Goal: Task Accomplishment & Management: Complete application form

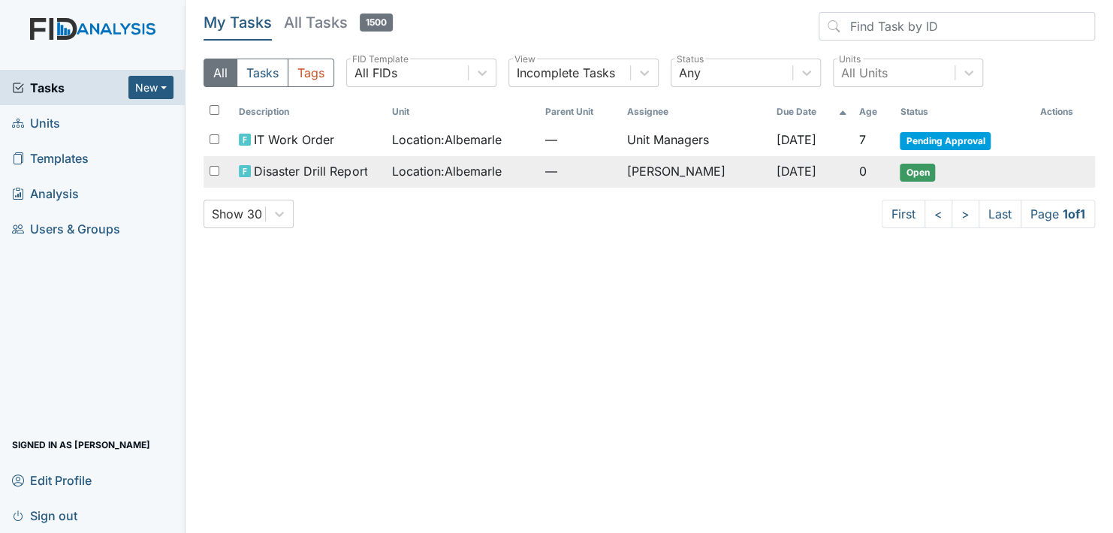
click at [918, 170] on span "Open" at bounding box center [917, 173] width 35 height 18
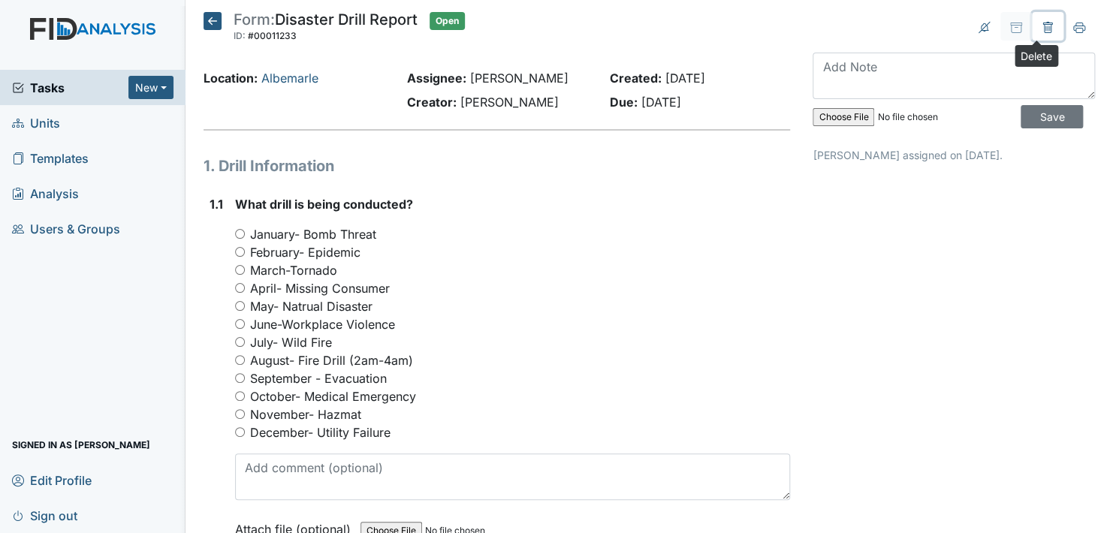
click at [1042, 27] on icon at bounding box center [1048, 28] width 12 height 12
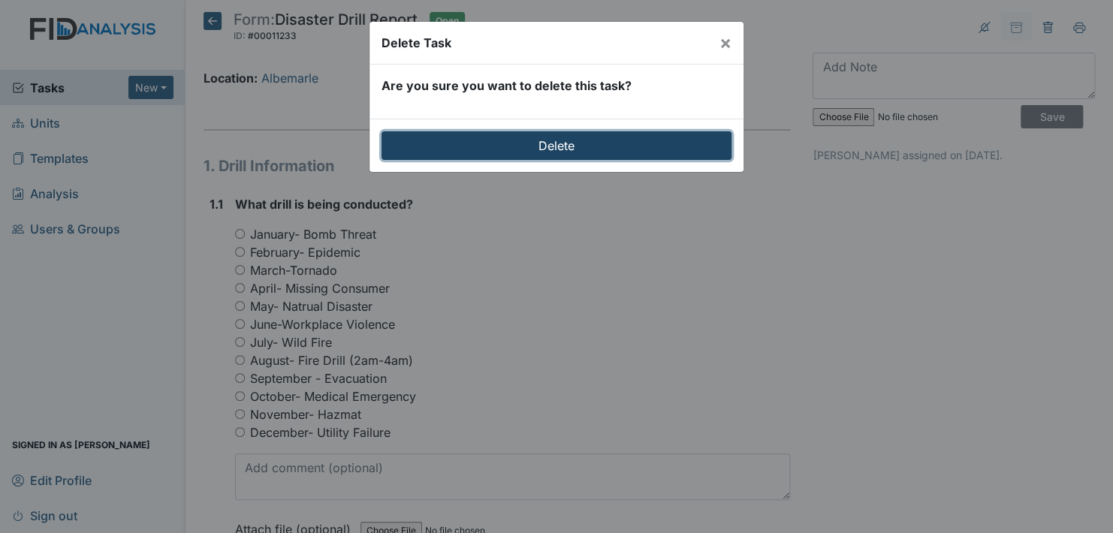
click at [629, 140] on input "Delete" at bounding box center [556, 145] width 350 height 29
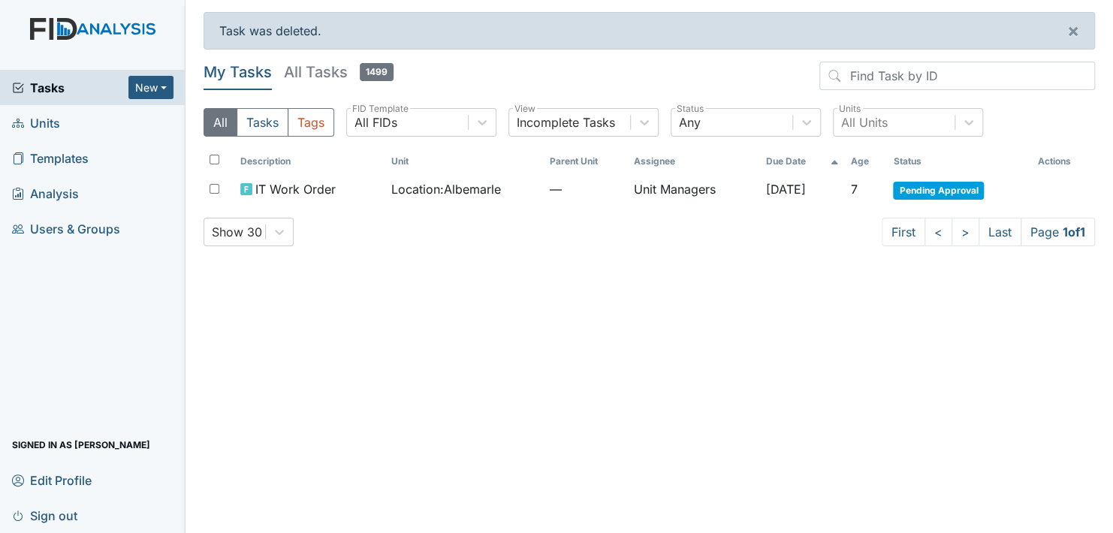
click at [67, 116] on link "Units" at bounding box center [92, 122] width 185 height 35
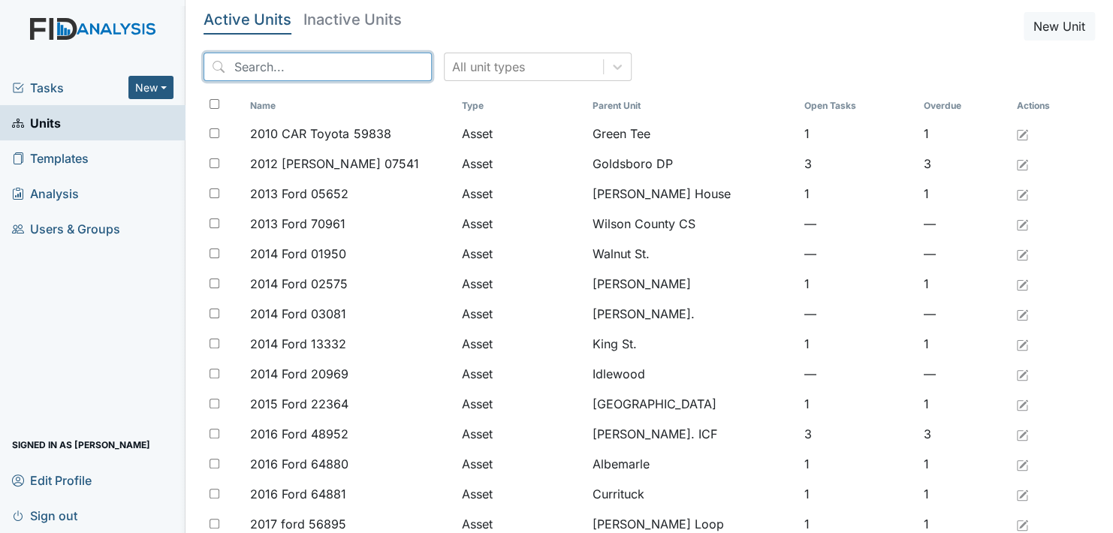
click at [279, 71] on input "search" at bounding box center [317, 67] width 228 height 29
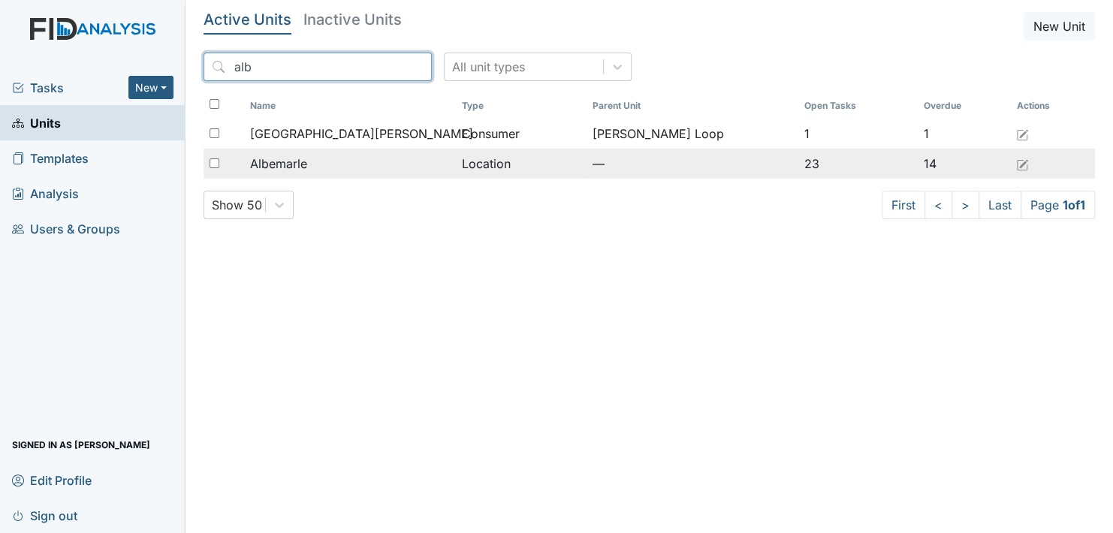
type input "alb"
click at [319, 161] on div "Albemarle" at bounding box center [349, 164] width 199 height 18
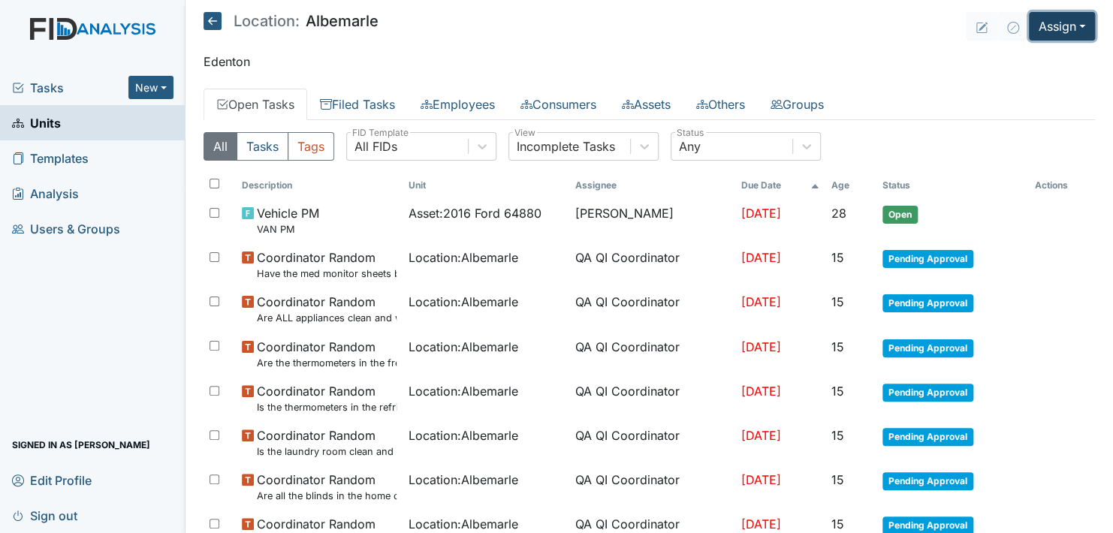
click at [1044, 20] on button "Assign" at bounding box center [1062, 26] width 66 height 29
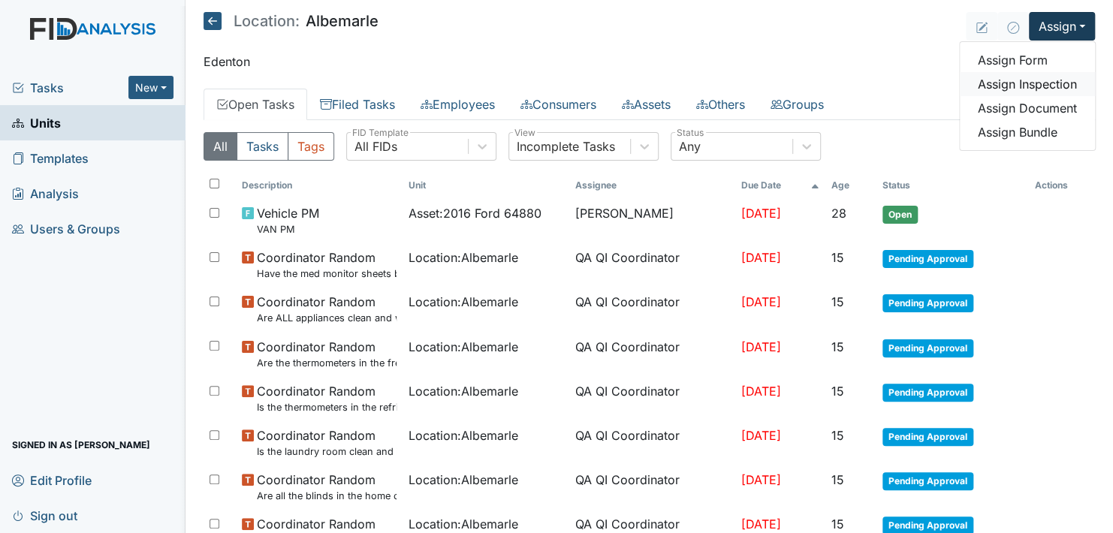
click at [1042, 83] on link "Assign Inspection" at bounding box center [1027, 84] width 135 height 24
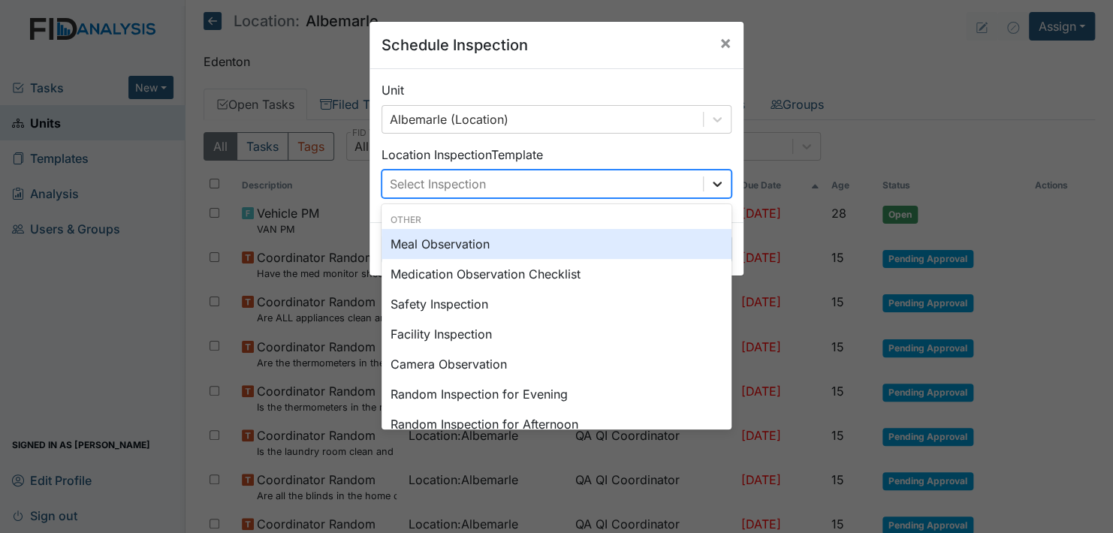
click at [710, 181] on icon at bounding box center [717, 183] width 15 height 15
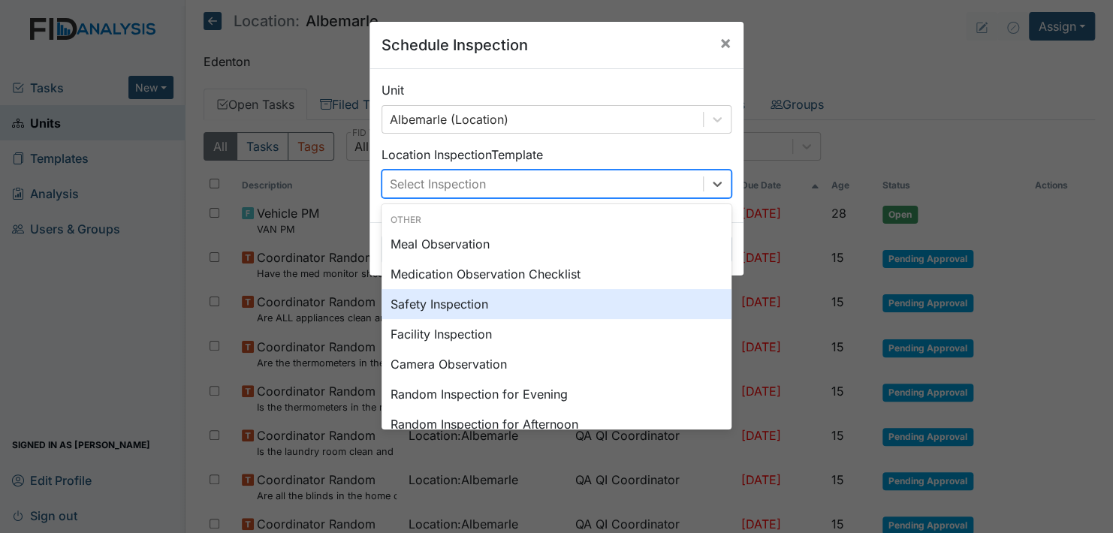
click at [471, 303] on div "Safety Inspection" at bounding box center [556, 304] width 350 height 30
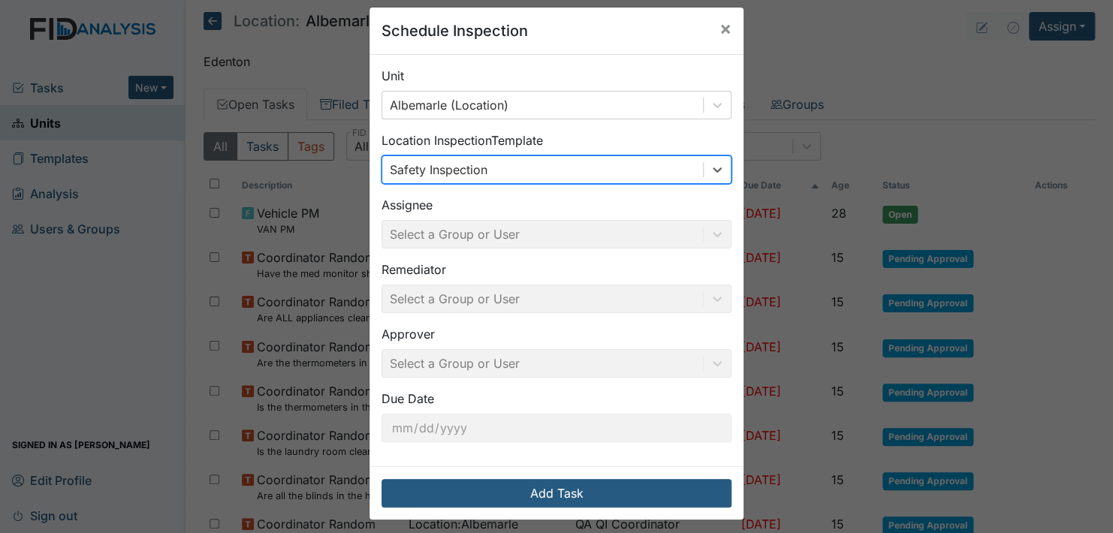
scroll to position [21, 0]
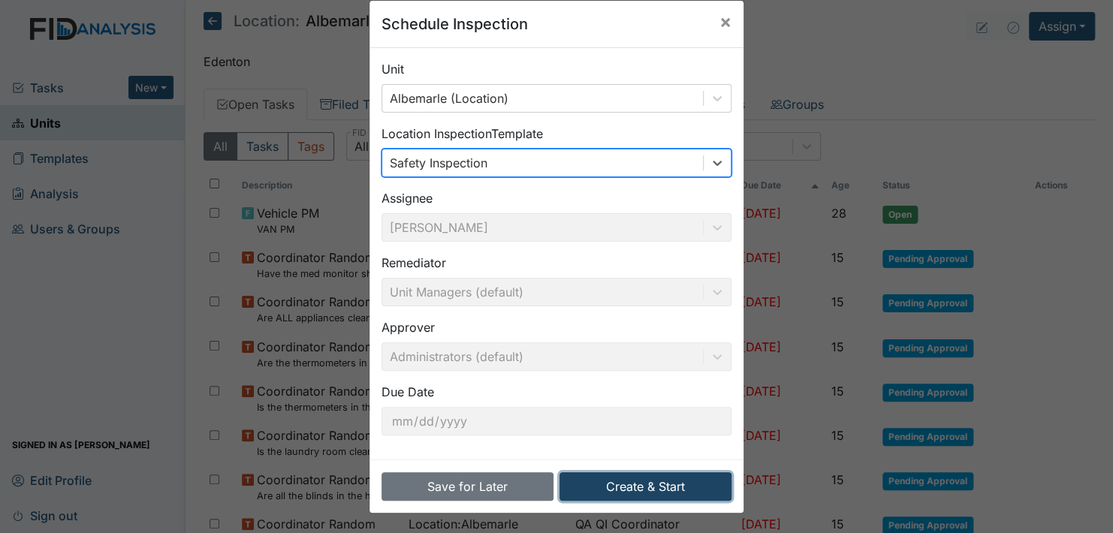
click at [641, 480] on button "Create & Start" at bounding box center [645, 486] width 172 height 29
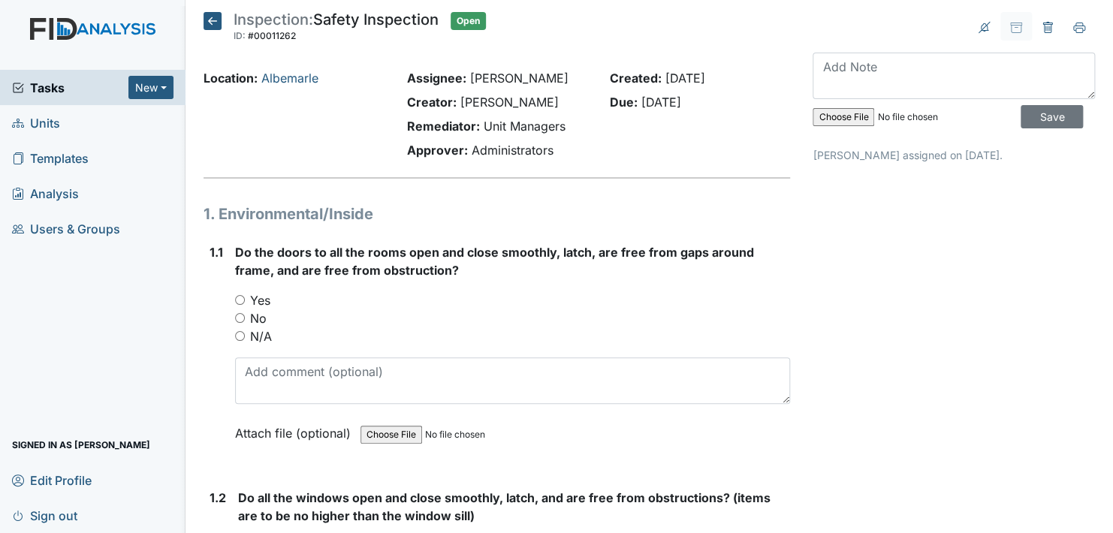
click at [239, 300] on input "Yes" at bounding box center [240, 300] width 10 height 10
radio input "true"
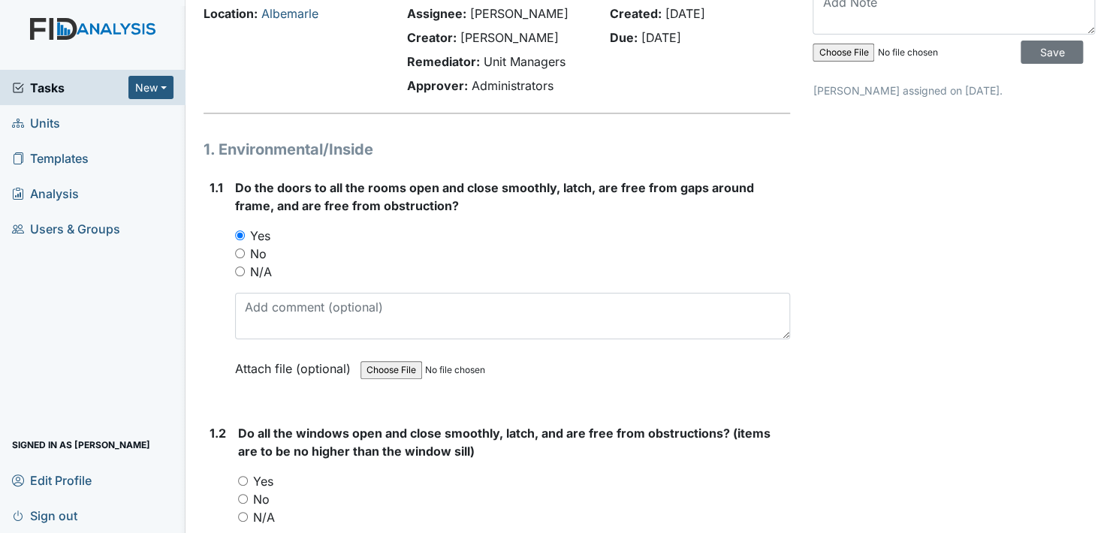
scroll to position [150, 0]
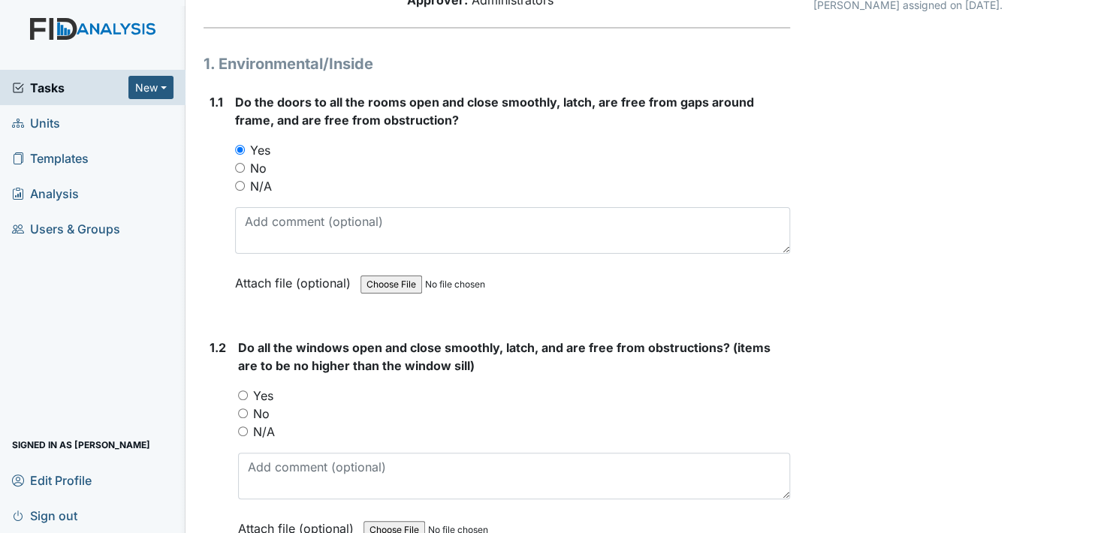
click at [247, 396] on input "Yes" at bounding box center [243, 395] width 10 height 10
radio input "true"
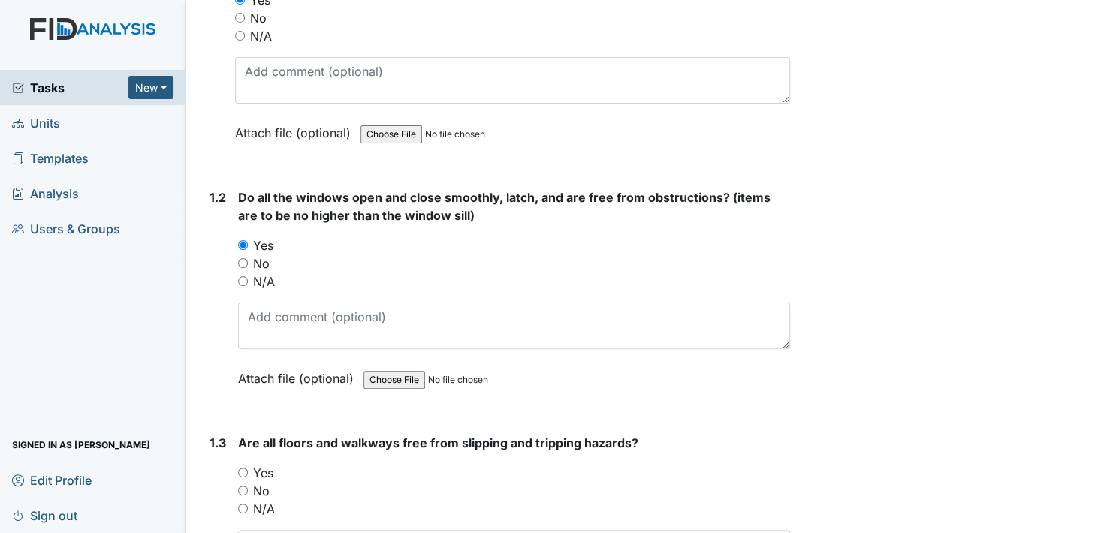
drag, startPoint x: 244, startPoint y: 473, endPoint x: 254, endPoint y: 471, distance: 10.0
click at [245, 472] on input "Yes" at bounding box center [243, 473] width 10 height 10
radio input "true"
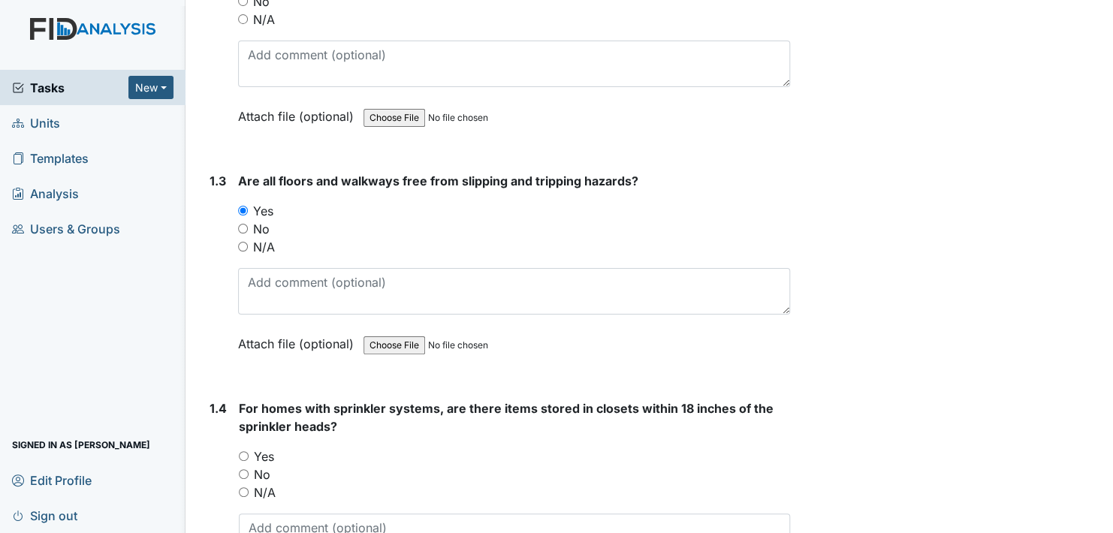
scroll to position [601, 0]
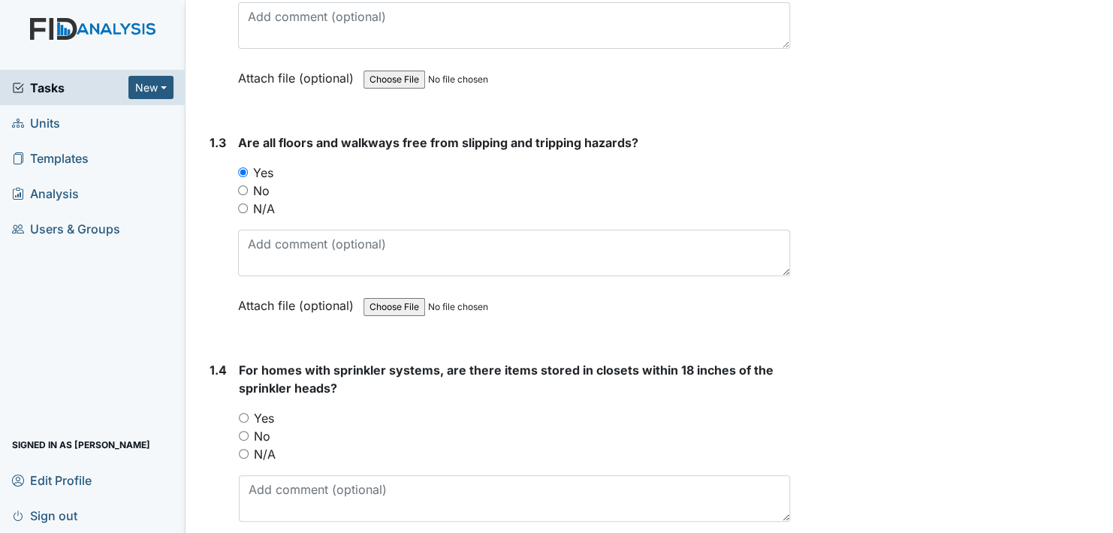
click at [245, 449] on input "N/A" at bounding box center [244, 454] width 10 height 10
radio input "true"
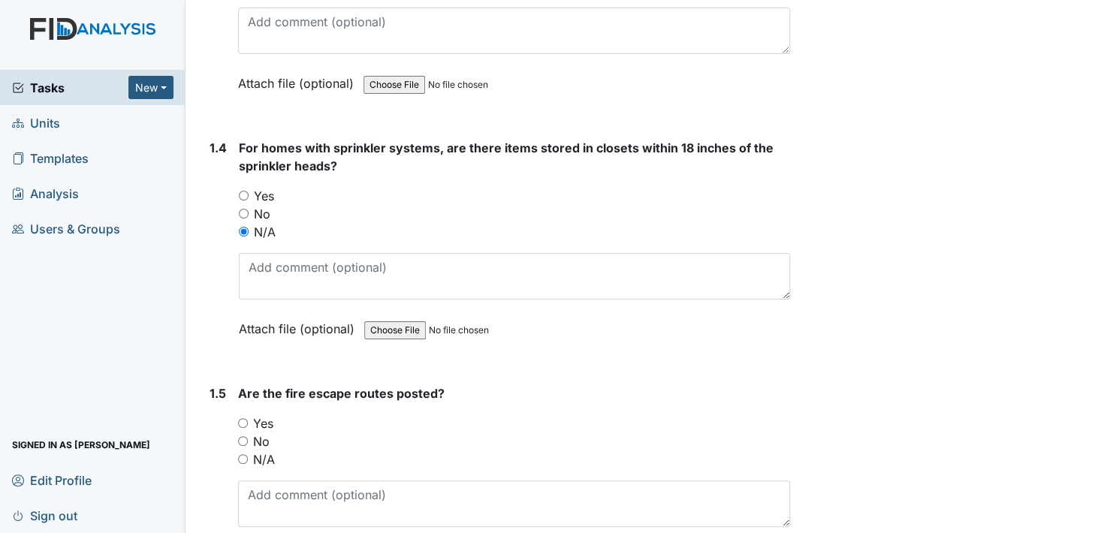
scroll to position [826, 0]
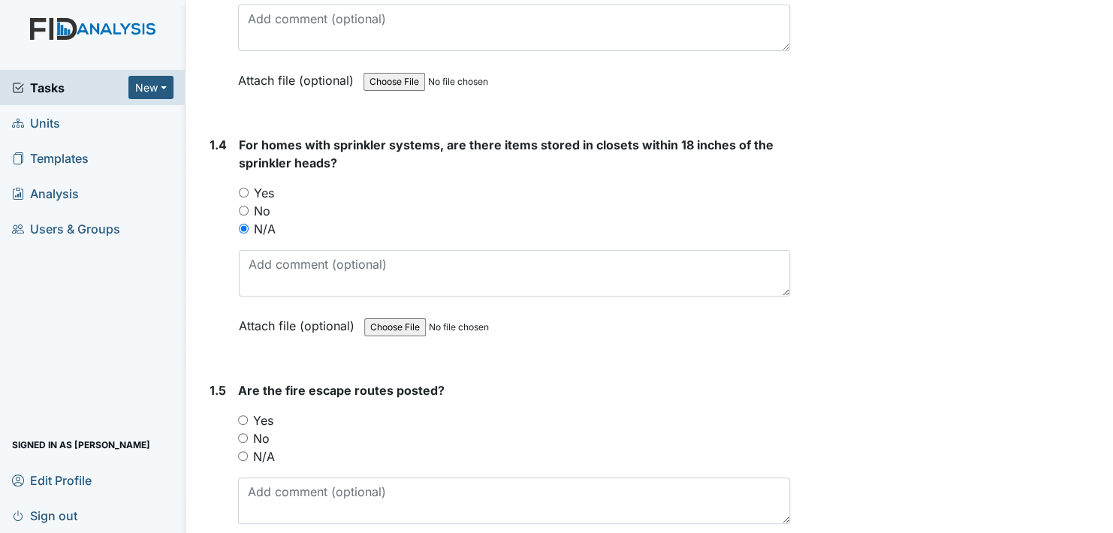
click at [246, 417] on input "Yes" at bounding box center [243, 420] width 10 height 10
radio input "true"
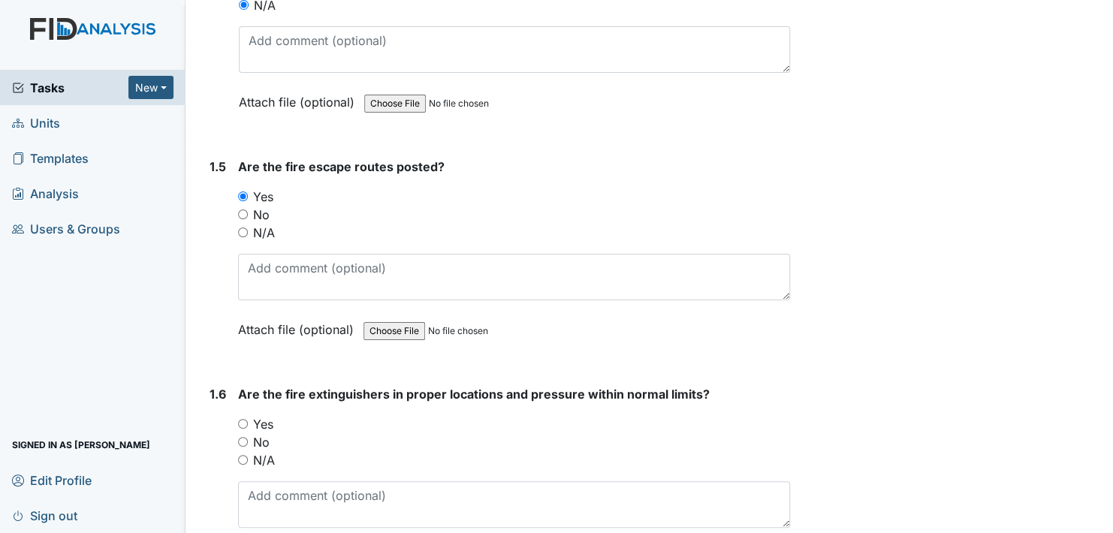
scroll to position [1051, 0]
click at [244, 418] on input "Yes" at bounding box center [243, 423] width 10 height 10
radio input "true"
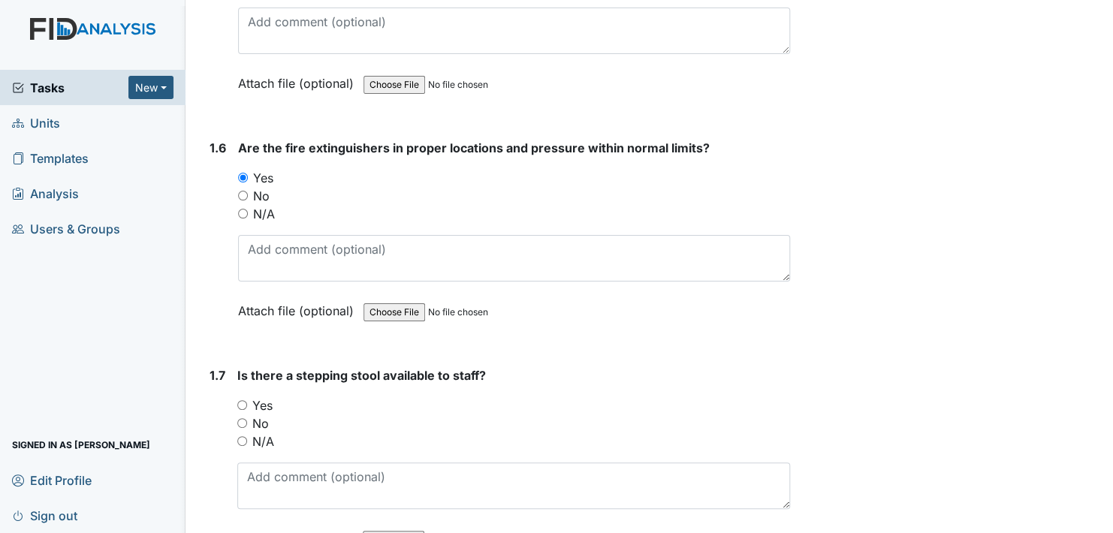
scroll to position [1352, 0]
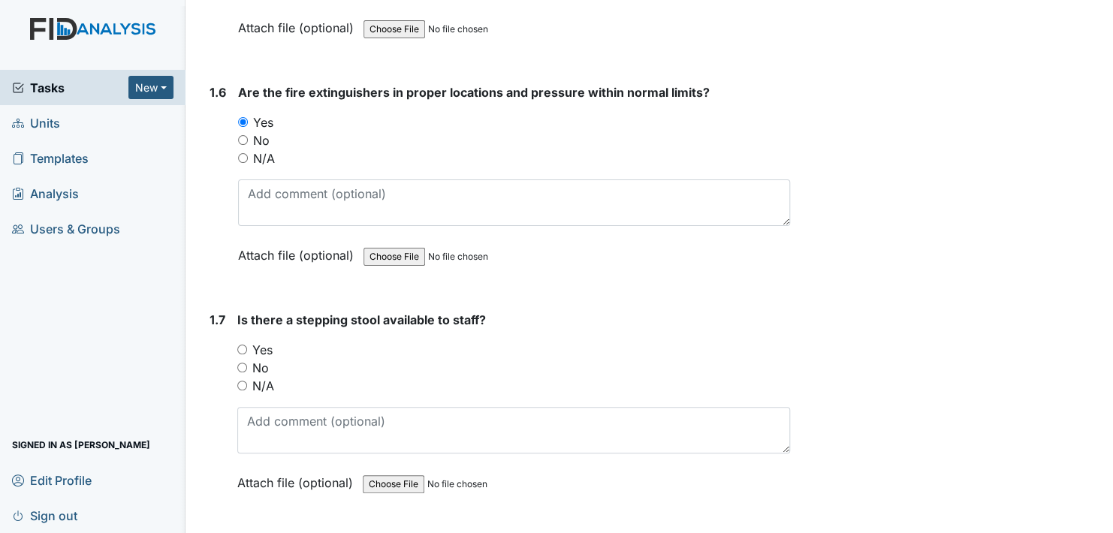
click at [239, 345] on input "Yes" at bounding box center [242, 350] width 10 height 10
radio input "true"
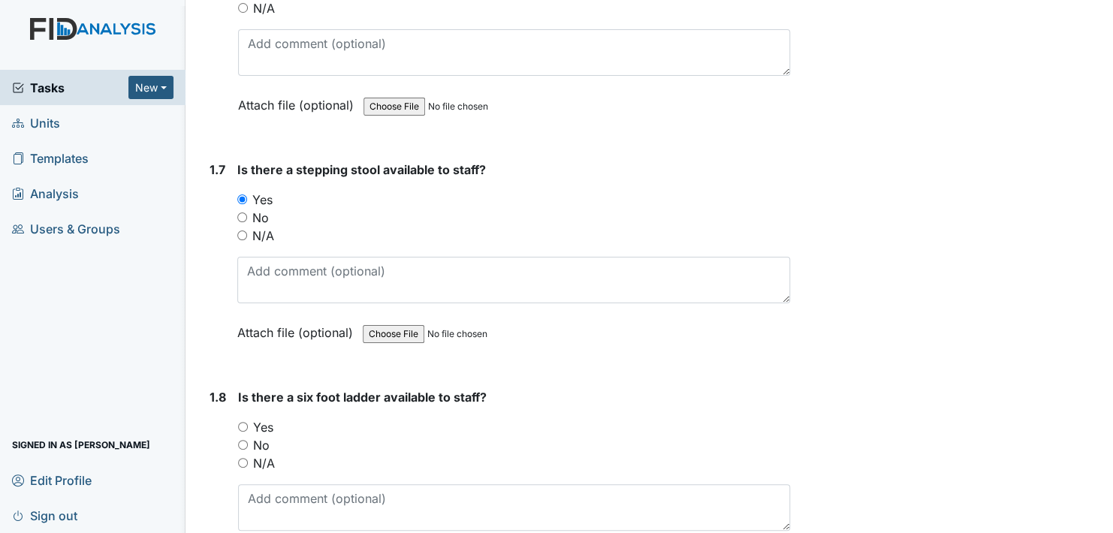
click at [243, 422] on input "Yes" at bounding box center [243, 427] width 10 height 10
radio input "true"
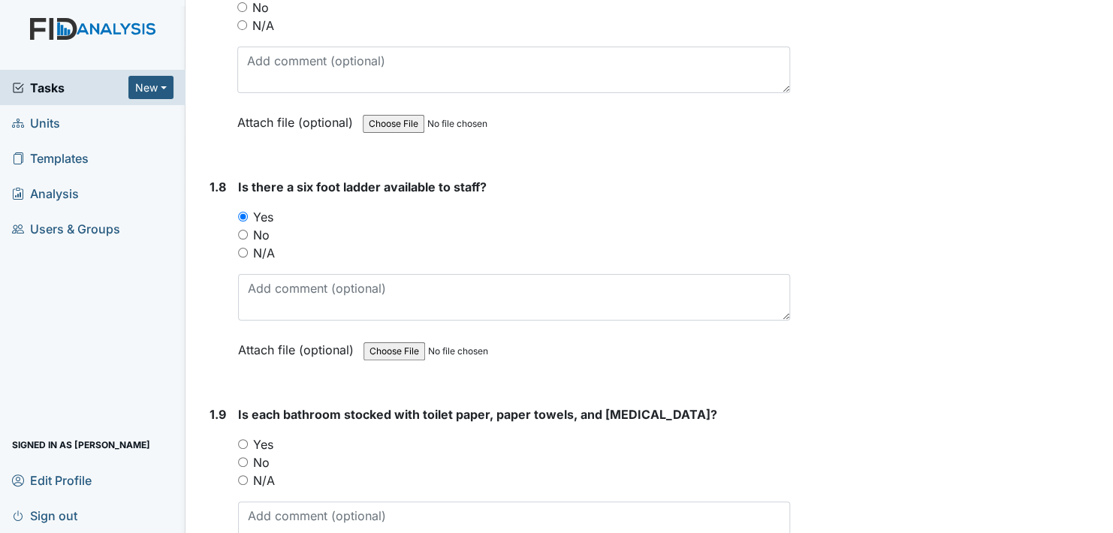
scroll to position [1727, 0]
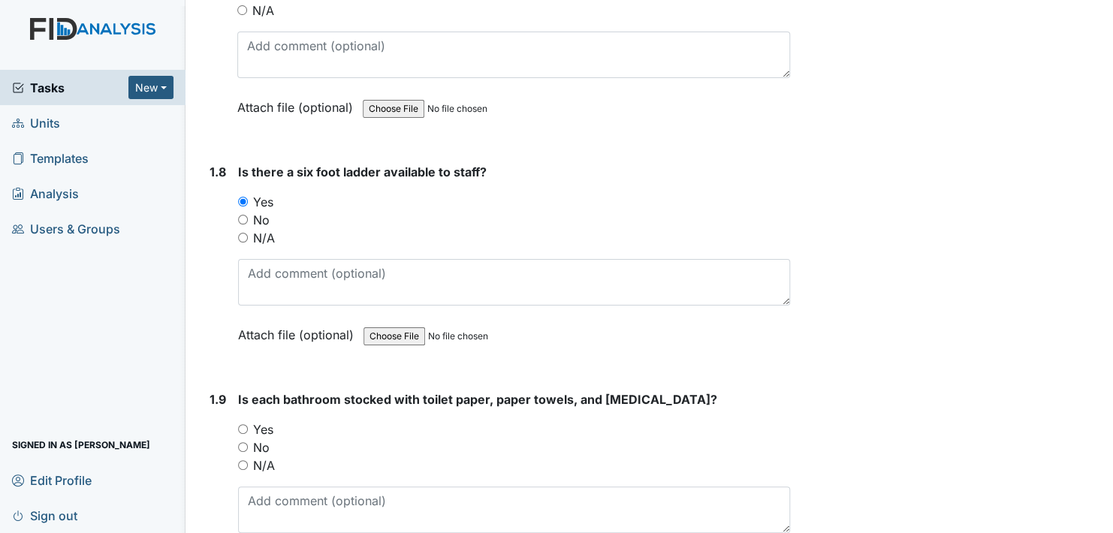
click at [244, 424] on input "Yes" at bounding box center [243, 429] width 10 height 10
radio input "true"
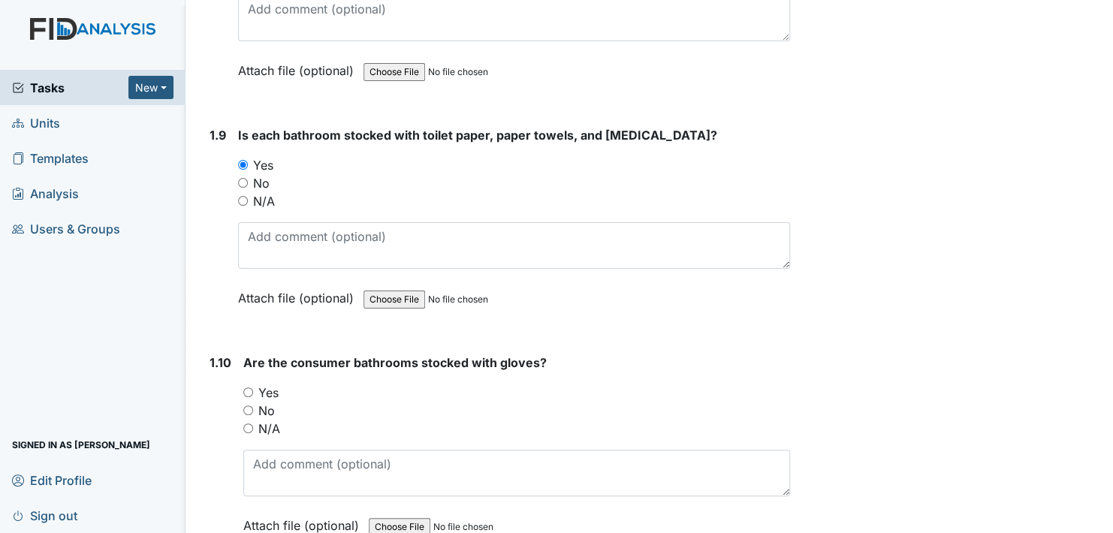
scroll to position [2027, 0]
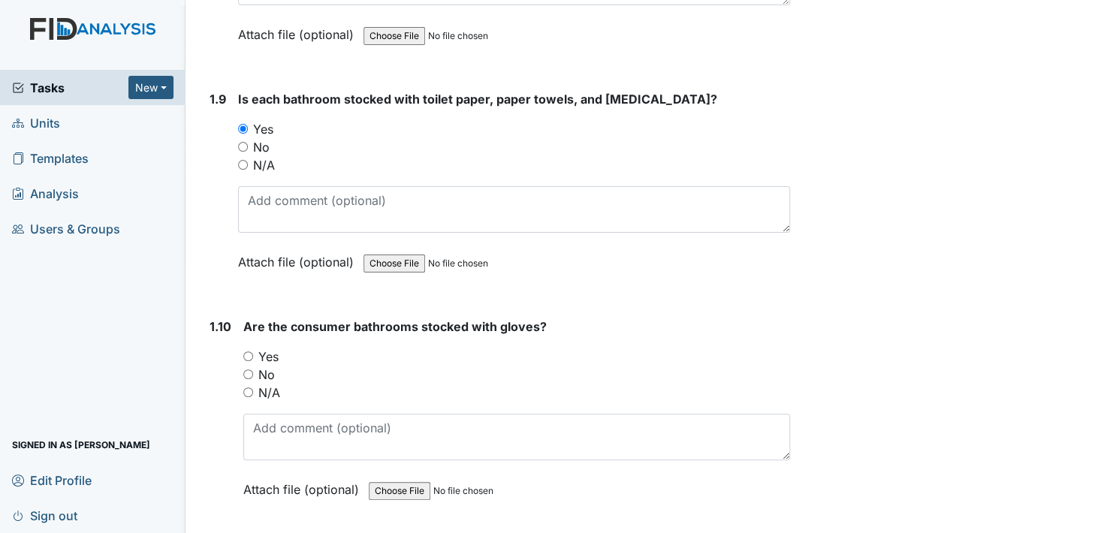
click at [249, 351] on input "Yes" at bounding box center [248, 356] width 10 height 10
radio input "true"
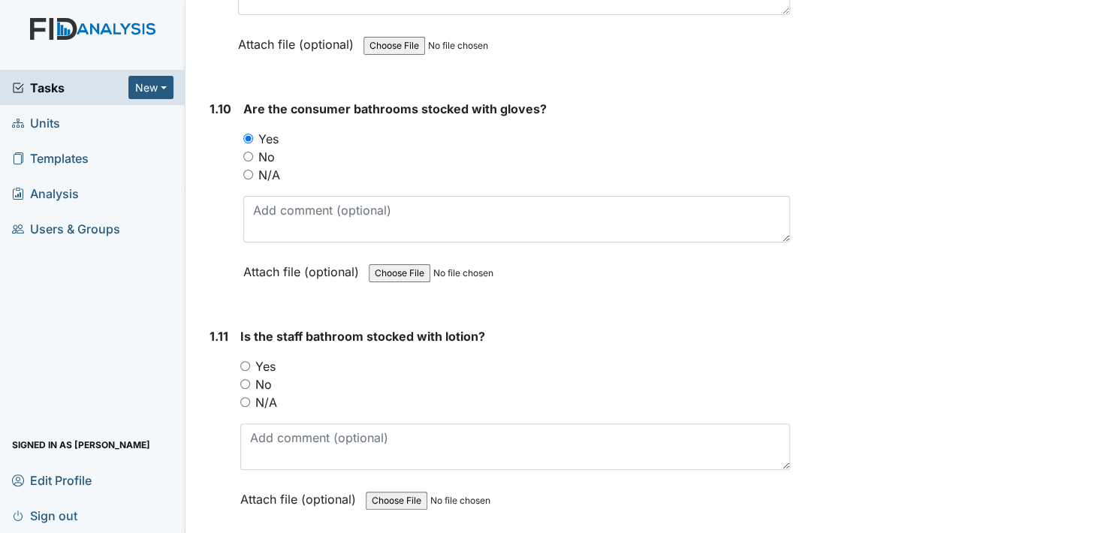
scroll to position [2253, 0]
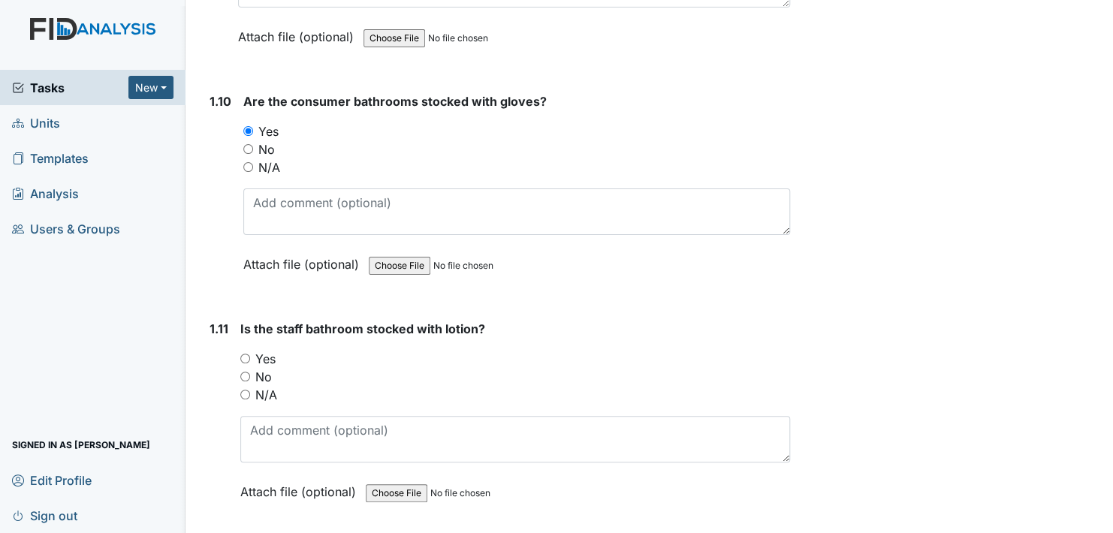
click at [243, 354] on input "Yes" at bounding box center [245, 359] width 10 height 10
radio input "true"
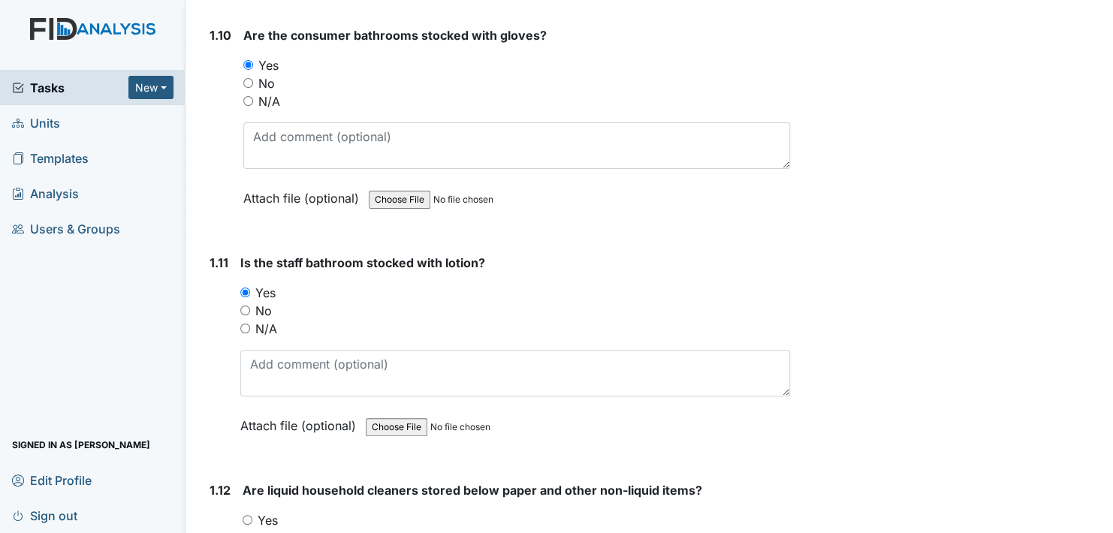
scroll to position [2478, 0]
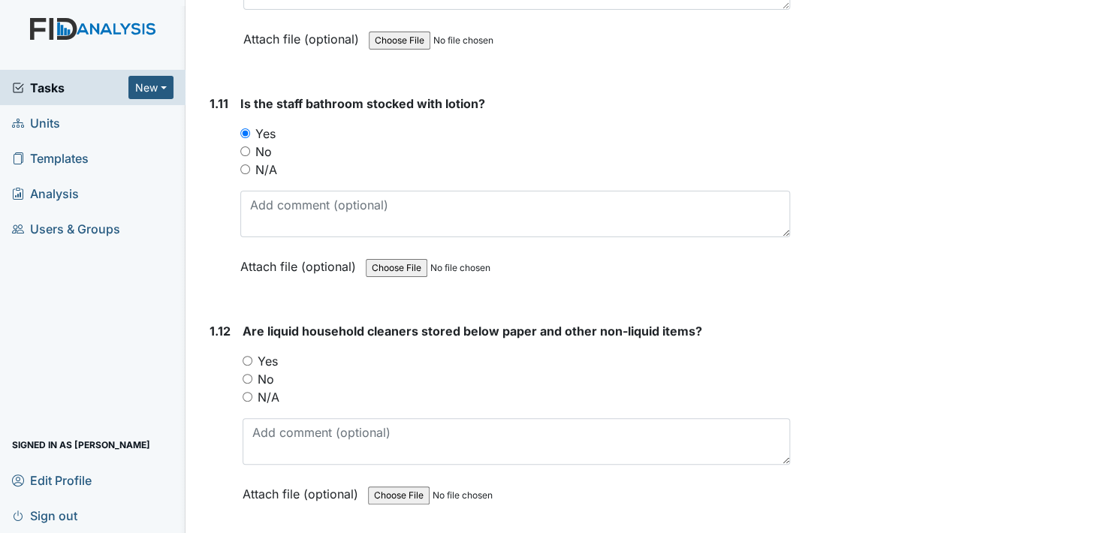
click at [247, 356] on input "Yes" at bounding box center [248, 361] width 10 height 10
radio input "true"
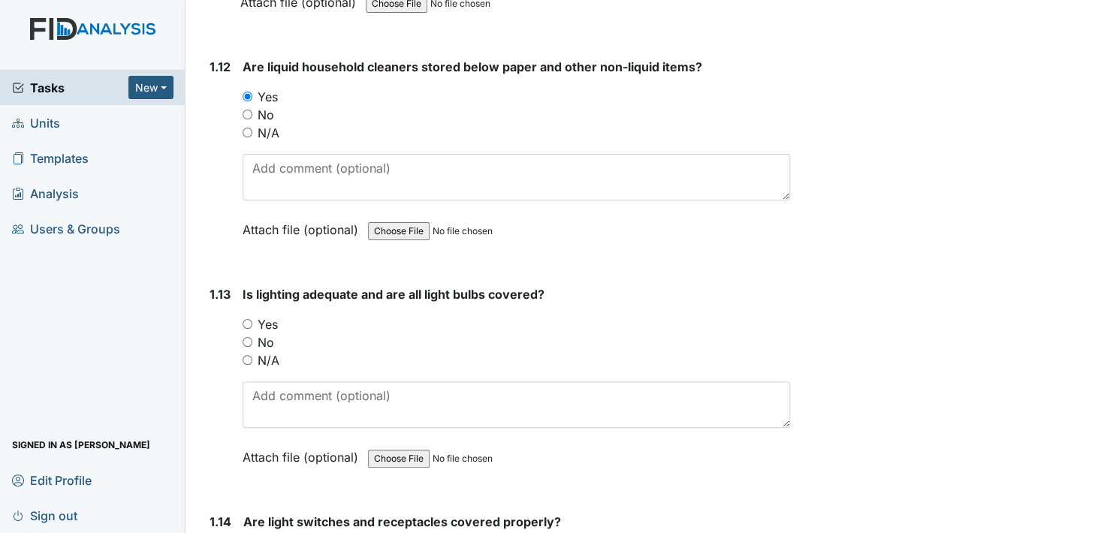
scroll to position [2778, 0]
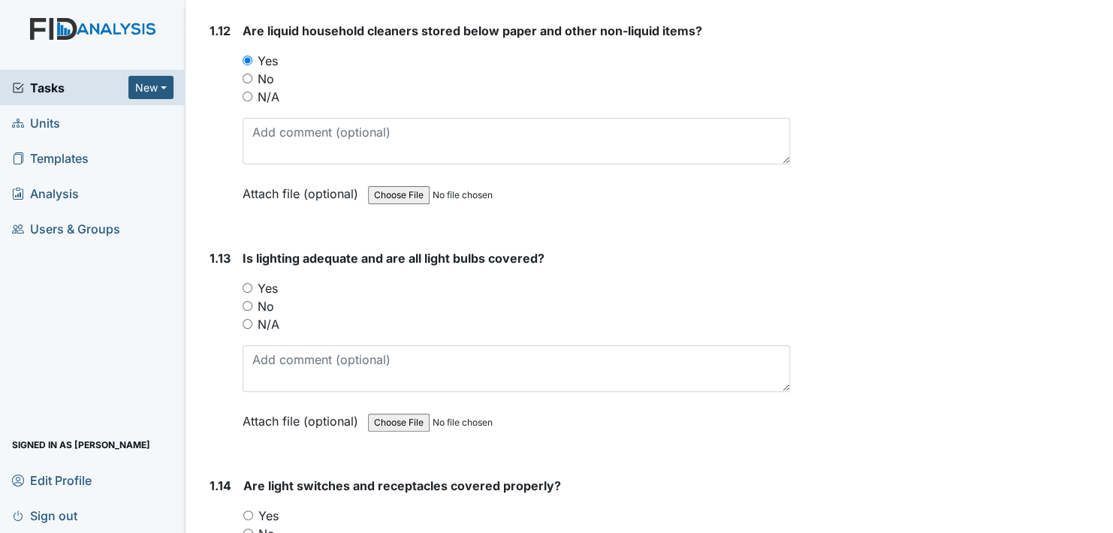
click at [246, 283] on input "Yes" at bounding box center [248, 288] width 10 height 10
radio input "true"
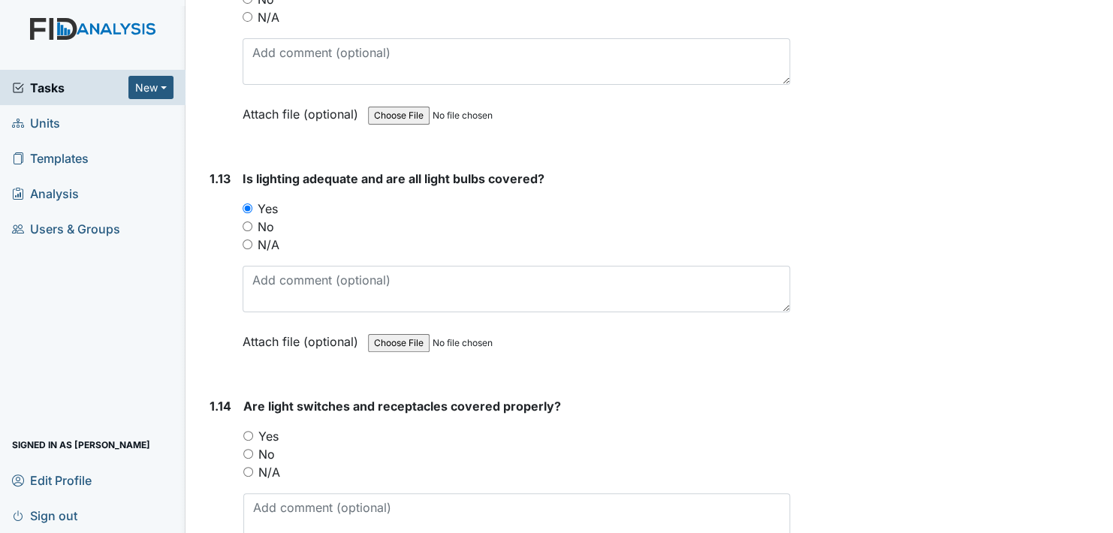
scroll to position [3004, 0]
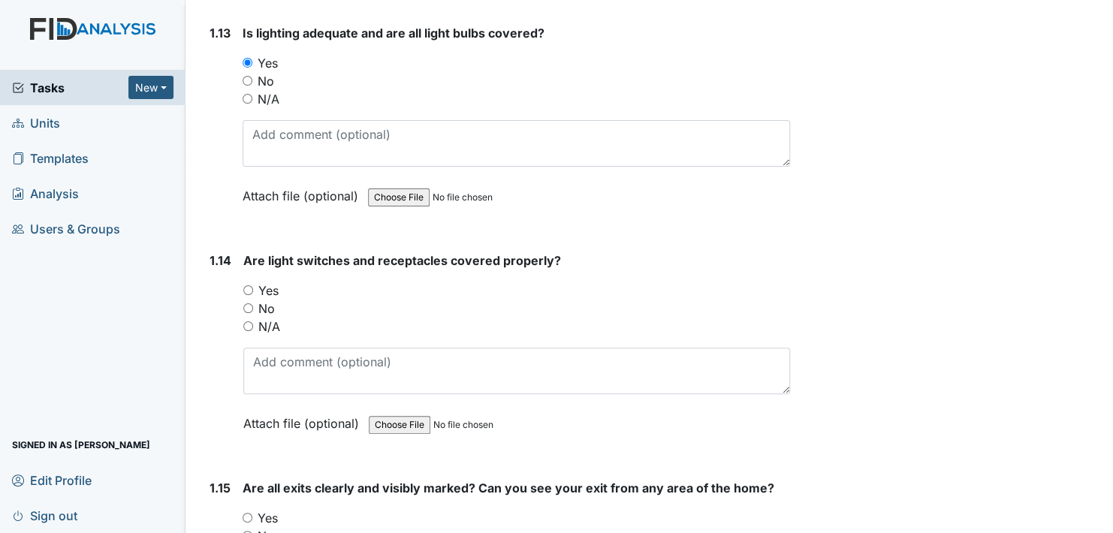
click at [246, 285] on input "Yes" at bounding box center [248, 290] width 10 height 10
radio input "true"
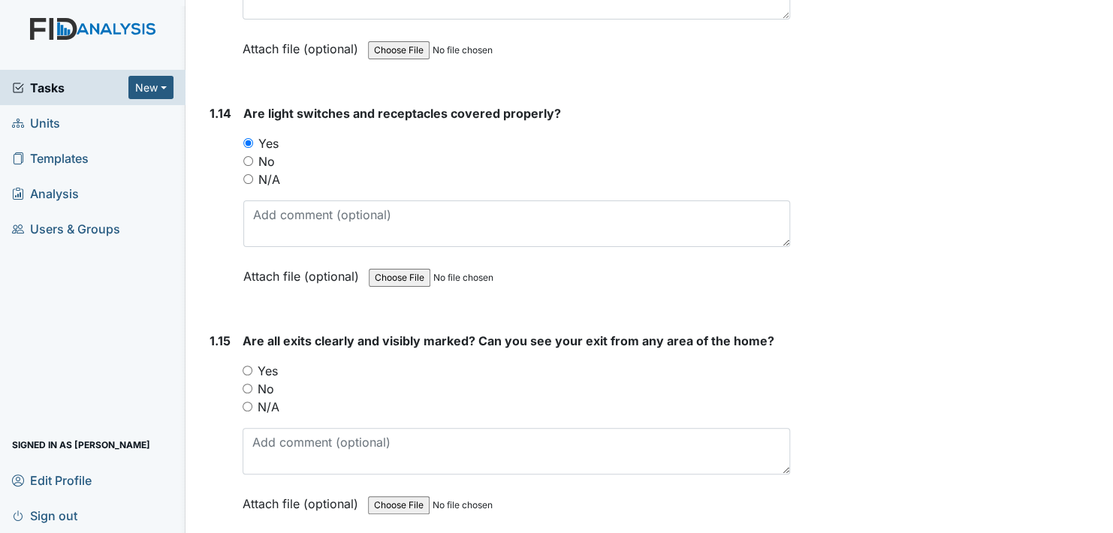
scroll to position [3154, 0]
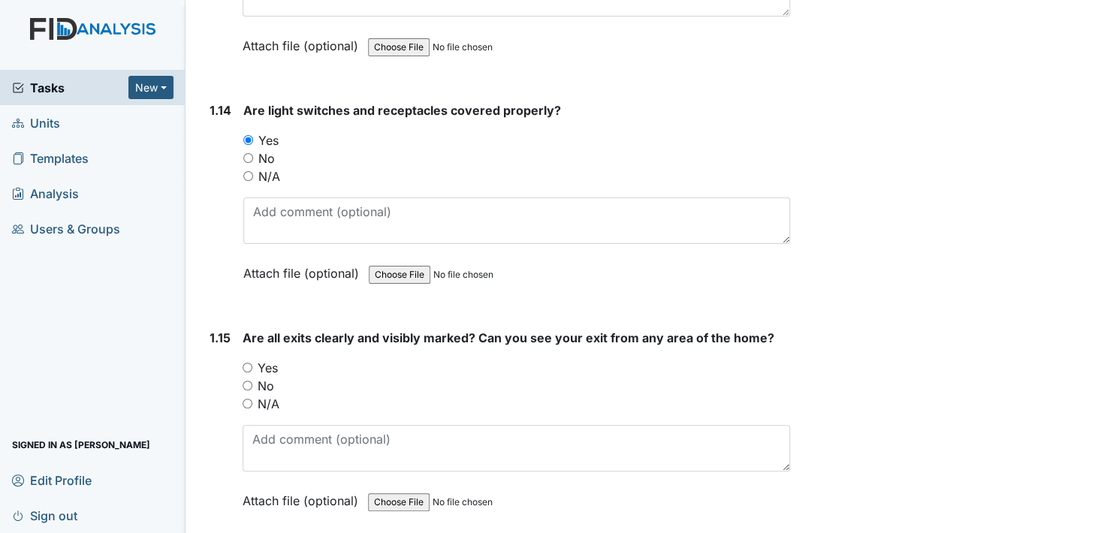
click at [249, 363] on input "Yes" at bounding box center [248, 368] width 10 height 10
radio input "true"
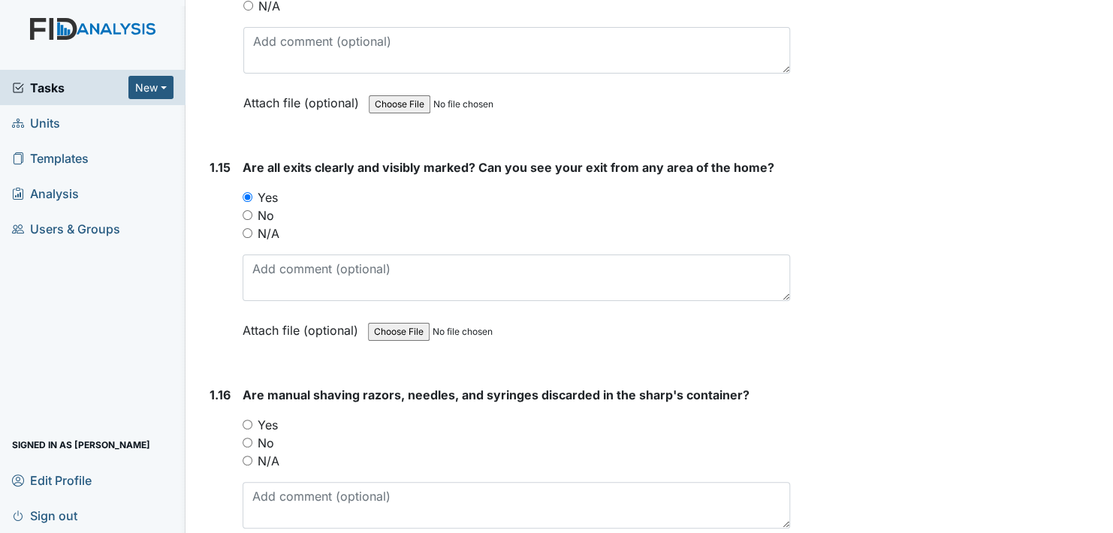
scroll to position [3379, 0]
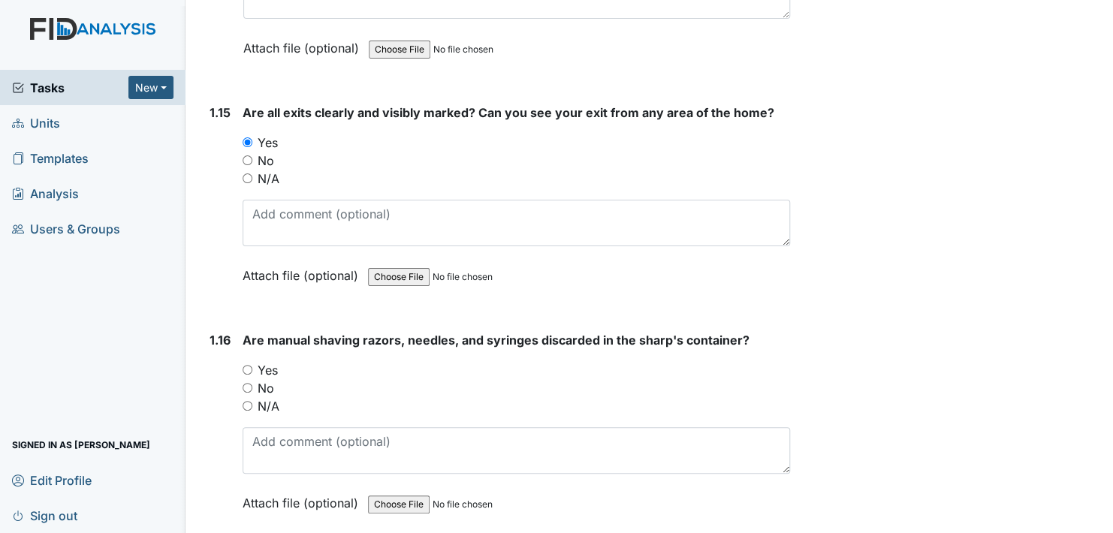
click at [247, 365] on input "Yes" at bounding box center [248, 370] width 10 height 10
radio input "true"
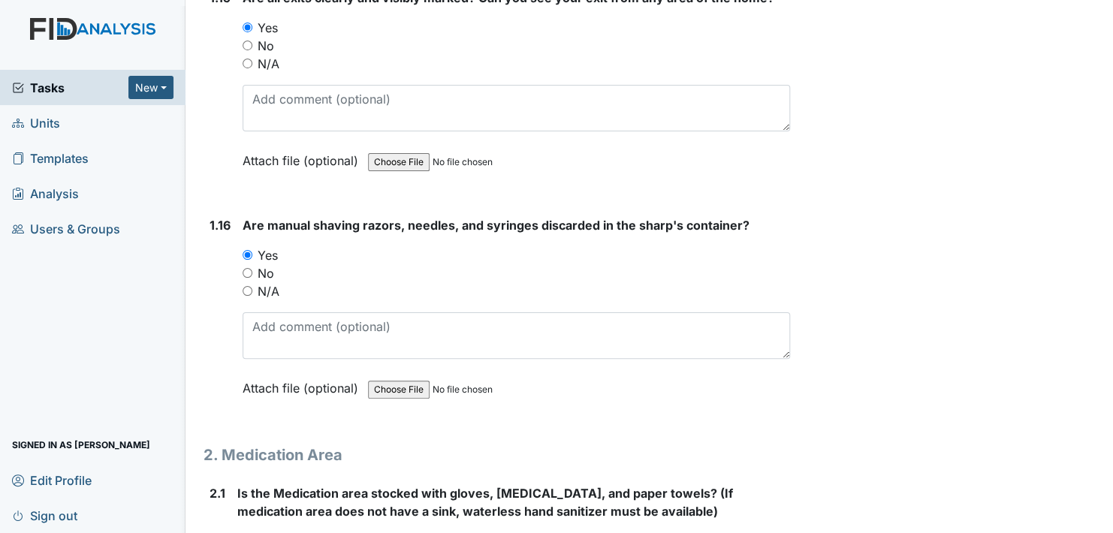
scroll to position [3529, 0]
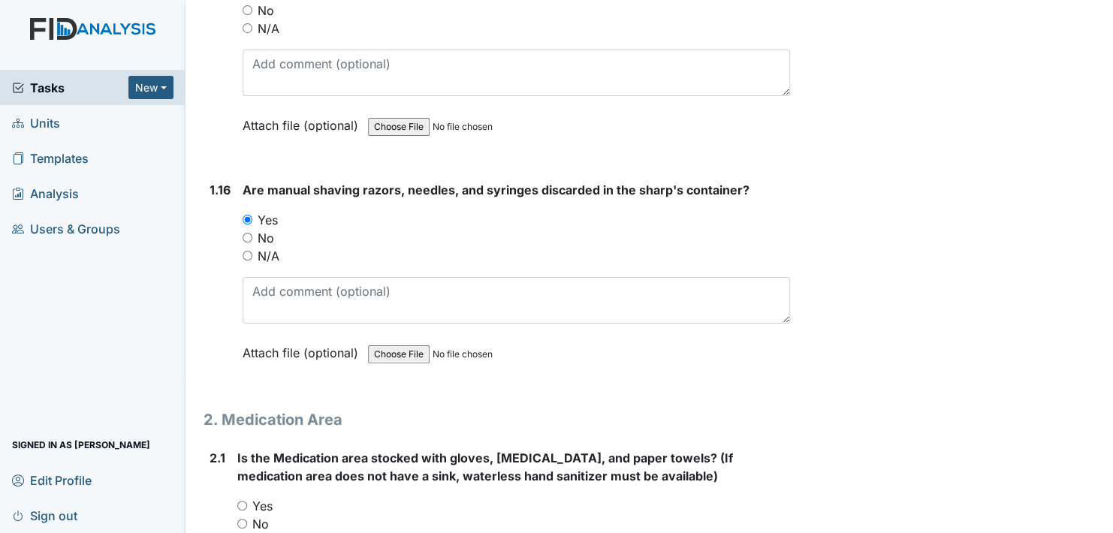
click at [241, 501] on input "Yes" at bounding box center [242, 506] width 10 height 10
radio input "true"
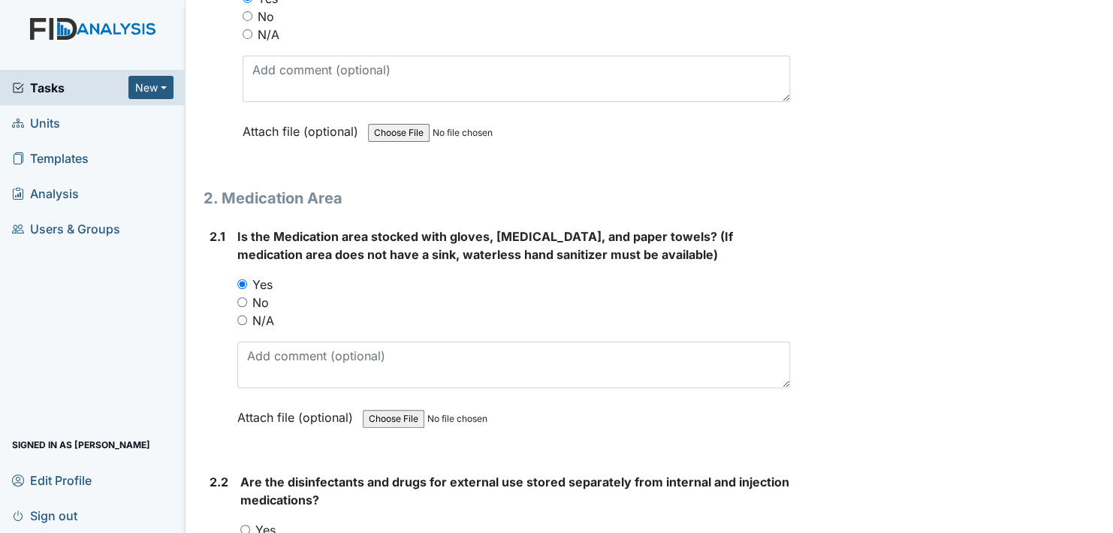
scroll to position [3905, 0]
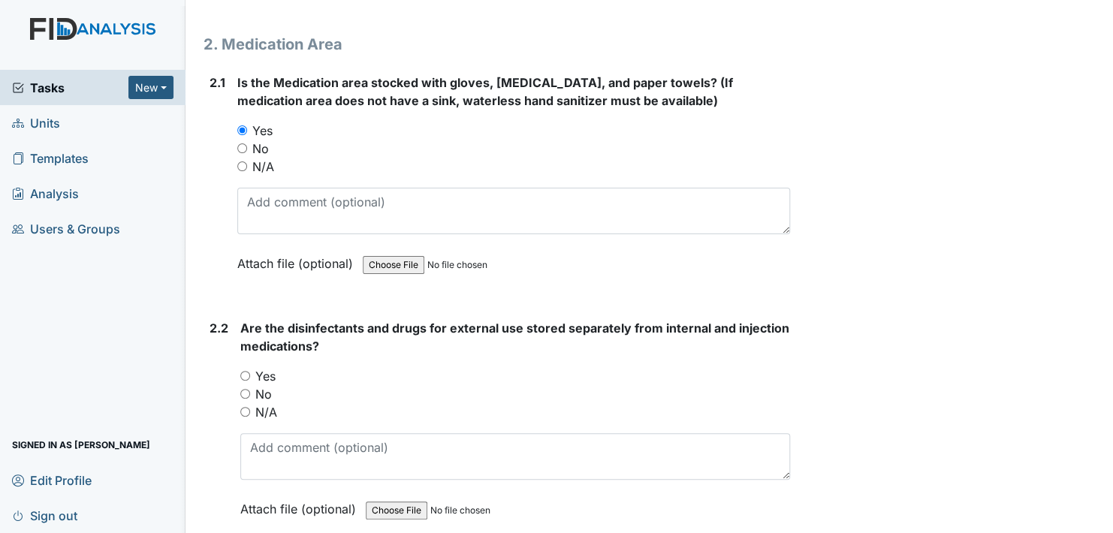
click at [249, 371] on input "Yes" at bounding box center [245, 376] width 10 height 10
radio input "true"
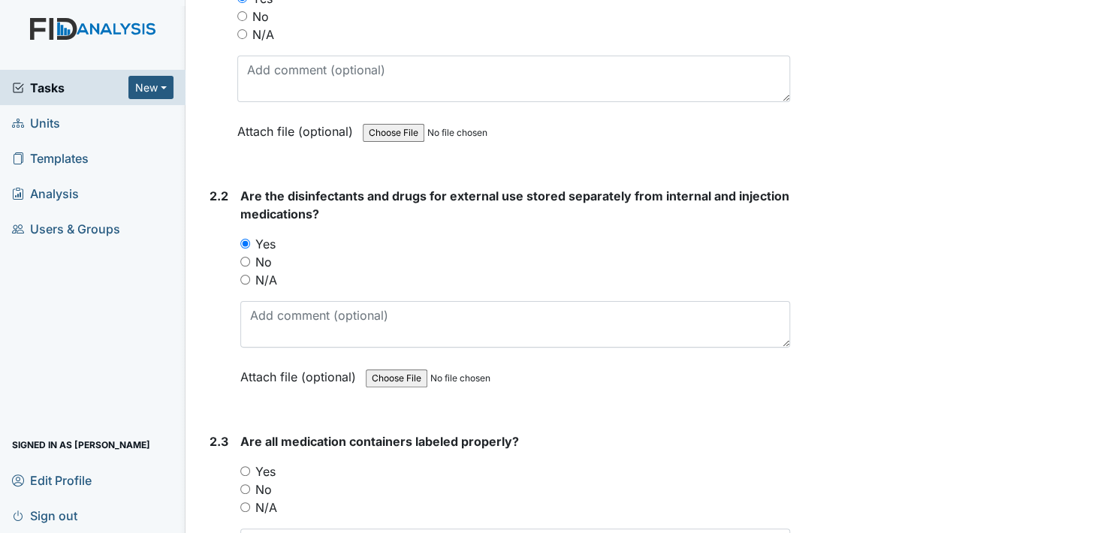
scroll to position [4055, 0]
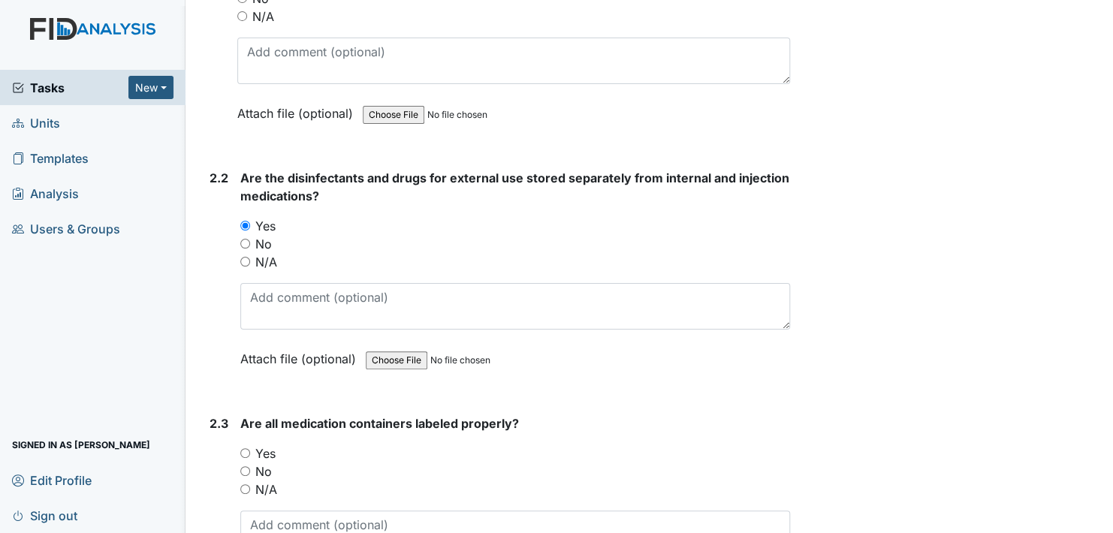
click at [247, 448] on input "Yes" at bounding box center [245, 453] width 10 height 10
radio input "true"
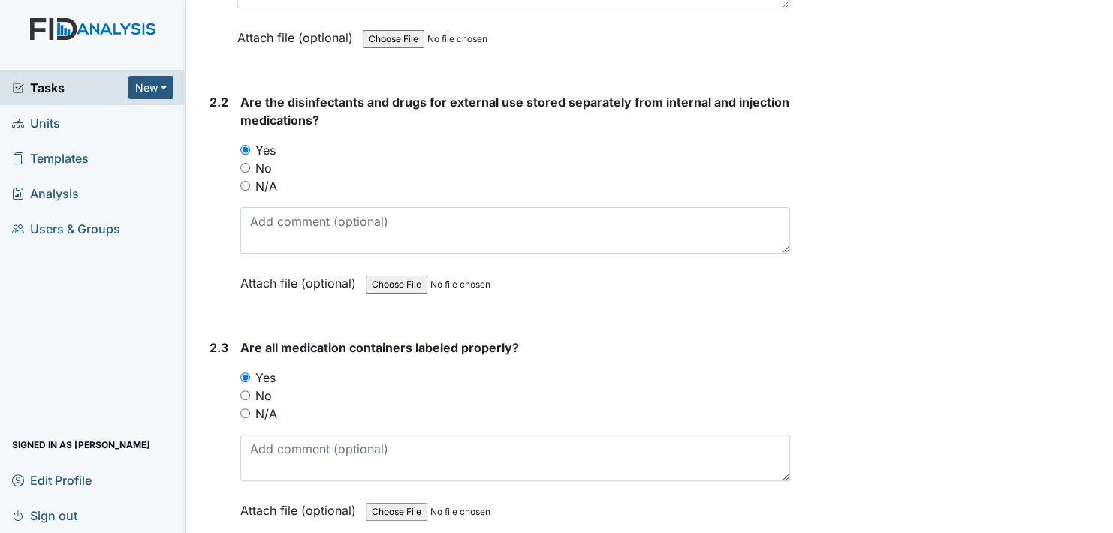
scroll to position [4280, 0]
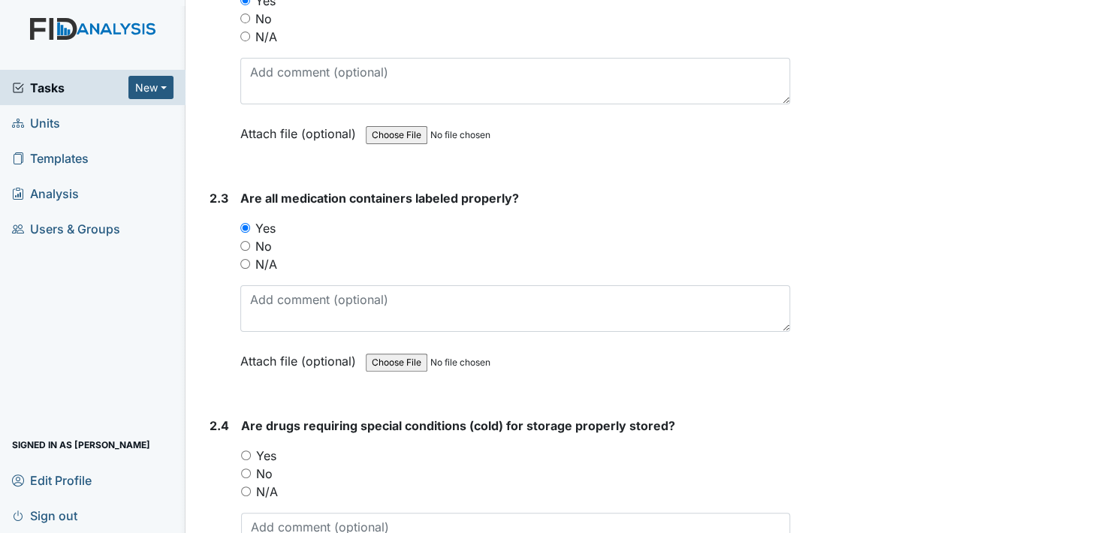
click at [245, 451] on input "Yes" at bounding box center [246, 456] width 10 height 10
radio input "true"
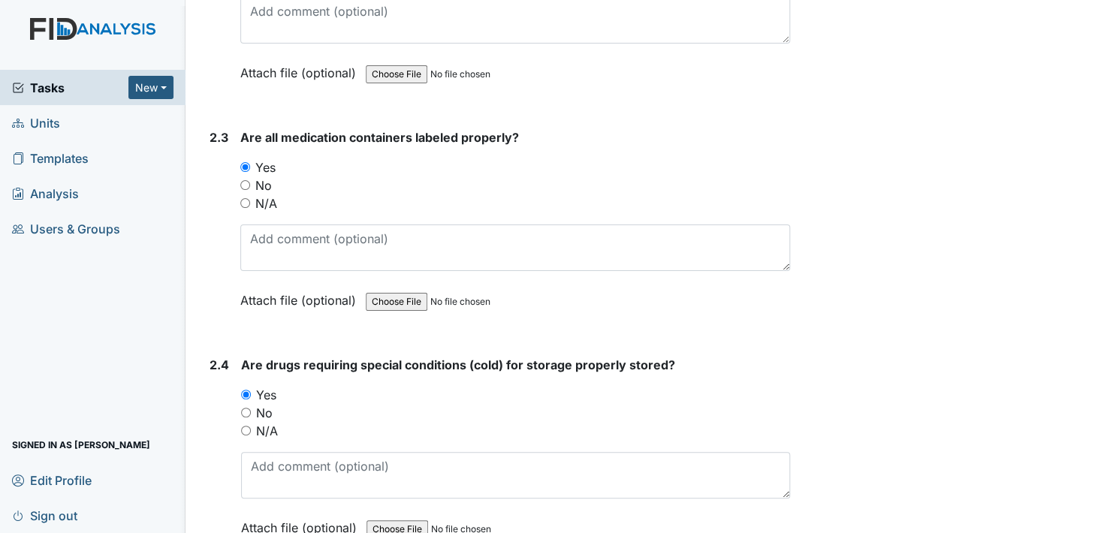
scroll to position [4506, 0]
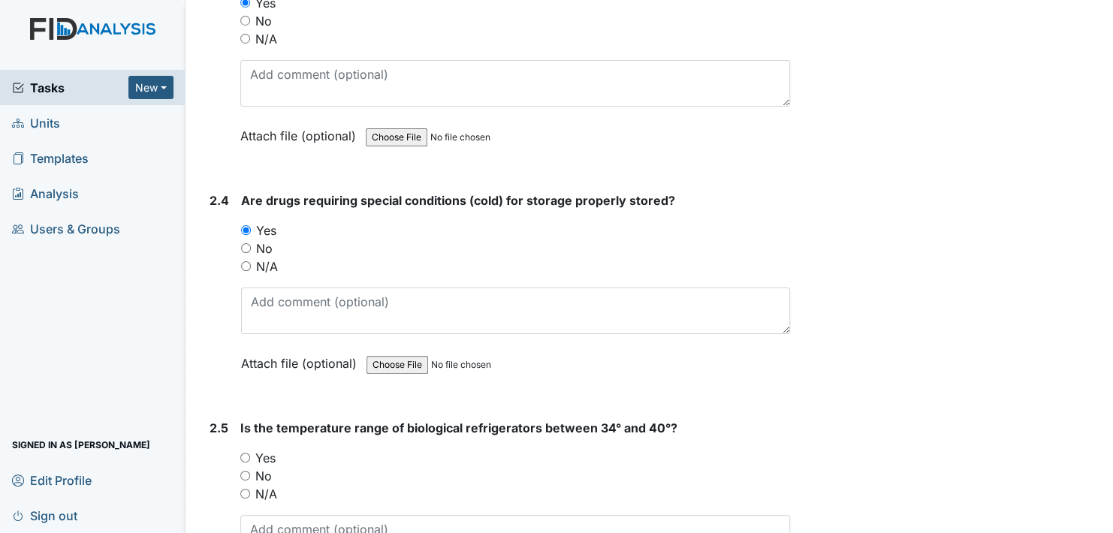
click at [244, 453] on input "Yes" at bounding box center [245, 458] width 10 height 10
radio input "true"
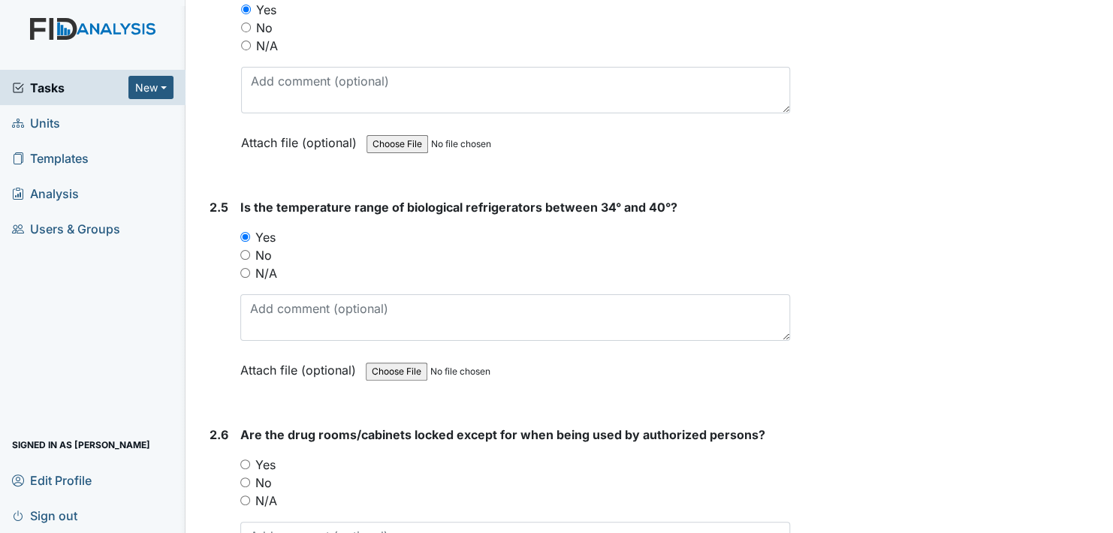
scroll to position [4731, 0]
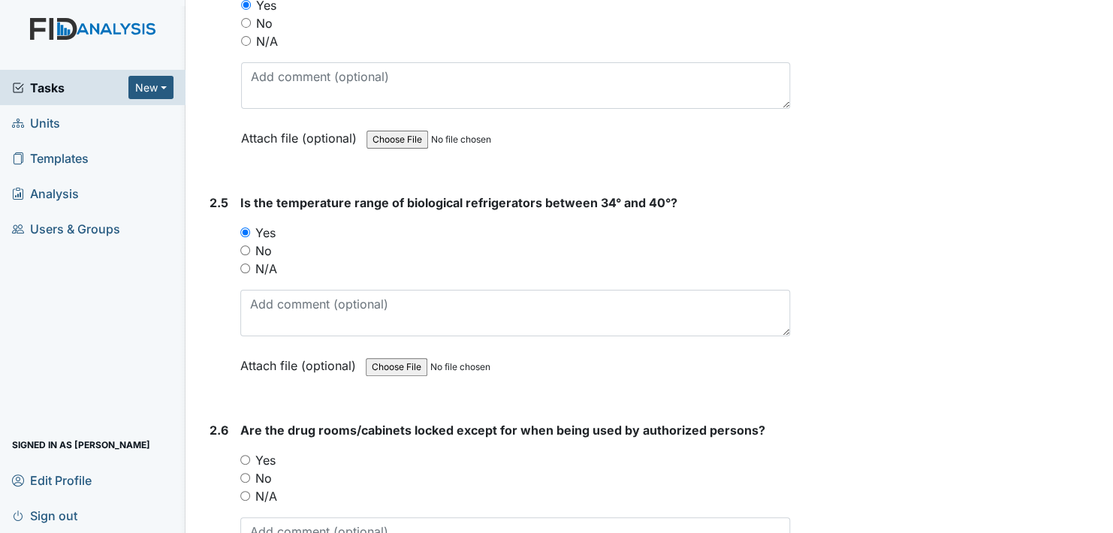
click at [244, 455] on input "Yes" at bounding box center [245, 460] width 10 height 10
radio input "true"
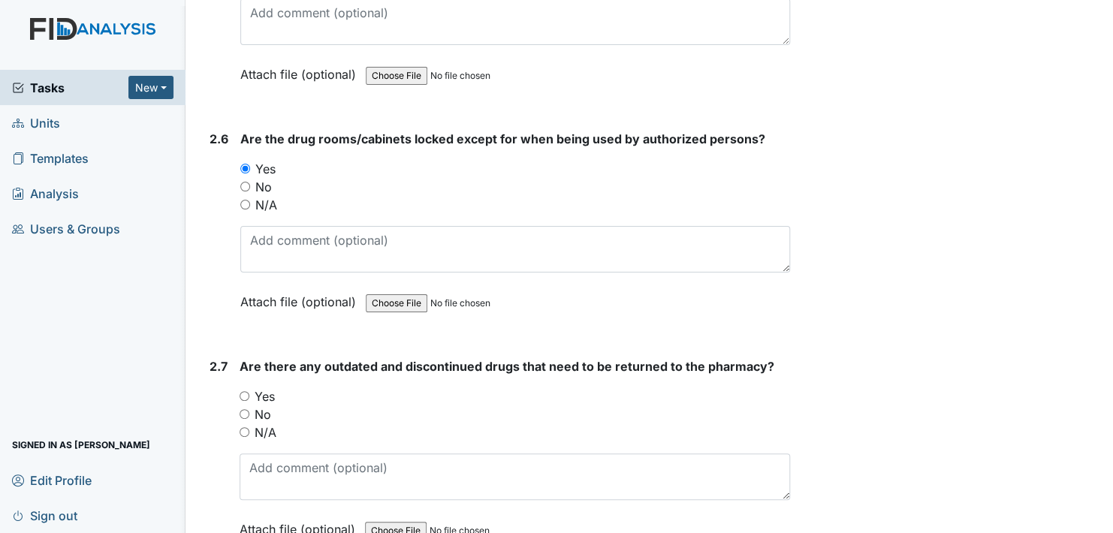
scroll to position [5031, 0]
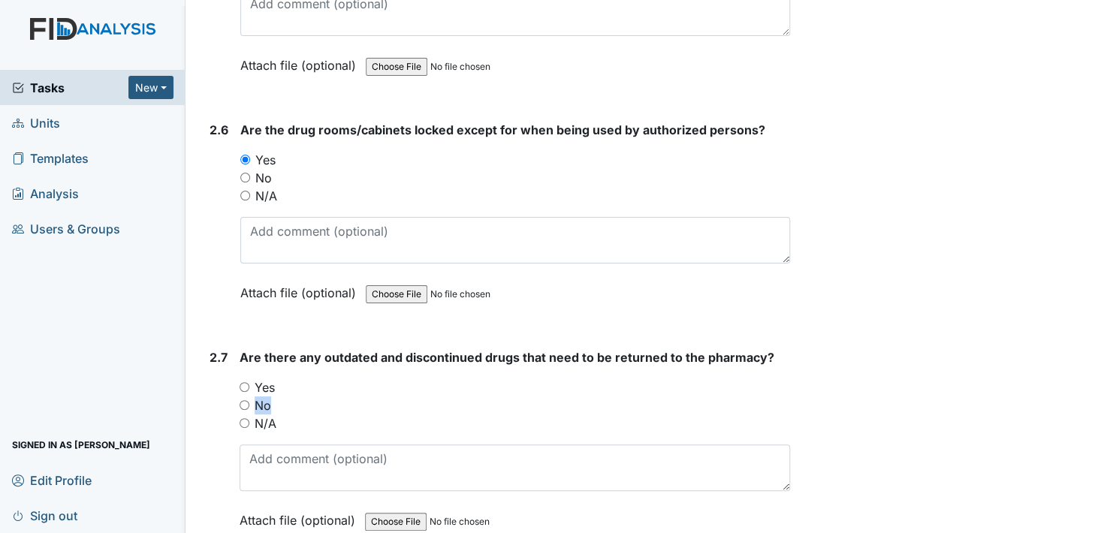
click at [240, 398] on div "You must select one of the below options. Yes No N/A" at bounding box center [515, 405] width 550 height 54
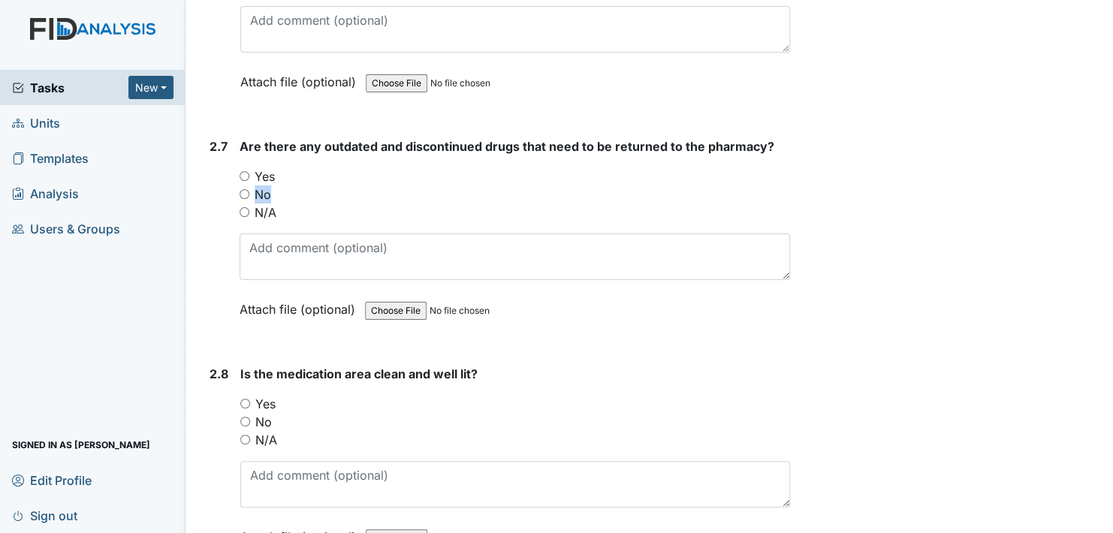
scroll to position [5256, 0]
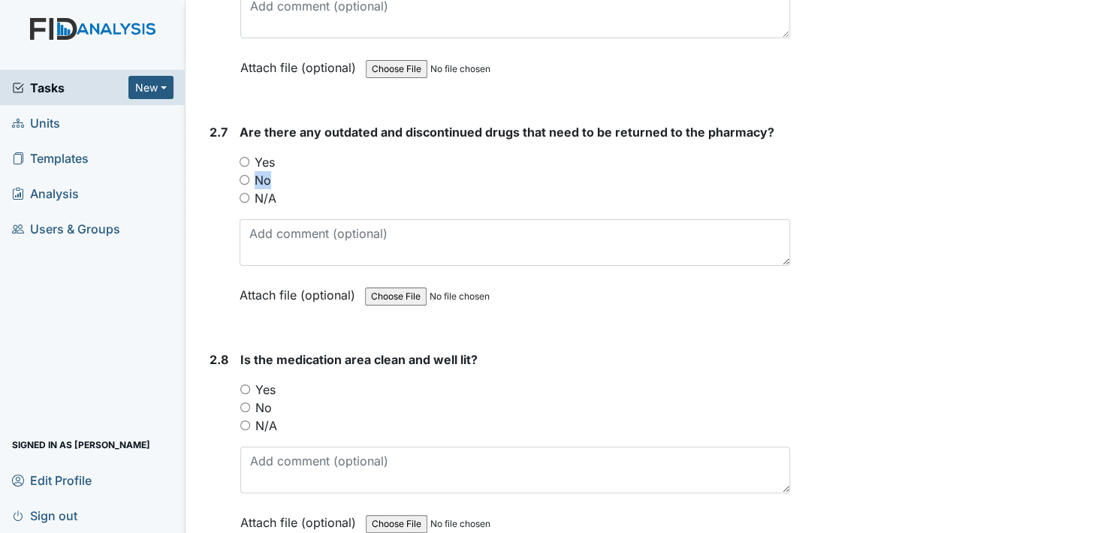
click at [363, 171] on div "No" at bounding box center [515, 180] width 550 height 18
click at [242, 175] on input "No" at bounding box center [245, 180] width 10 height 10
radio input "true"
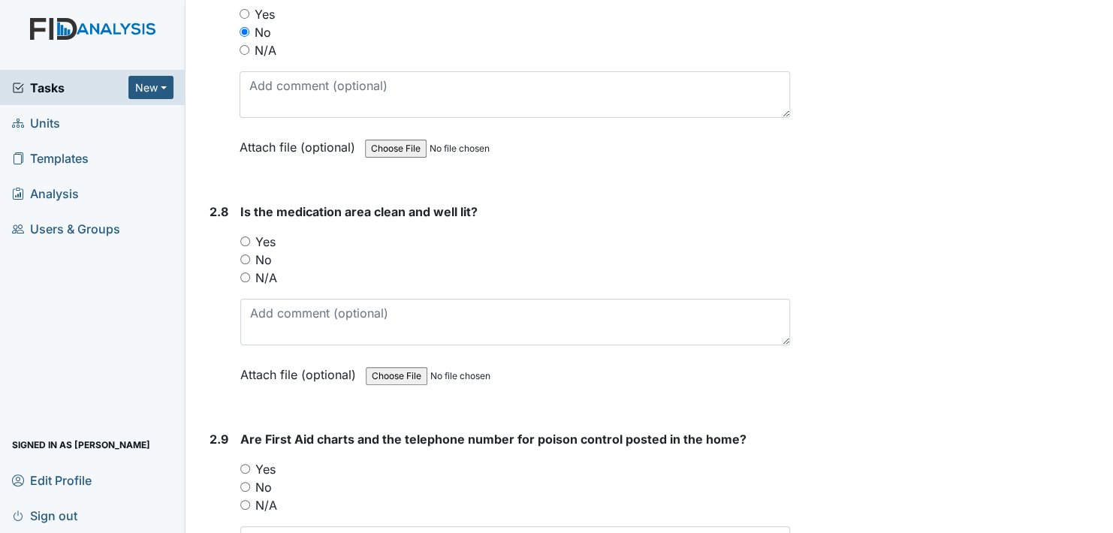
scroll to position [5407, 0]
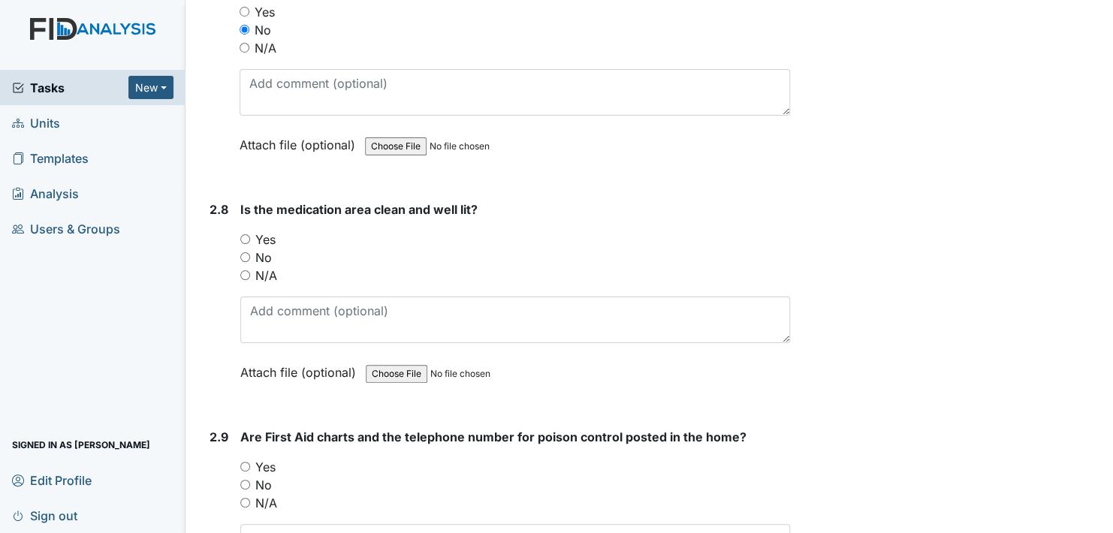
click at [247, 234] on input "Yes" at bounding box center [245, 239] width 10 height 10
radio input "true"
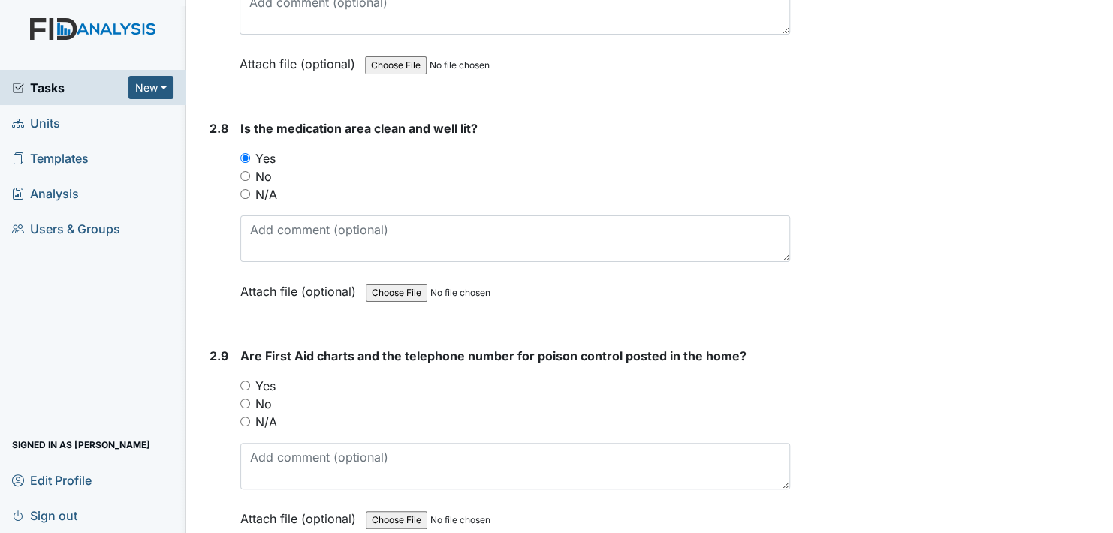
scroll to position [5557, 0]
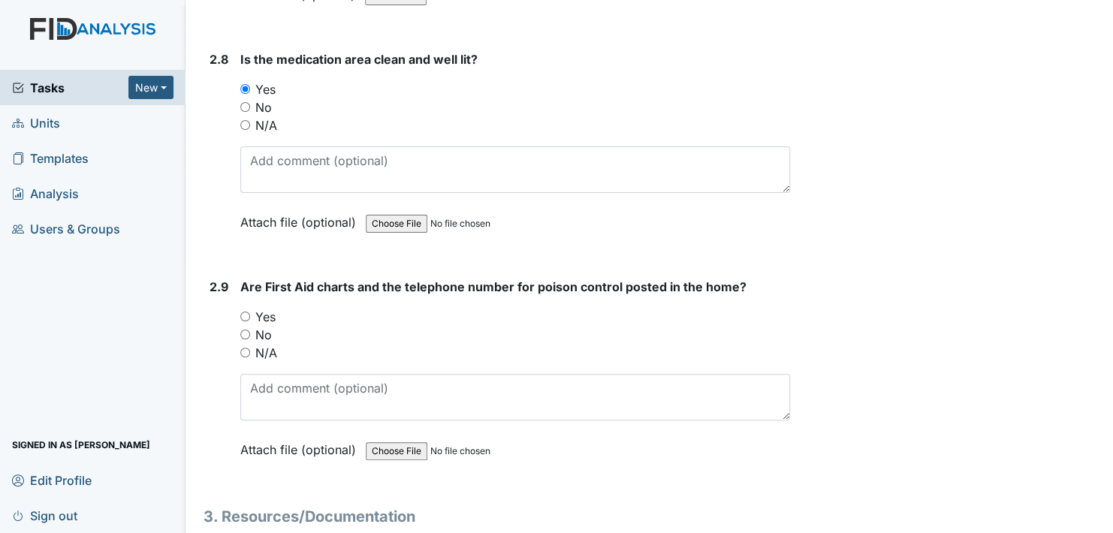
click at [247, 312] on input "Yes" at bounding box center [245, 317] width 10 height 10
radio input "true"
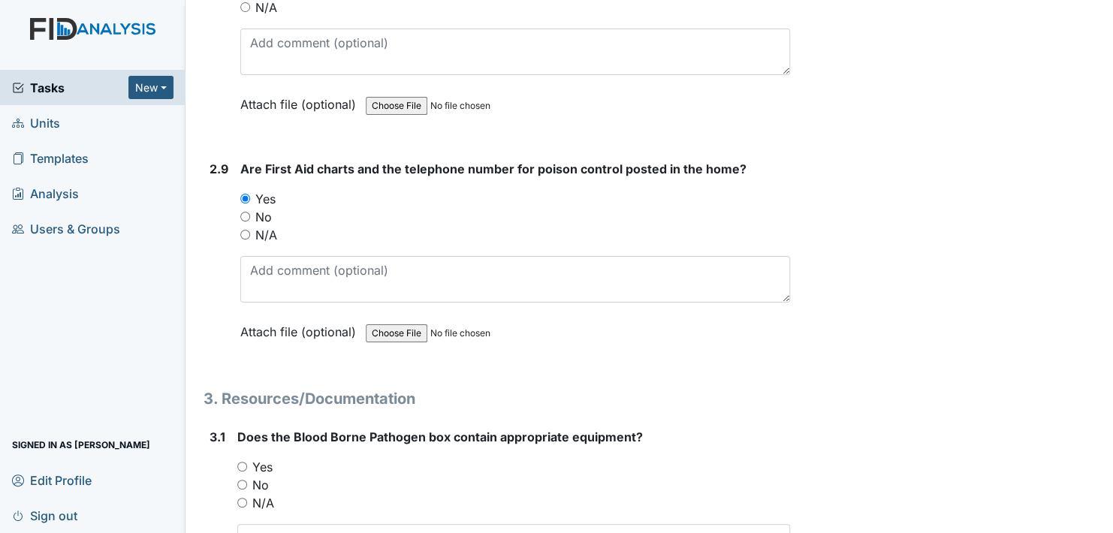
scroll to position [5707, 0]
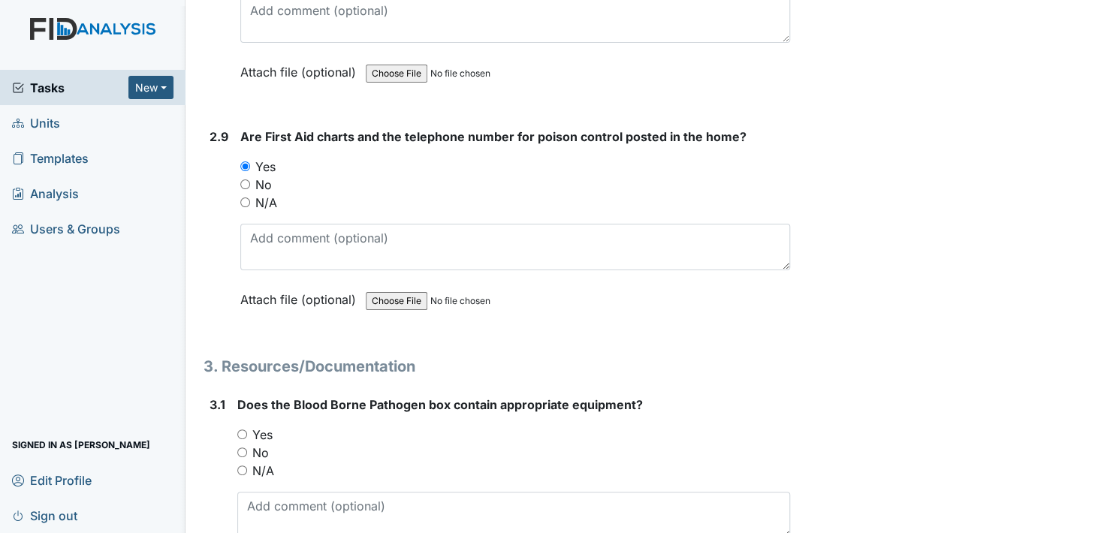
click at [245, 430] on input "Yes" at bounding box center [242, 435] width 10 height 10
radio input "true"
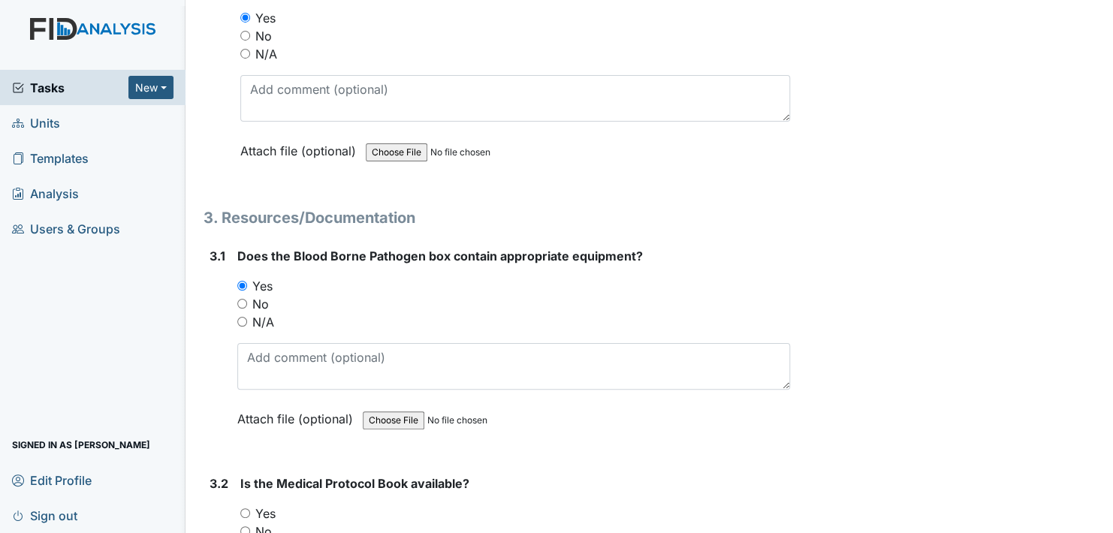
scroll to position [5857, 0]
click at [248, 507] on input "Yes" at bounding box center [245, 512] width 10 height 10
radio input "true"
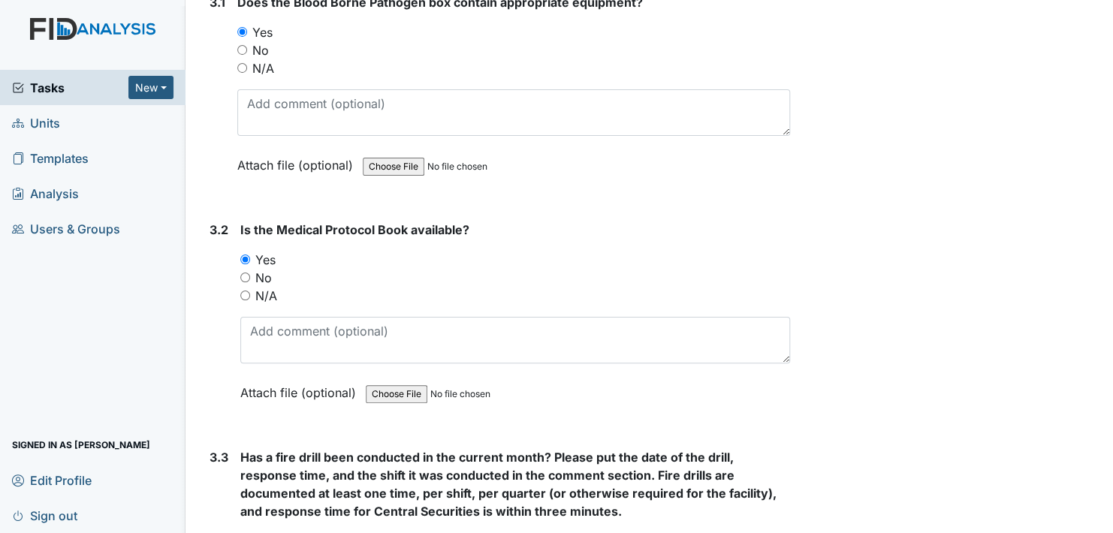
scroll to position [6158, 0]
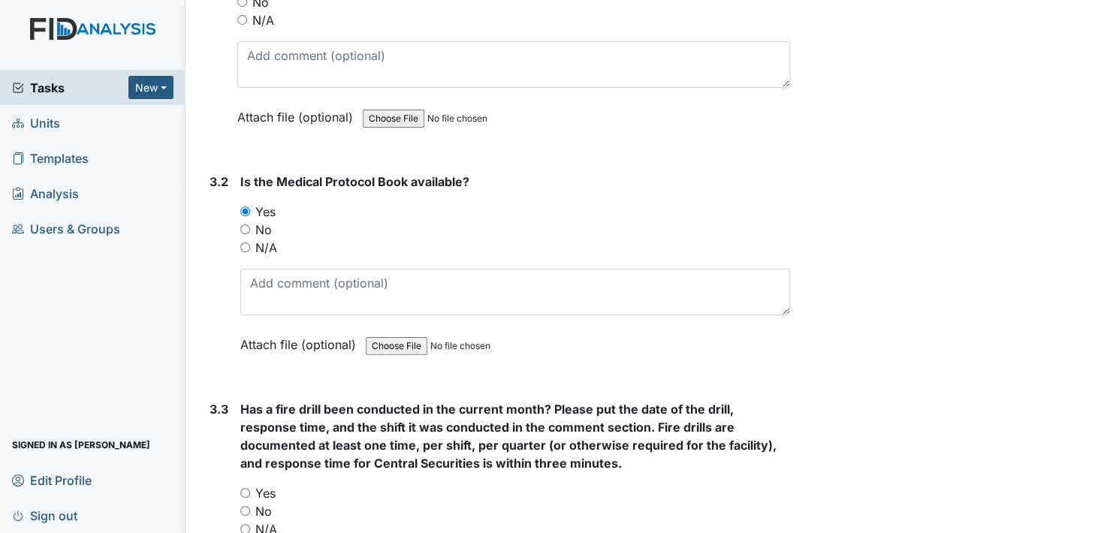
click at [249, 488] on input "Yes" at bounding box center [245, 493] width 10 height 10
radio input "true"
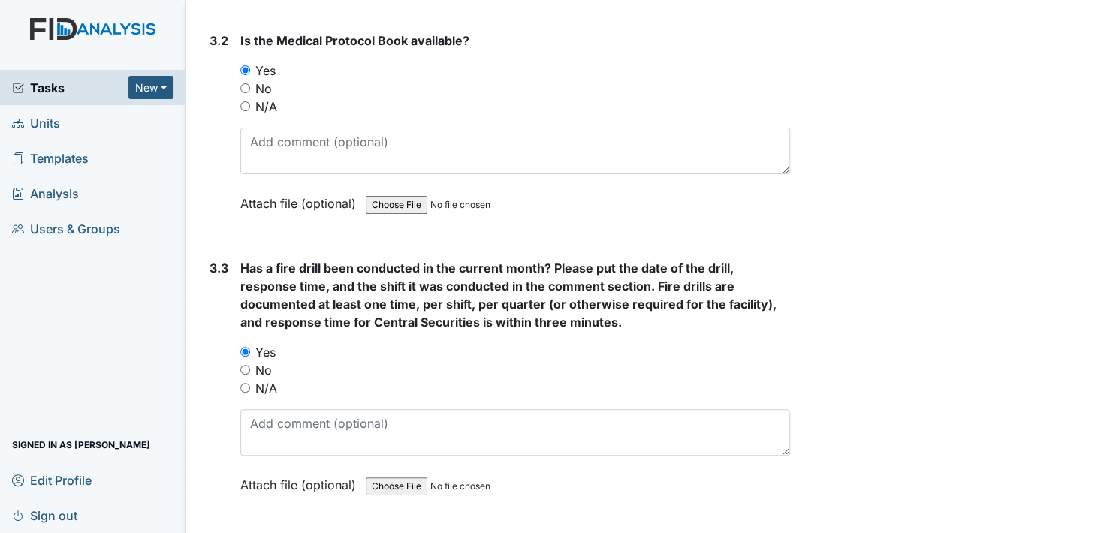
scroll to position [6308, 0]
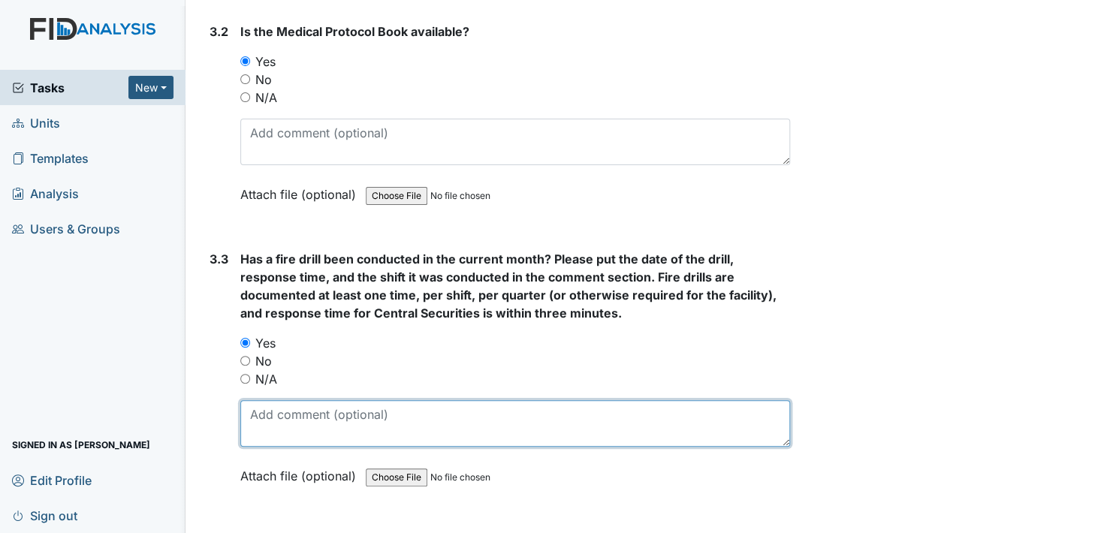
click at [285, 413] on textarea at bounding box center [515, 423] width 550 height 47
click at [372, 400] on textarea "September 14, 2025, third Shift" at bounding box center [515, 423] width 550 height 47
click at [519, 401] on textarea "September 14, 2025, Third Shift" at bounding box center [515, 423] width 550 height 47
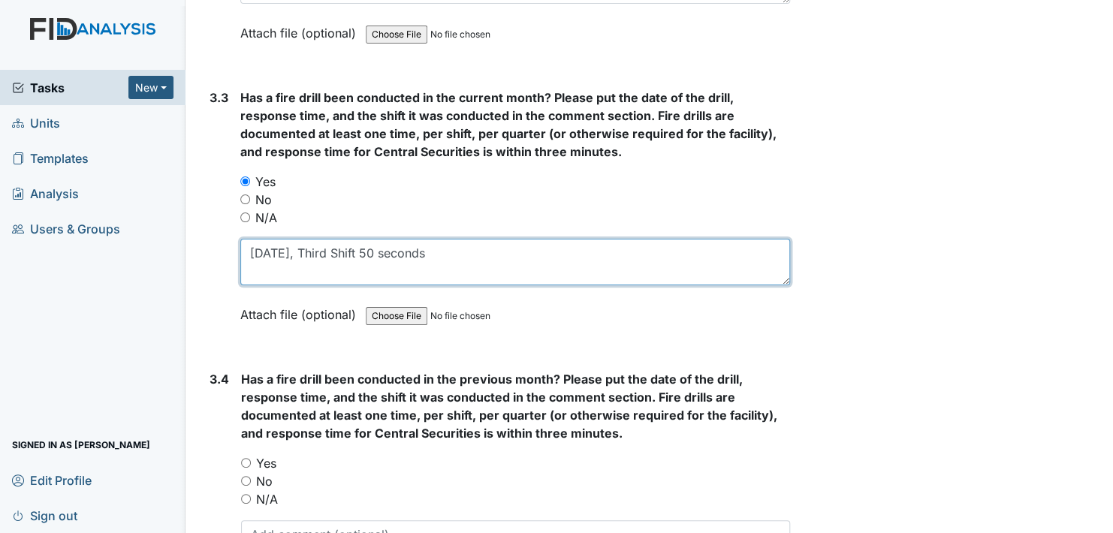
scroll to position [6533, 0]
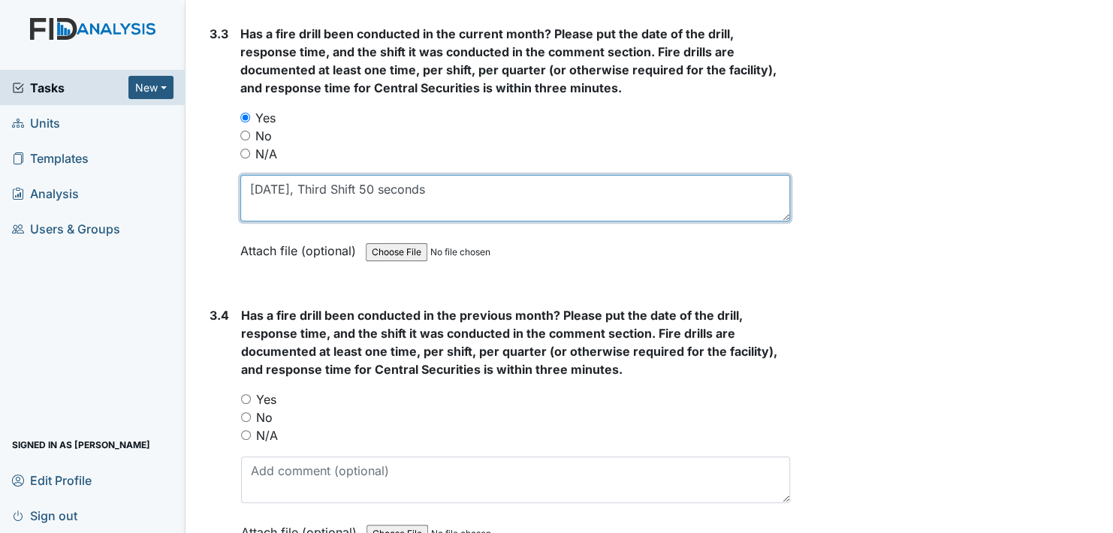
type textarea "September 14, 2025, Third Shift 50 seconds"
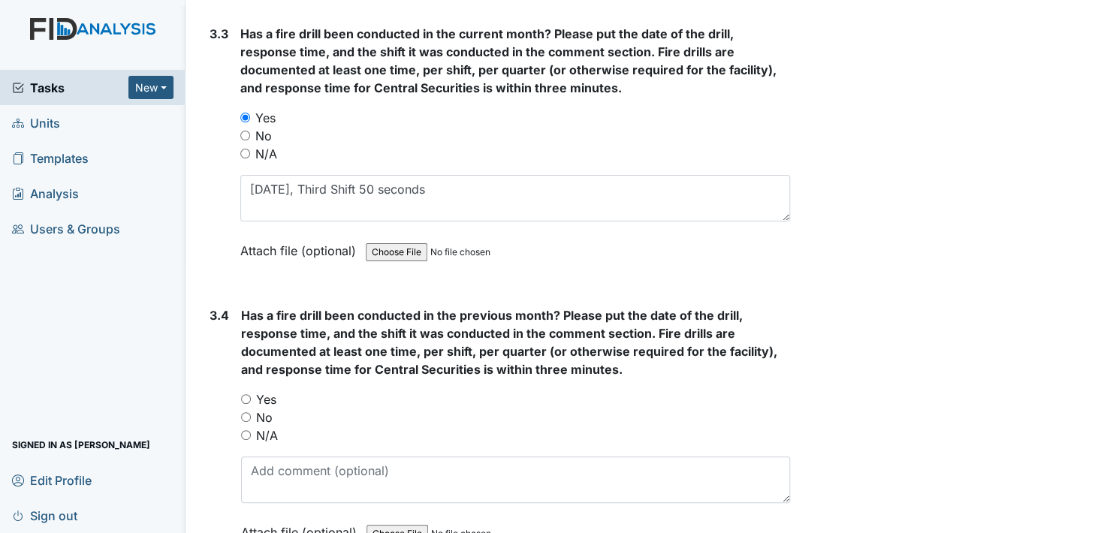
drag, startPoint x: 247, startPoint y: 377, endPoint x: 256, endPoint y: 377, distance: 9.0
click at [249, 394] on input "Yes" at bounding box center [246, 399] width 10 height 10
radio input "true"
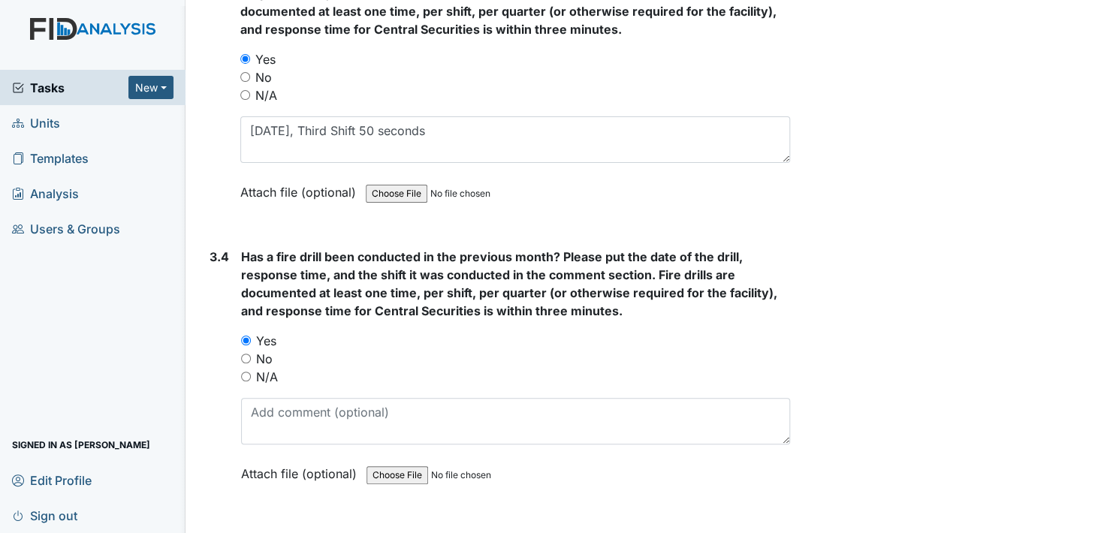
scroll to position [6608, 0]
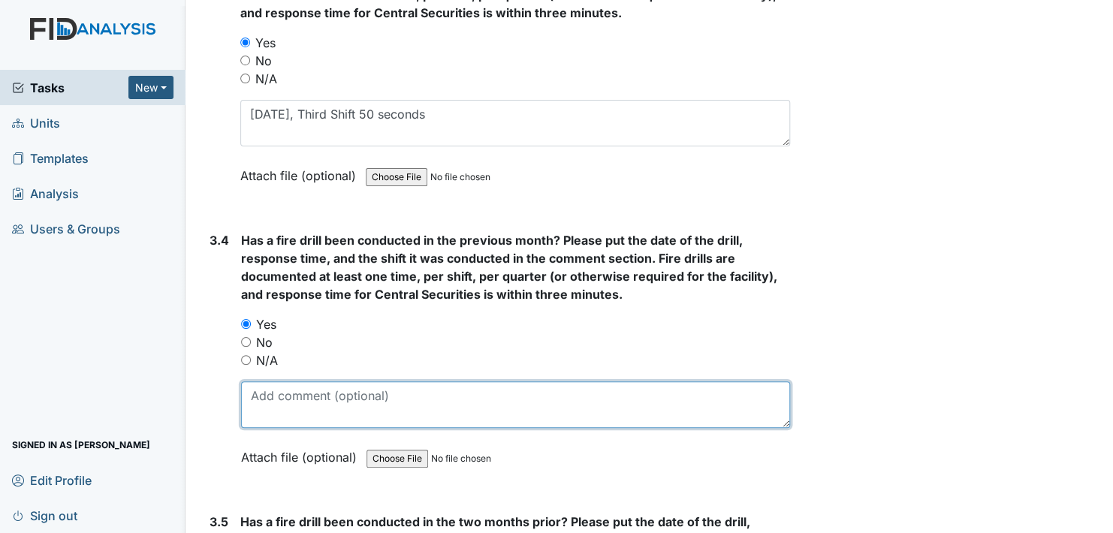
click at [310, 389] on textarea at bounding box center [515, 404] width 549 height 47
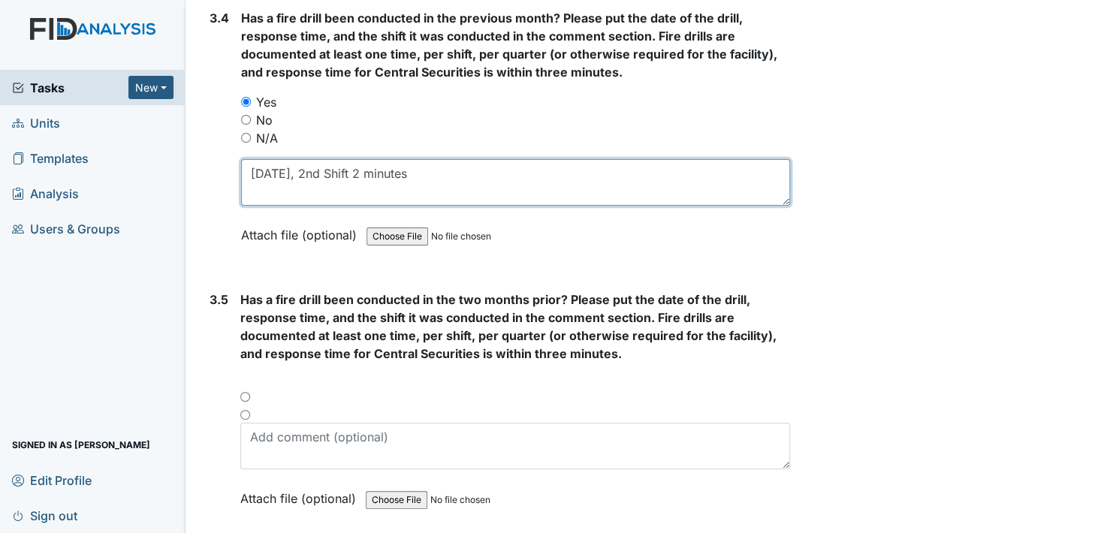
scroll to position [6833, 0]
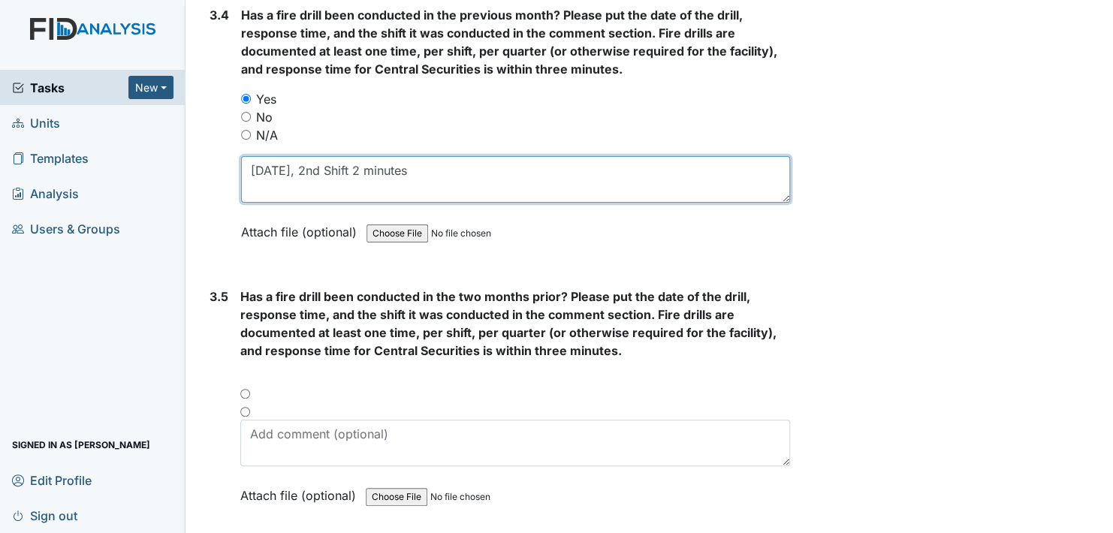
type textarea "August 7, 2025, 2nd Shift 2 minutes"
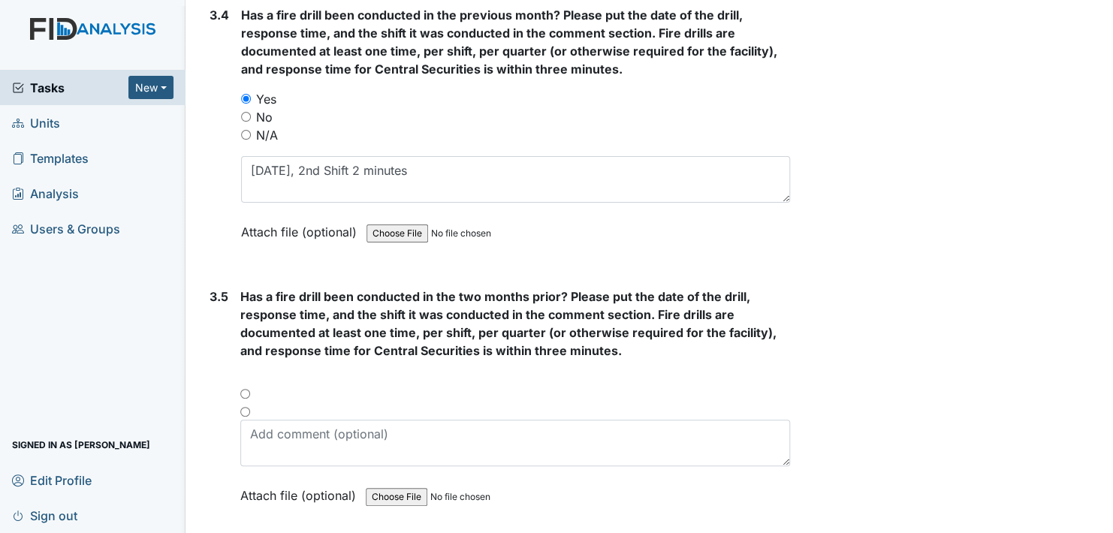
click at [248, 390] on div at bounding box center [515, 399] width 550 height 18
click at [243, 390] on div at bounding box center [515, 399] width 550 height 18
click at [247, 390] on div at bounding box center [515, 399] width 550 height 18
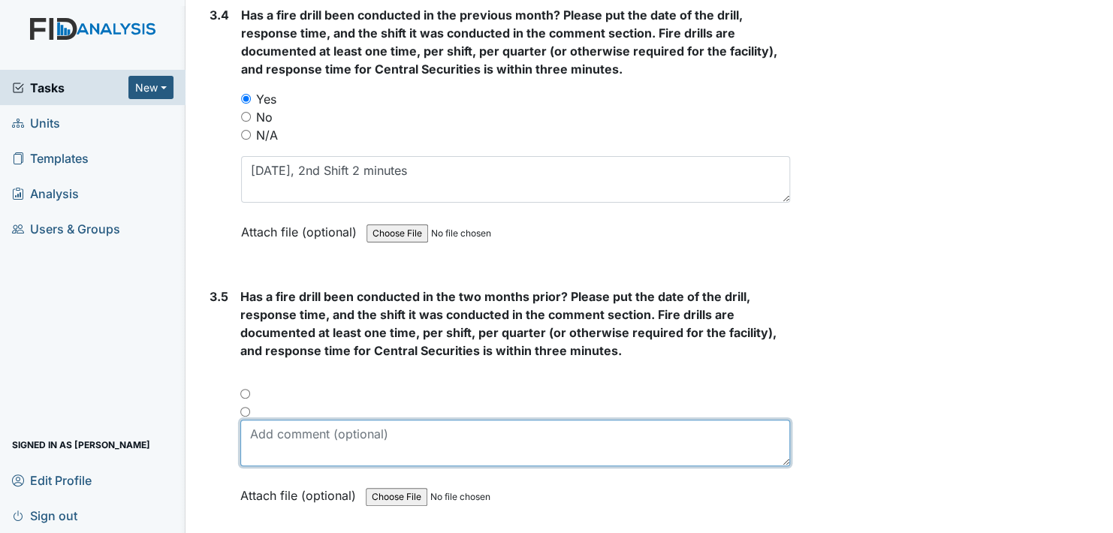
drag, startPoint x: 285, startPoint y: 418, endPoint x: 299, endPoint y: 424, distance: 14.8
click at [286, 420] on textarea at bounding box center [515, 443] width 550 height 47
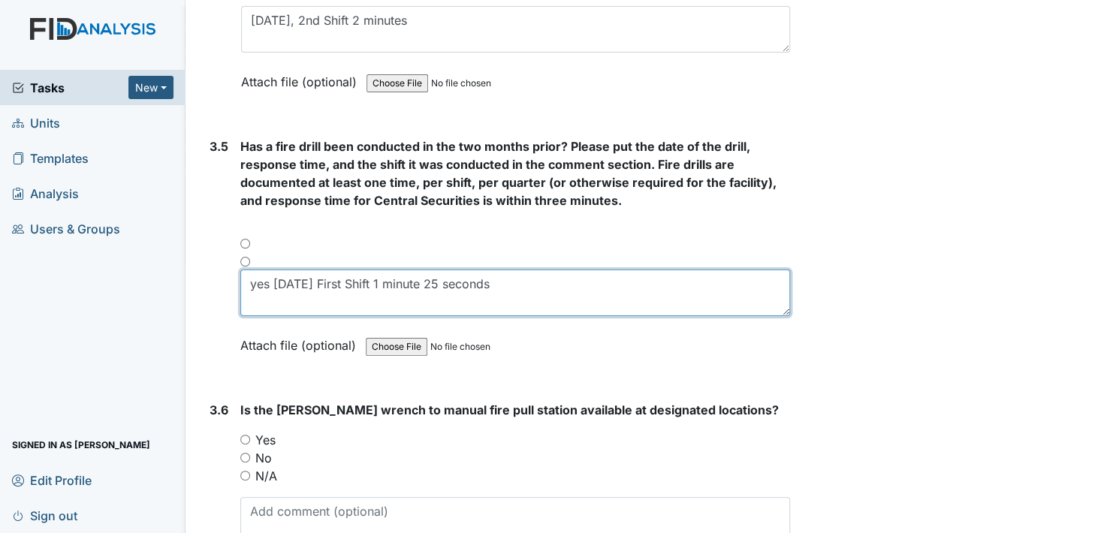
scroll to position [7059, 0]
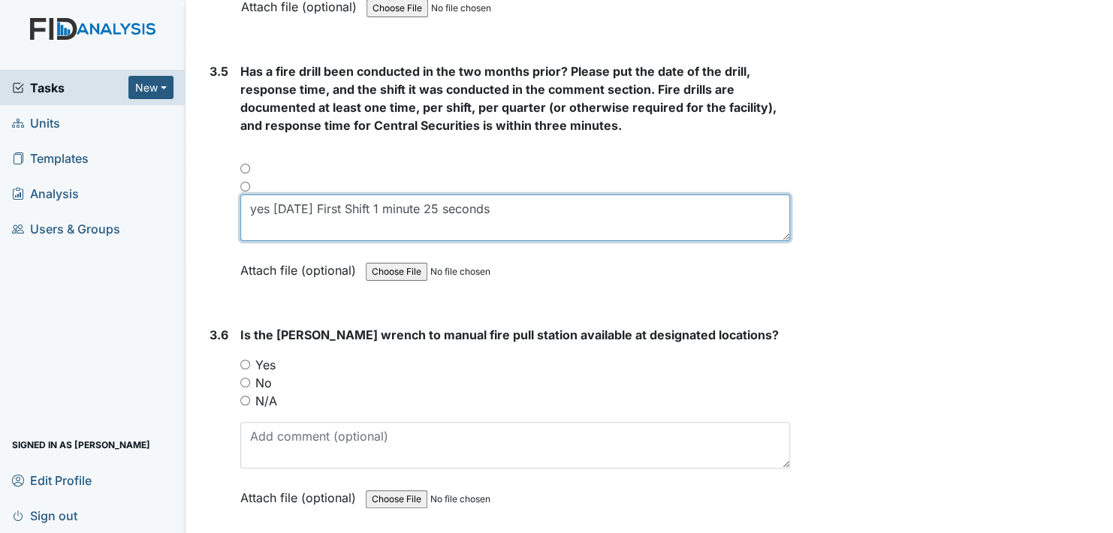
type textarea "yes July 7, 2025 First Shift 1 minute 25 seconds"
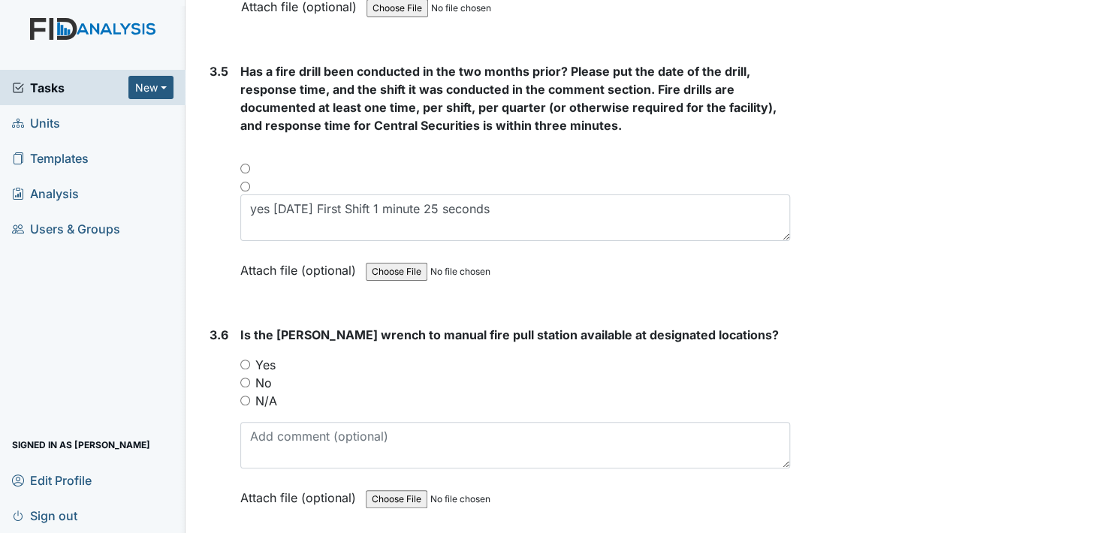
click at [246, 360] on input "Yes" at bounding box center [245, 365] width 10 height 10
radio input "true"
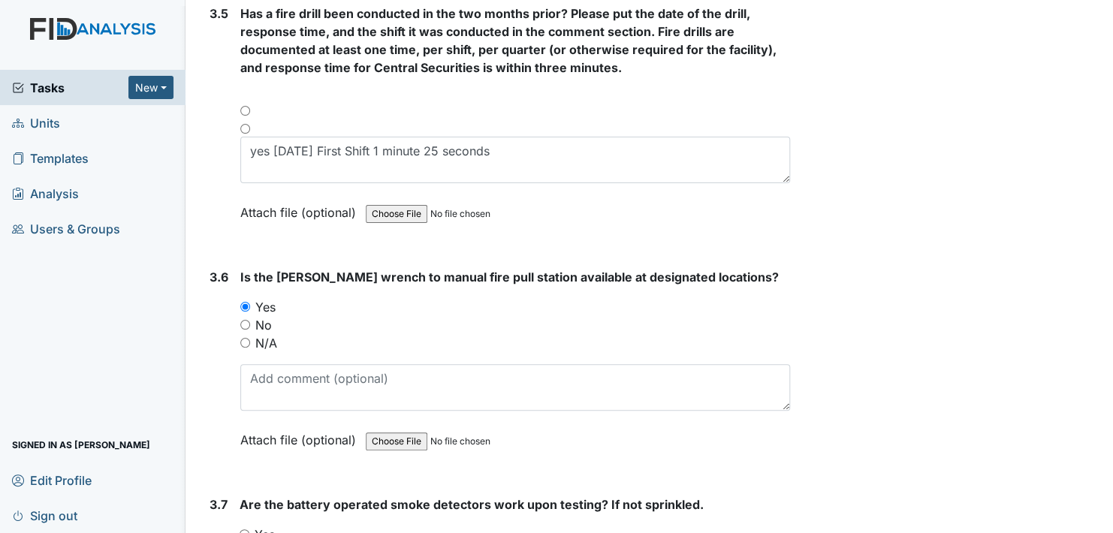
scroll to position [7134, 0]
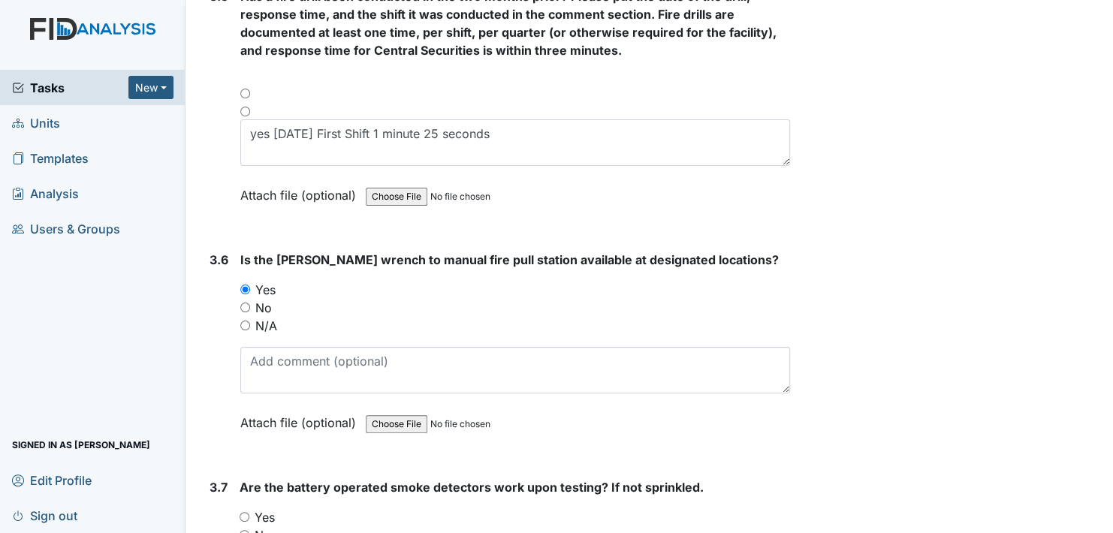
drag, startPoint x: 245, startPoint y: 491, endPoint x: 274, endPoint y: 480, distance: 31.4
click at [245, 512] on input "Yes" at bounding box center [245, 517] width 10 height 10
radio input "true"
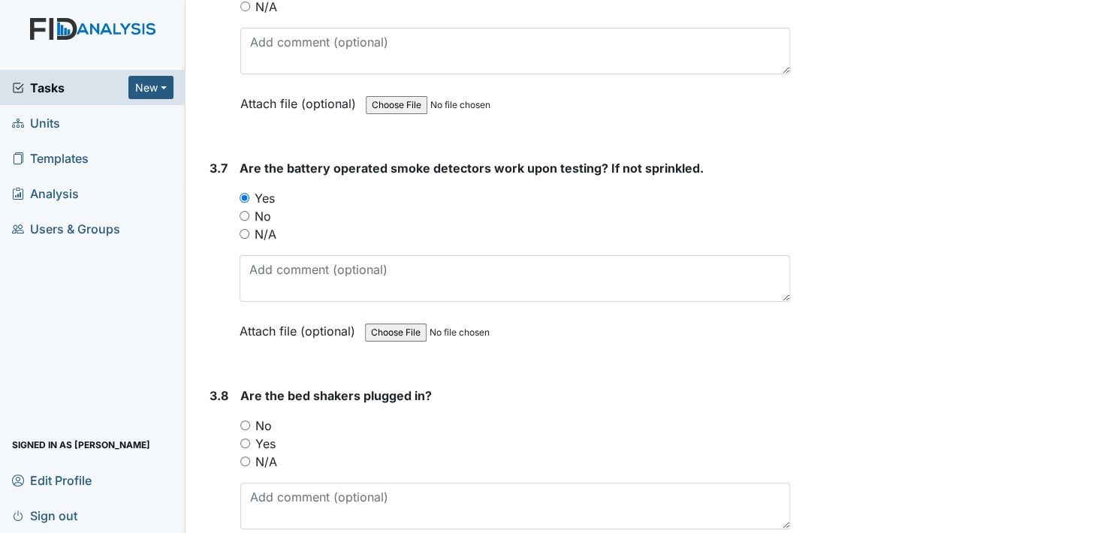
scroll to position [7509, 0]
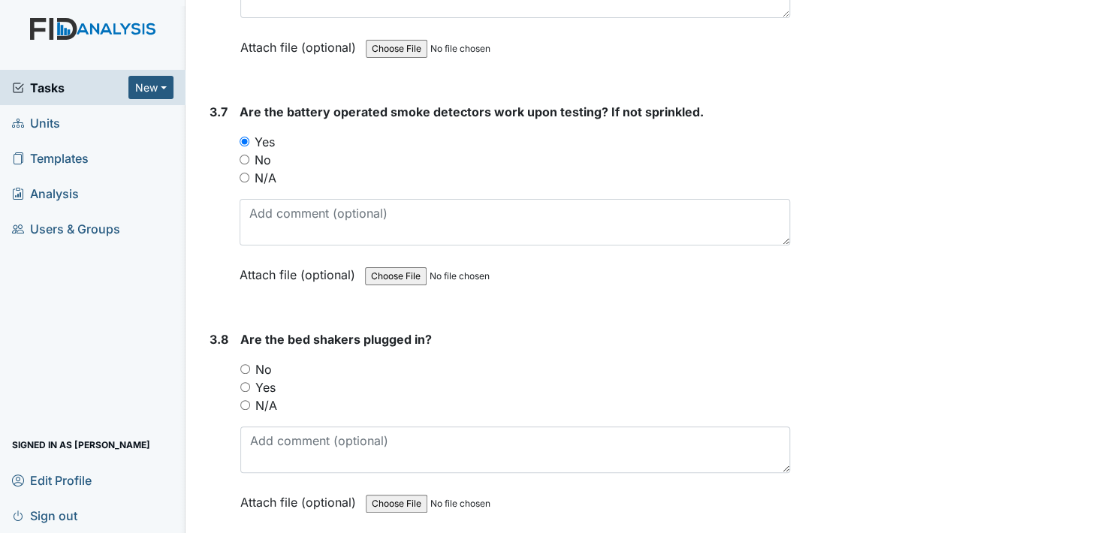
click at [246, 400] on input "N/A" at bounding box center [245, 405] width 10 height 10
radio input "true"
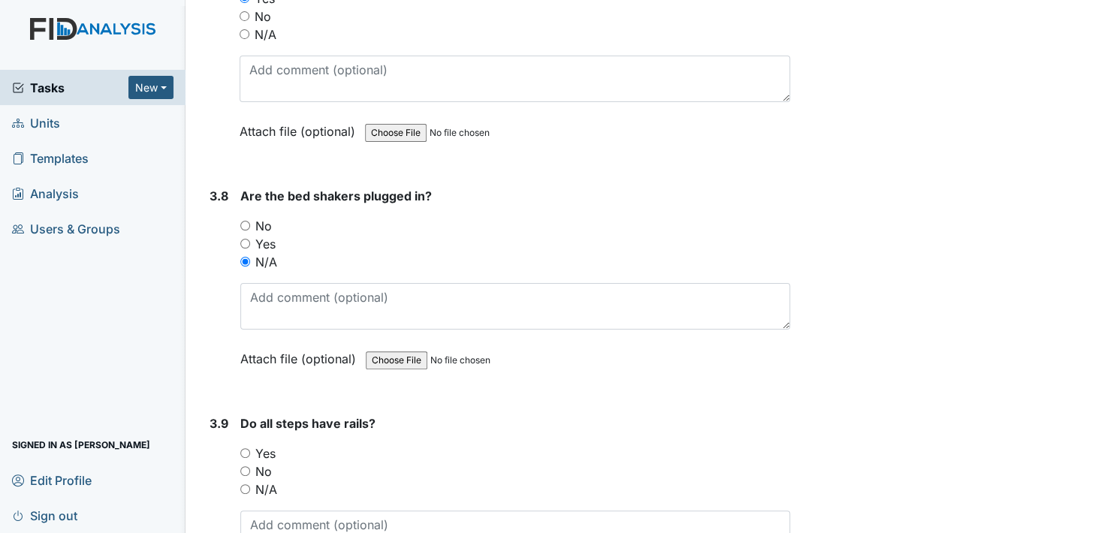
scroll to position [7734, 0]
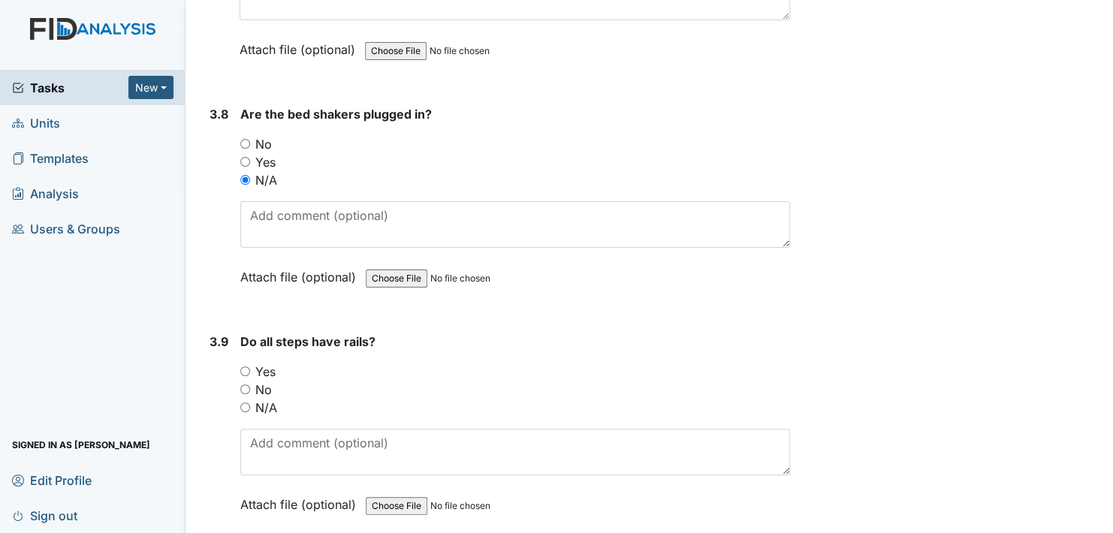
click at [252, 399] on div "N/A" at bounding box center [515, 408] width 550 height 18
click at [245, 402] on input "N/A" at bounding box center [245, 407] width 10 height 10
radio input "true"
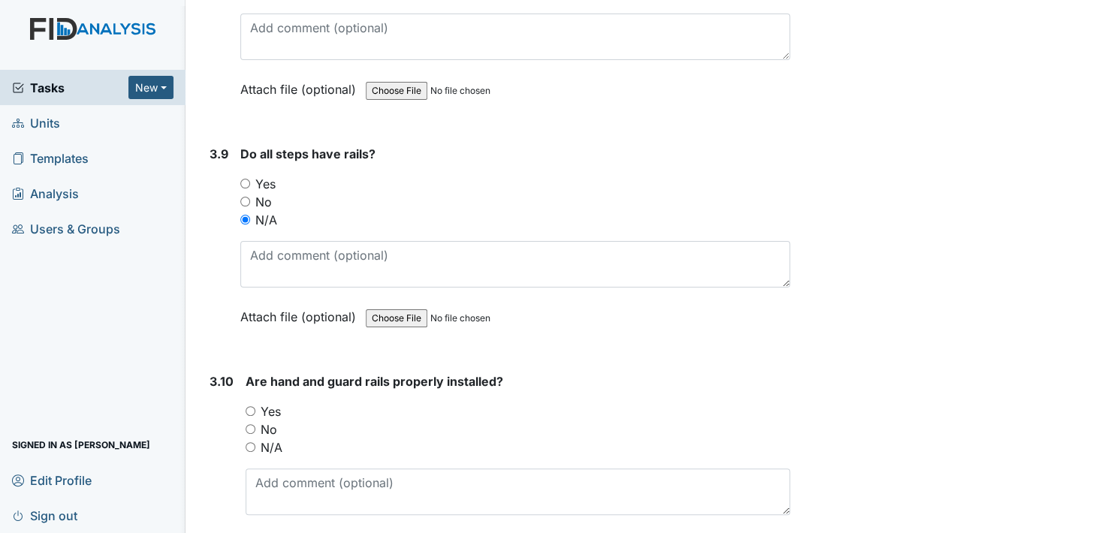
scroll to position [7960, 0]
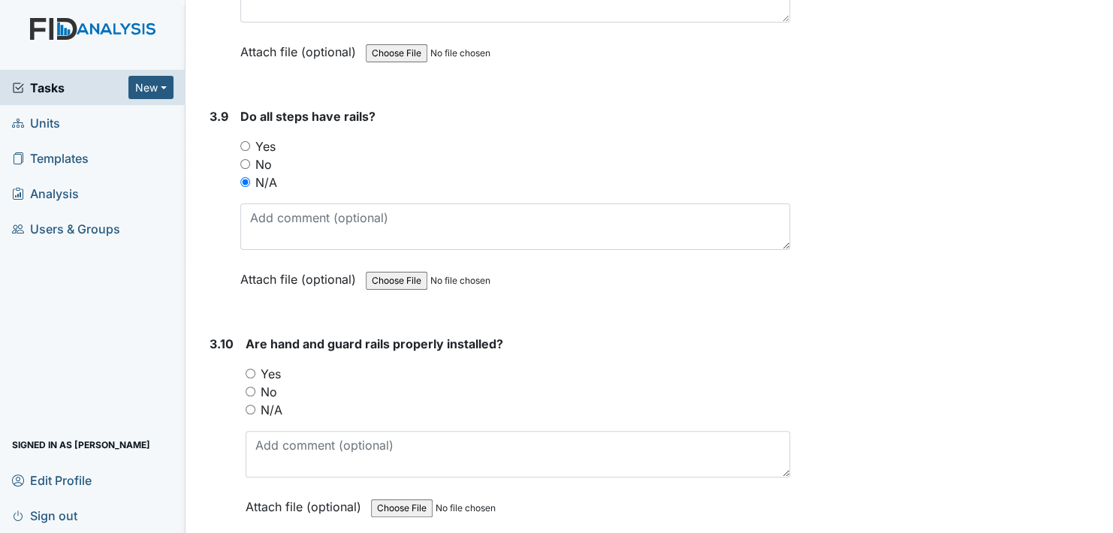
click at [247, 405] on input "N/A" at bounding box center [251, 410] width 10 height 10
radio input "true"
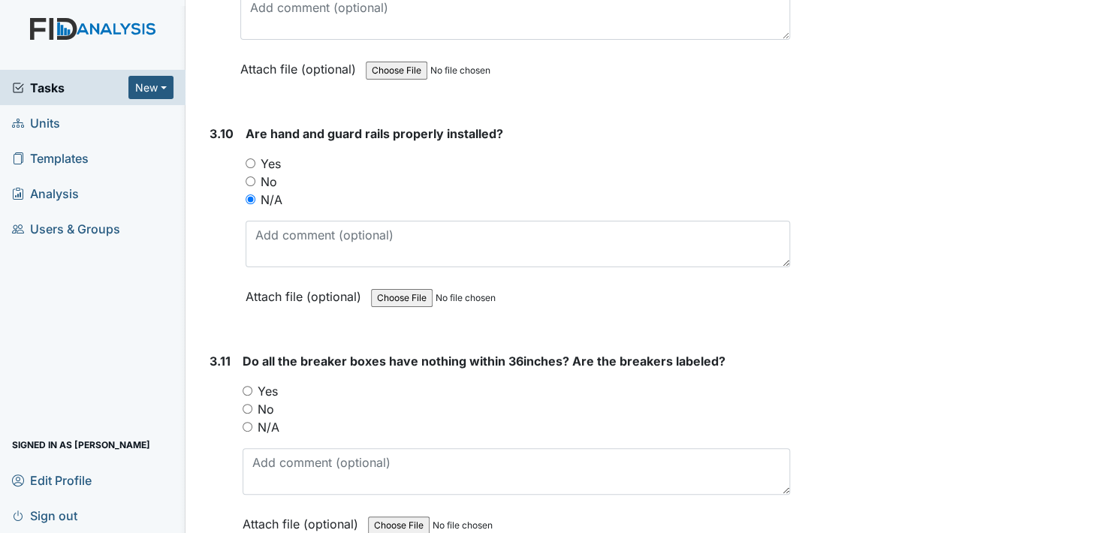
scroll to position [8185, 0]
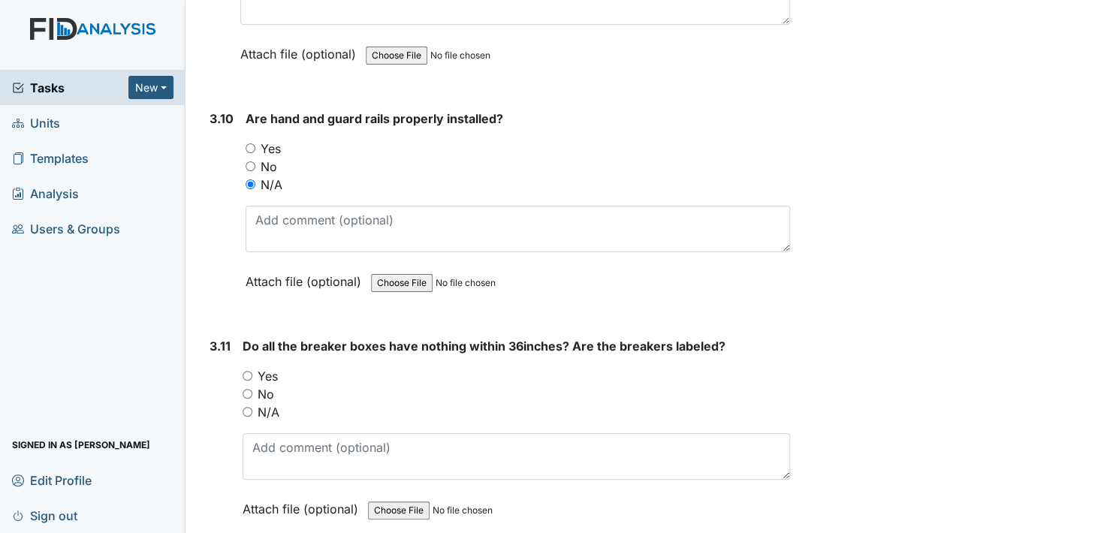
click at [245, 371] on input "Yes" at bounding box center [248, 376] width 10 height 10
radio input "true"
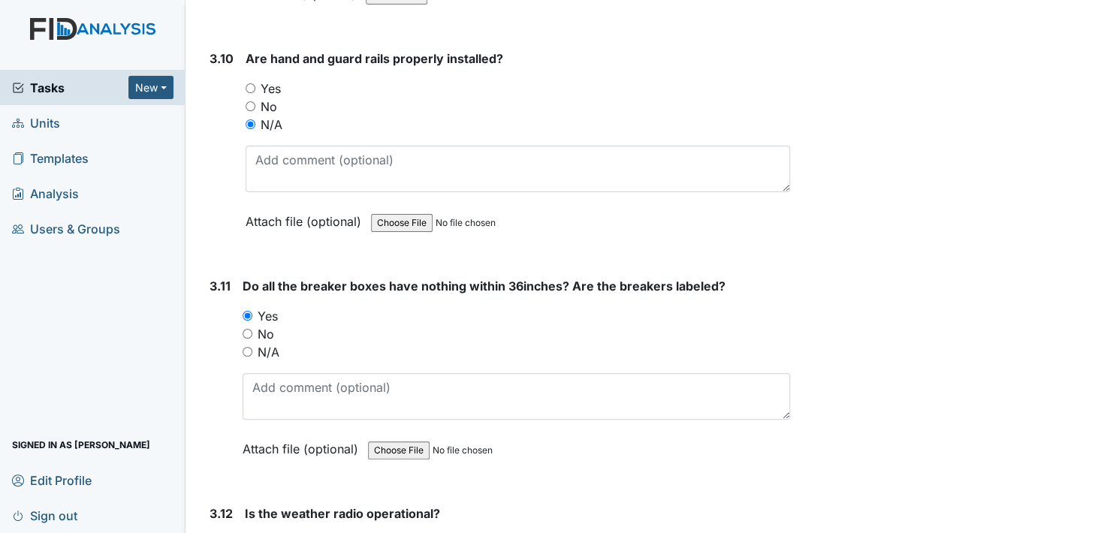
scroll to position [8410, 0]
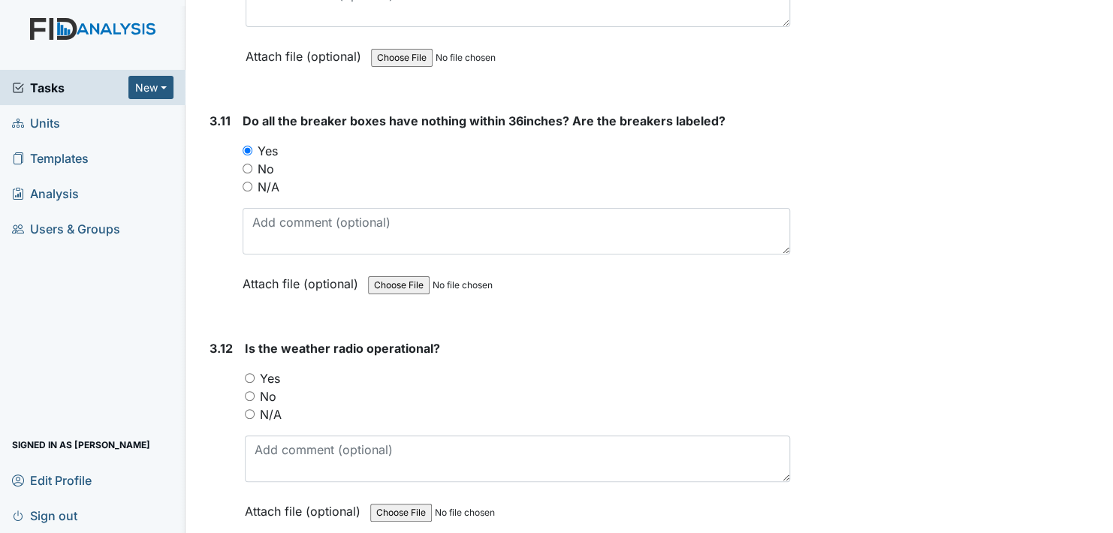
click at [252, 373] on input "Yes" at bounding box center [250, 378] width 10 height 10
radio input "true"
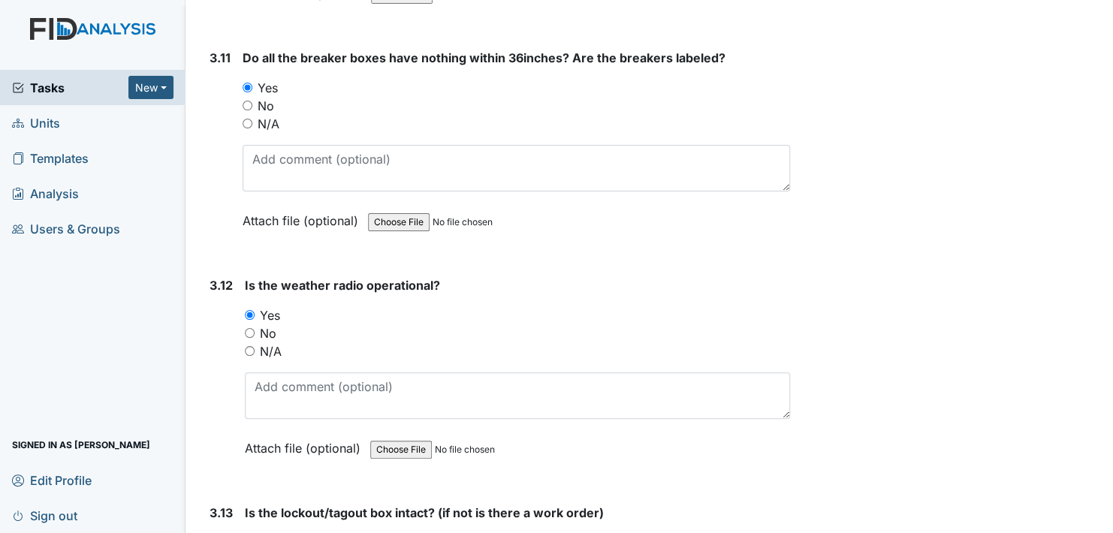
scroll to position [8636, 0]
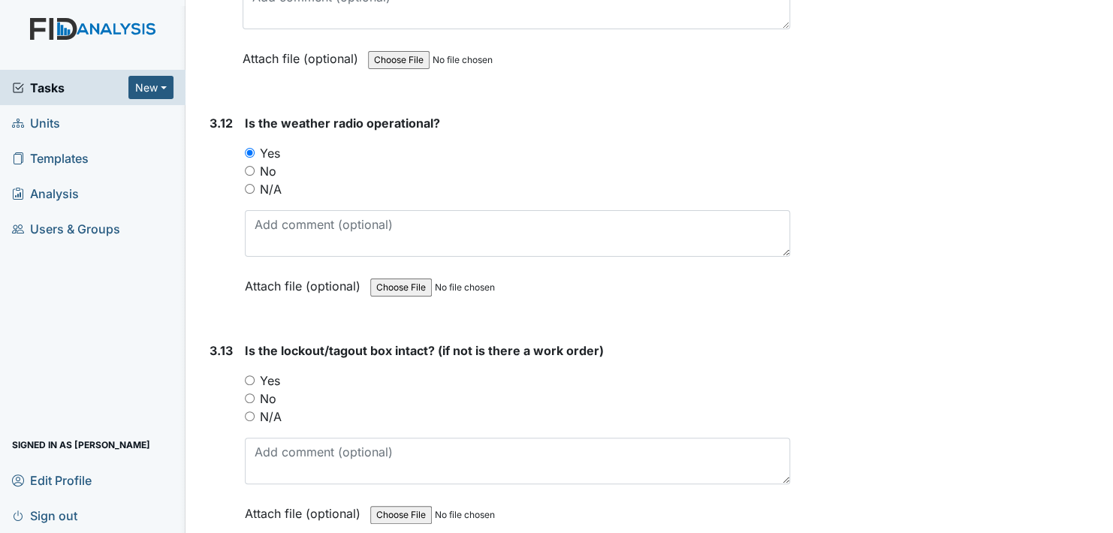
click at [250, 375] on input "Yes" at bounding box center [250, 380] width 10 height 10
radio input "true"
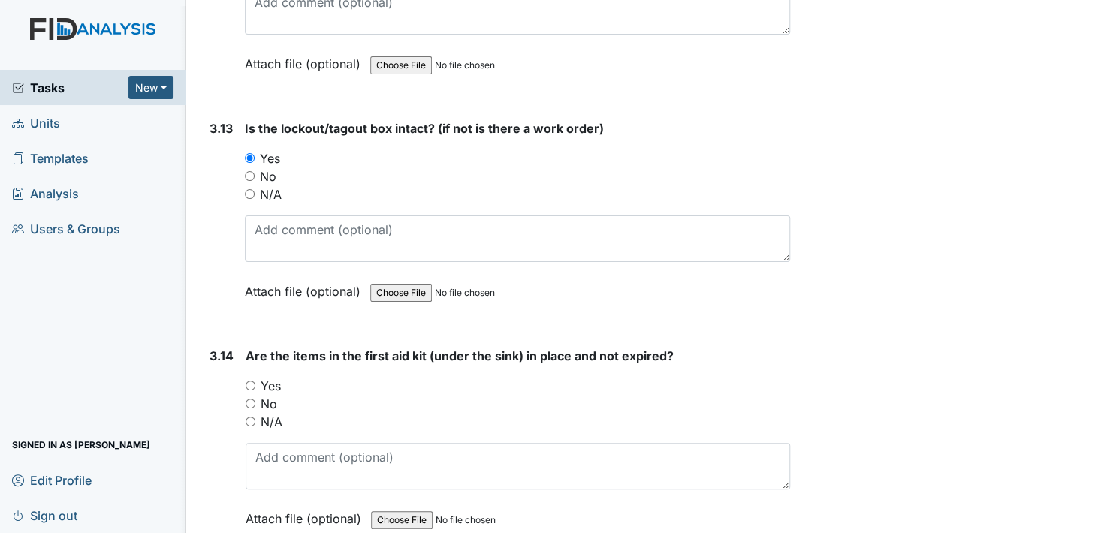
scroll to position [8861, 0]
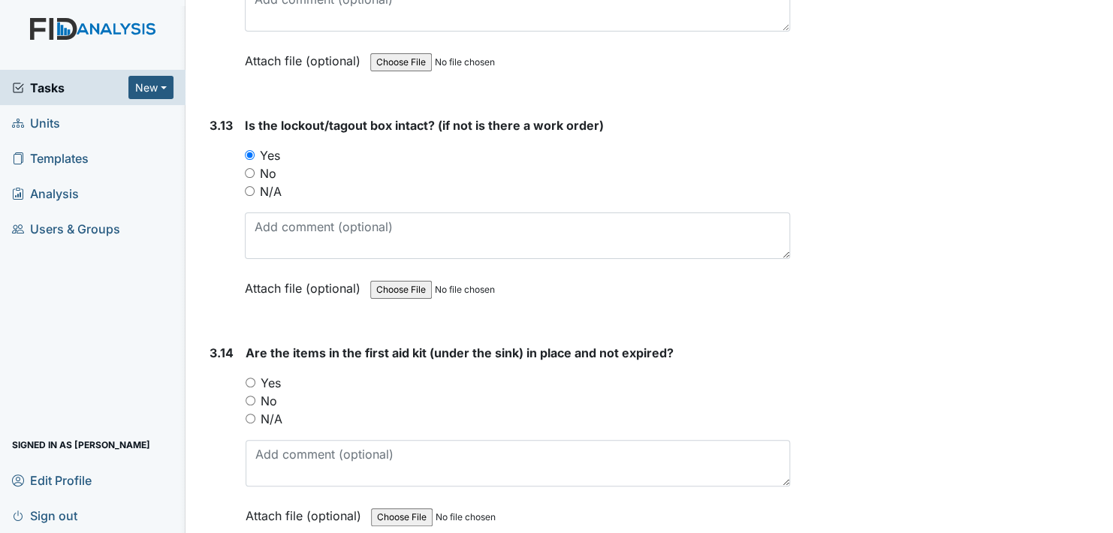
click at [251, 378] on input "Yes" at bounding box center [251, 383] width 10 height 10
radio input "true"
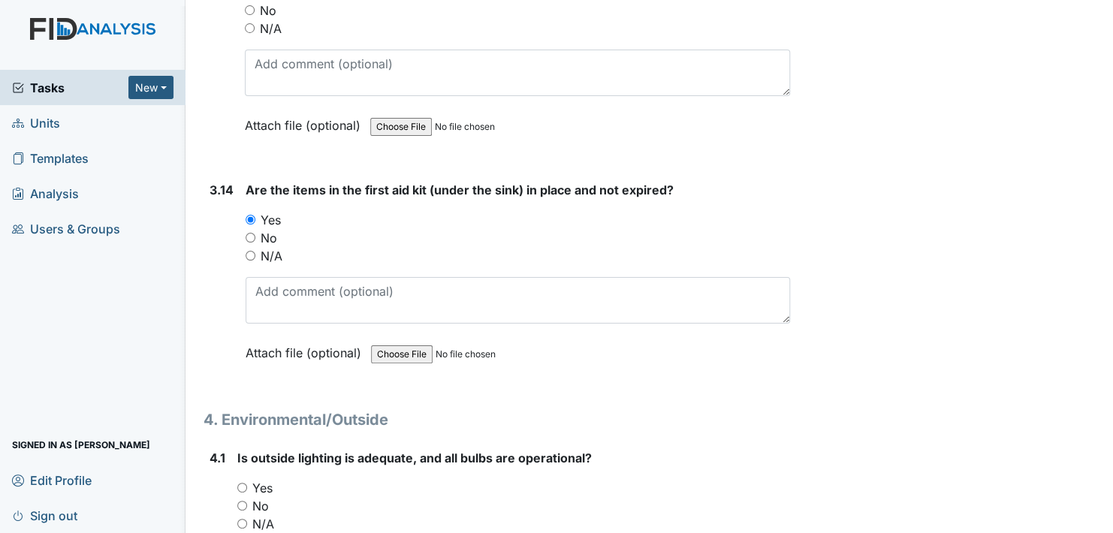
scroll to position [9086, 0]
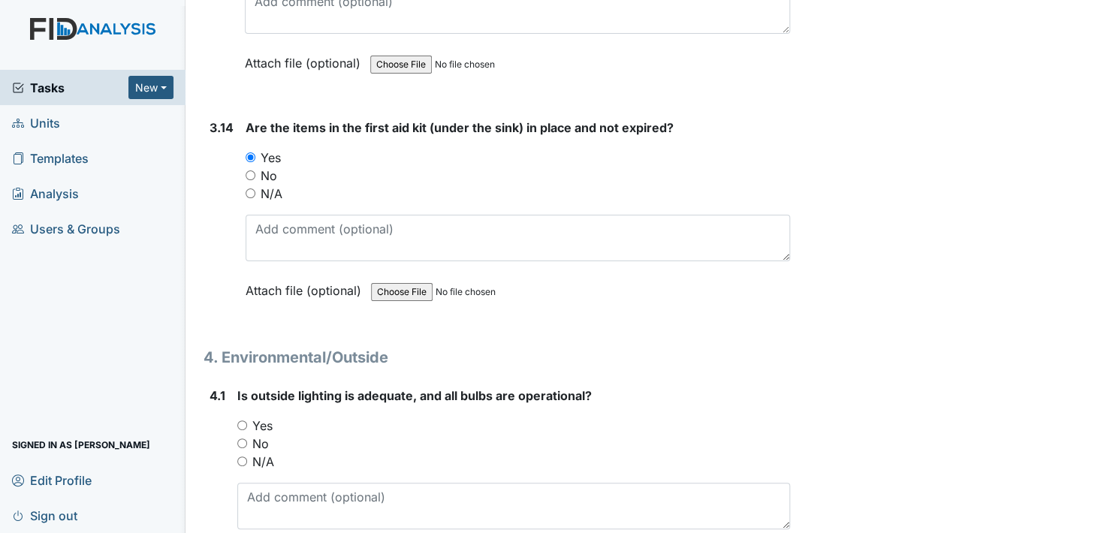
click at [244, 421] on input "Yes" at bounding box center [242, 426] width 10 height 10
radio input "true"
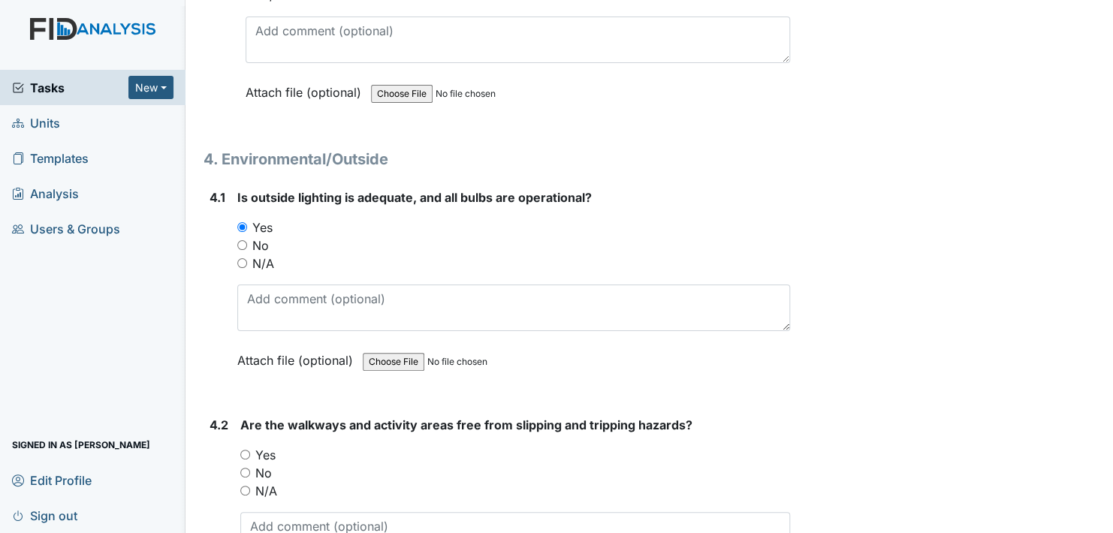
scroll to position [9311, 0]
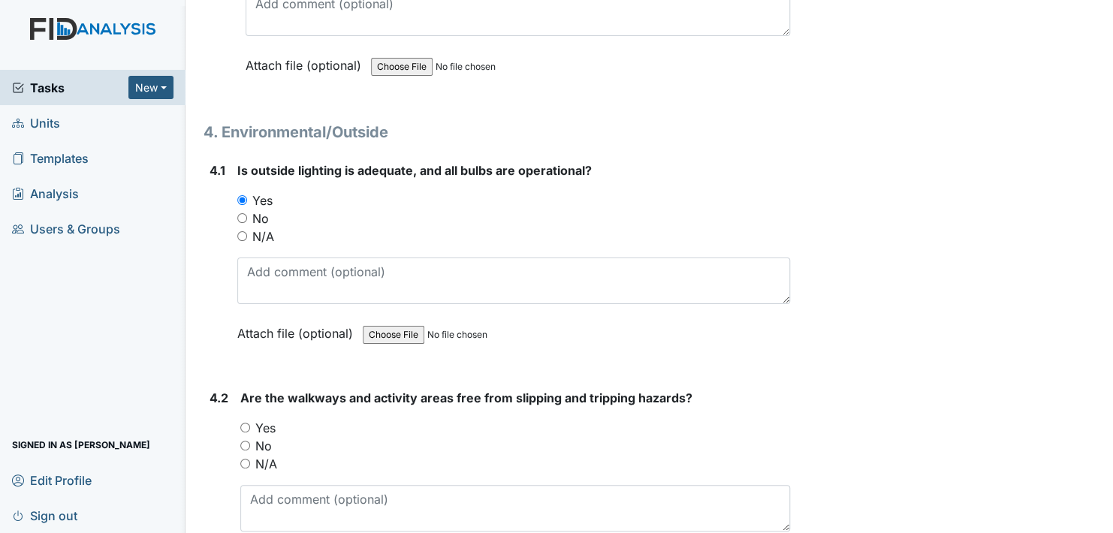
drag, startPoint x: 246, startPoint y: 395, endPoint x: 257, endPoint y: 395, distance: 11.3
click at [246, 423] on input "Yes" at bounding box center [245, 428] width 10 height 10
radio input "true"
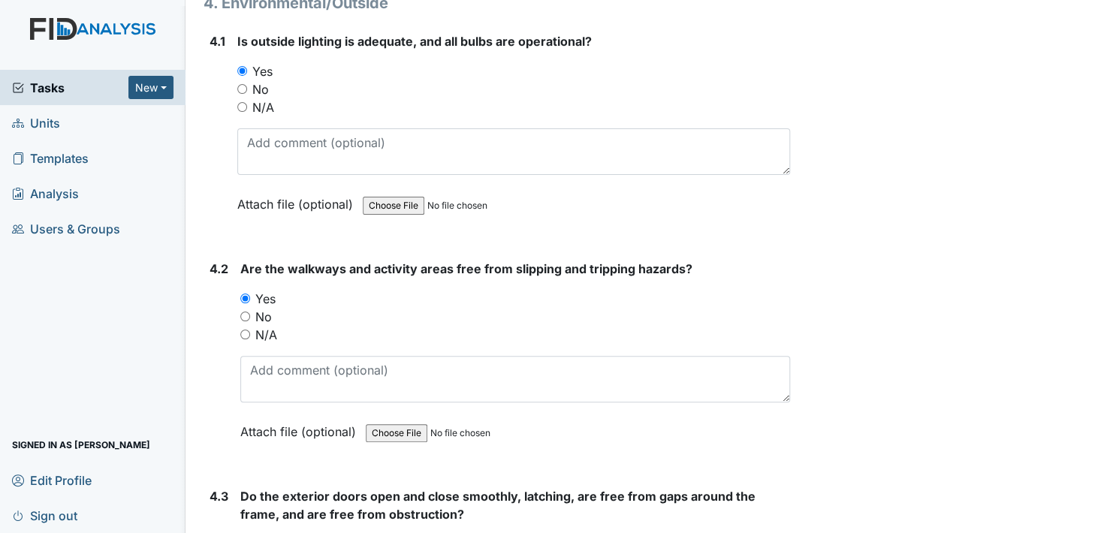
scroll to position [9462, 0]
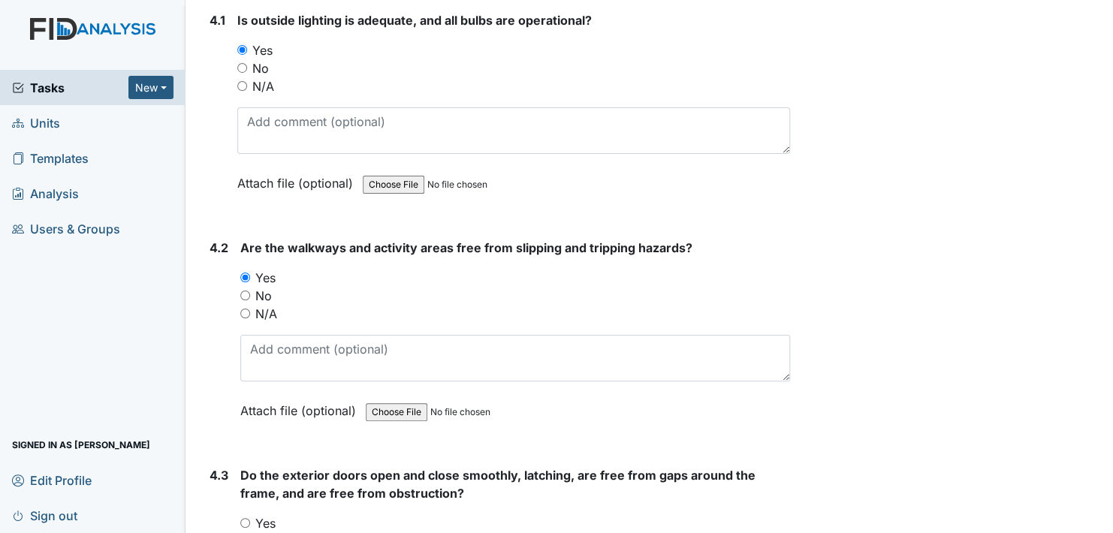
click at [246, 518] on input "Yes" at bounding box center [245, 523] width 10 height 10
radio input "true"
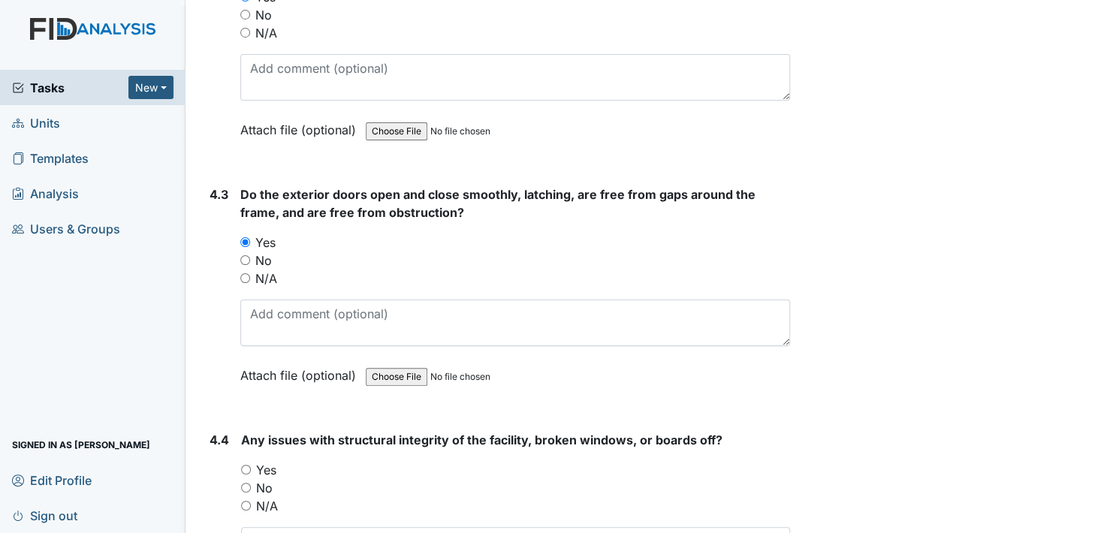
scroll to position [9762, 0]
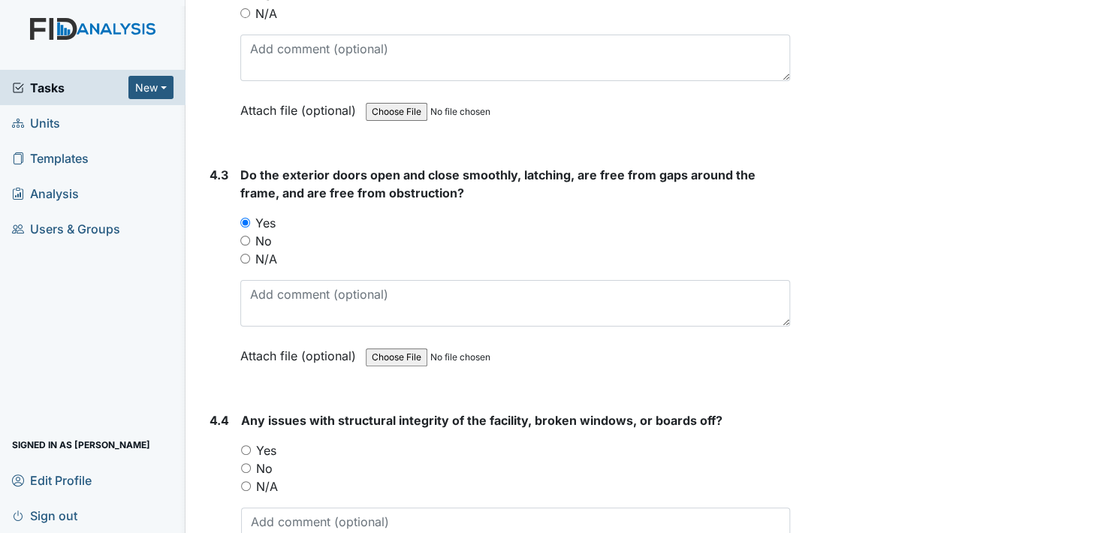
click at [248, 463] on input "No" at bounding box center [246, 468] width 10 height 10
radio input "true"
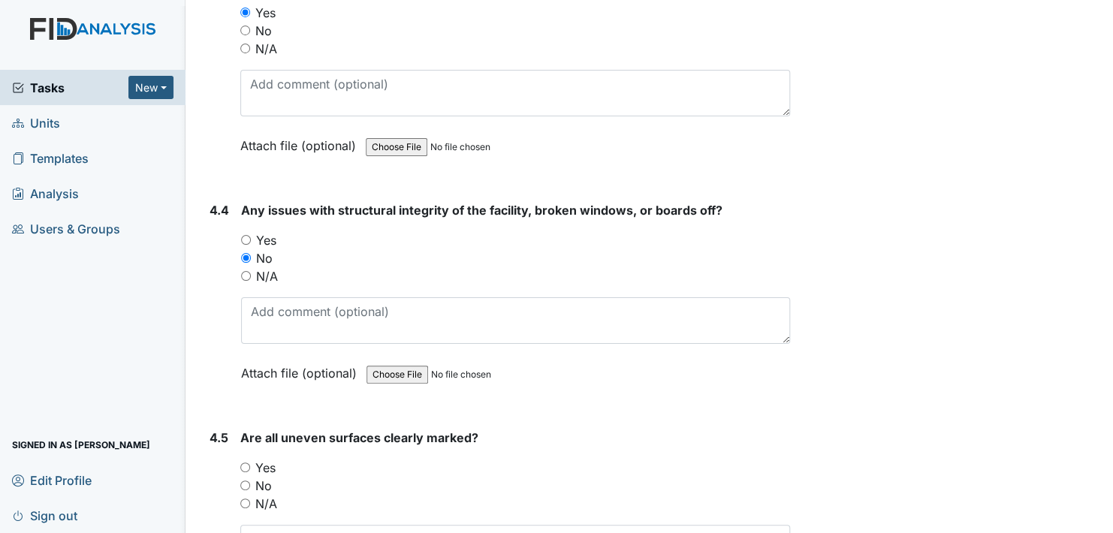
scroll to position [9987, 0]
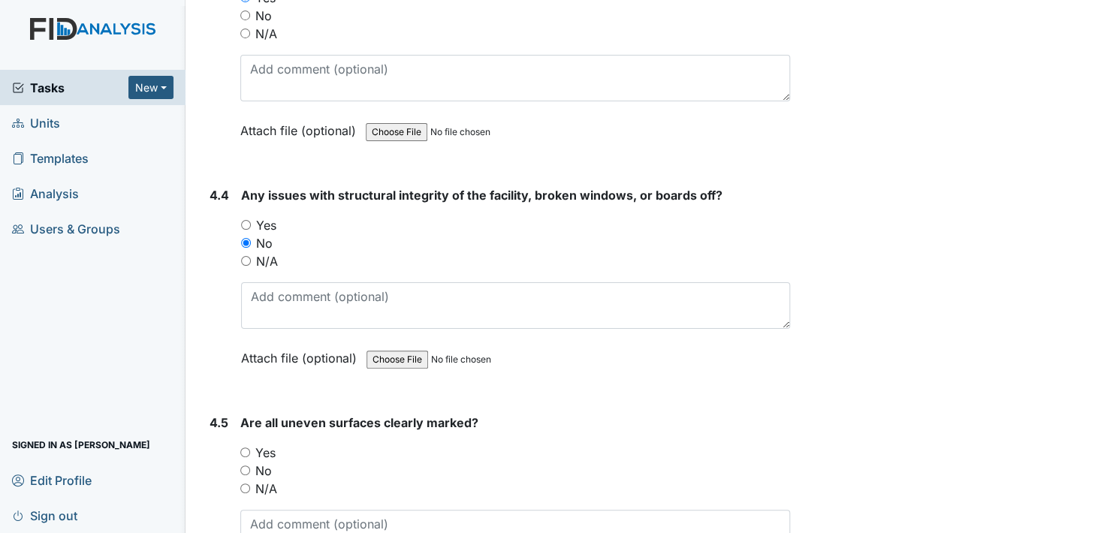
click at [244, 448] on input "Yes" at bounding box center [245, 453] width 10 height 10
radio input "true"
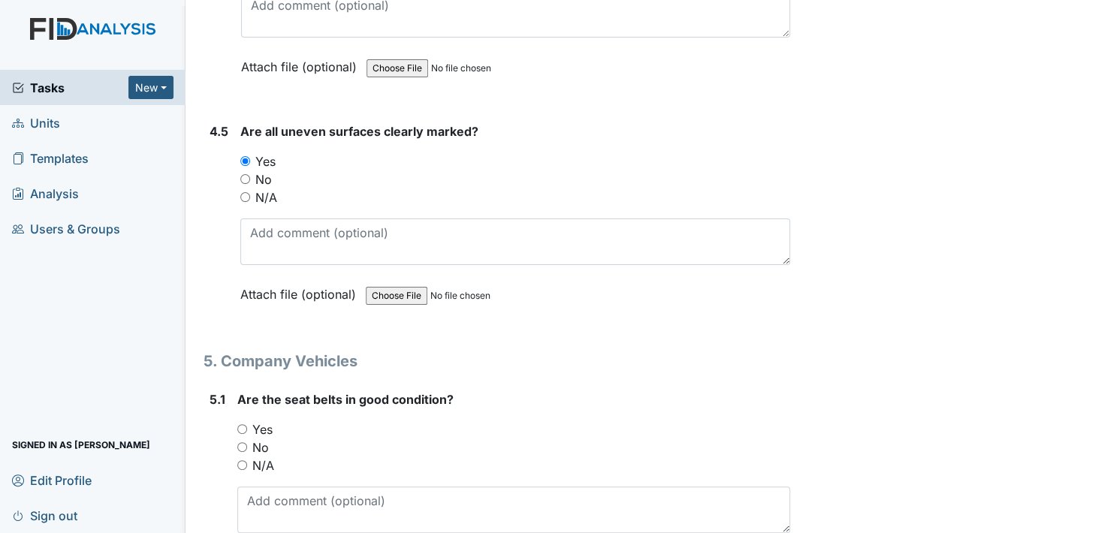
scroll to position [10288, 0]
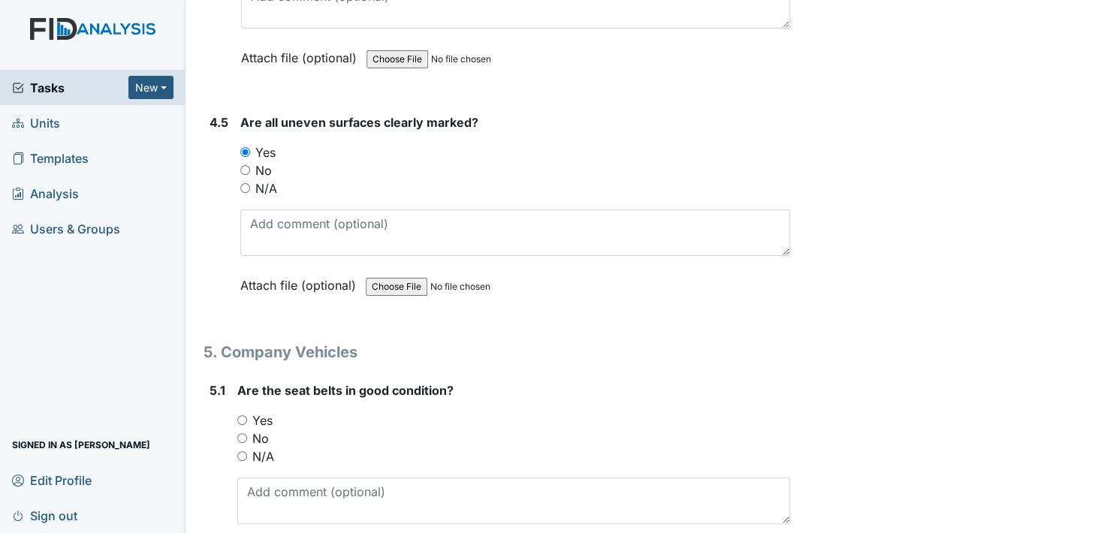
click at [240, 415] on input "Yes" at bounding box center [242, 420] width 10 height 10
radio input "true"
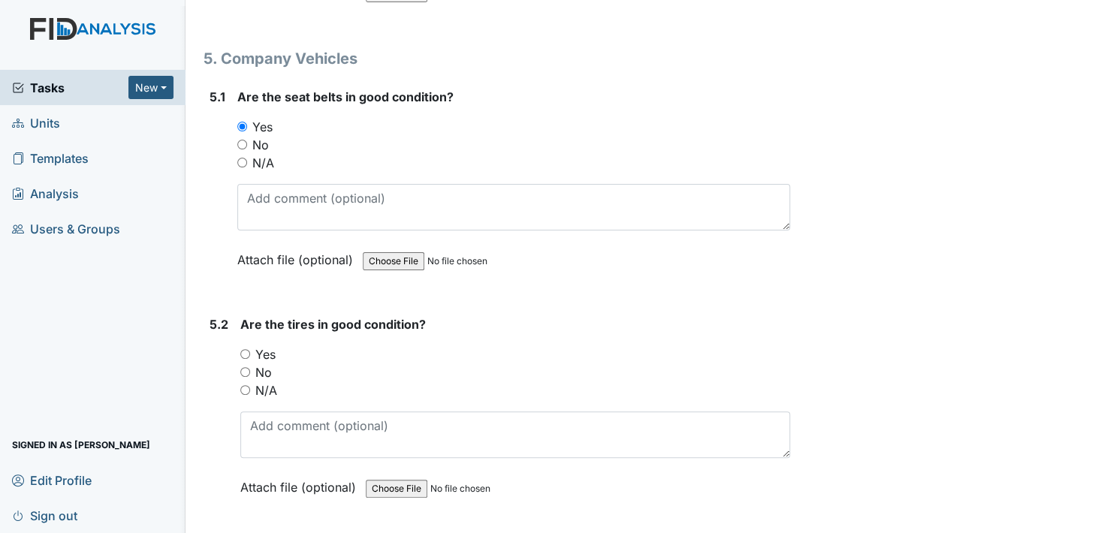
scroll to position [10588, 0]
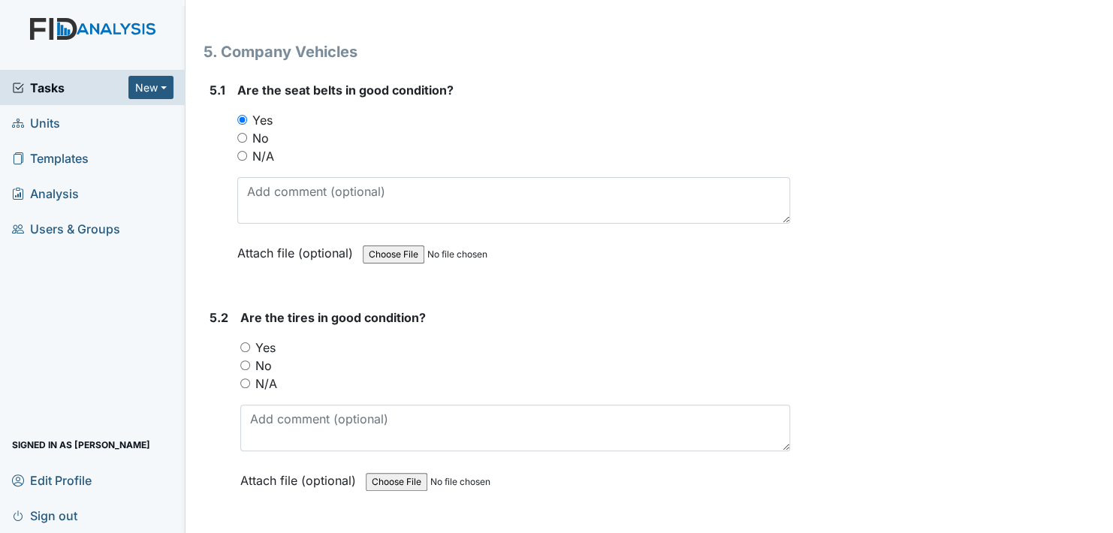
click at [244, 342] on input "Yes" at bounding box center [245, 347] width 10 height 10
radio input "true"
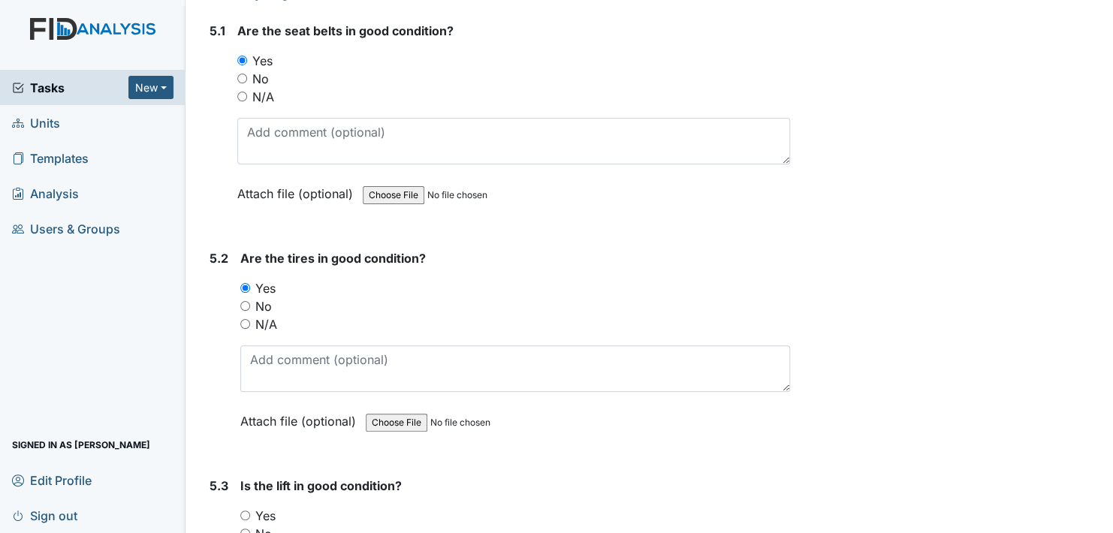
scroll to position [10738, 0]
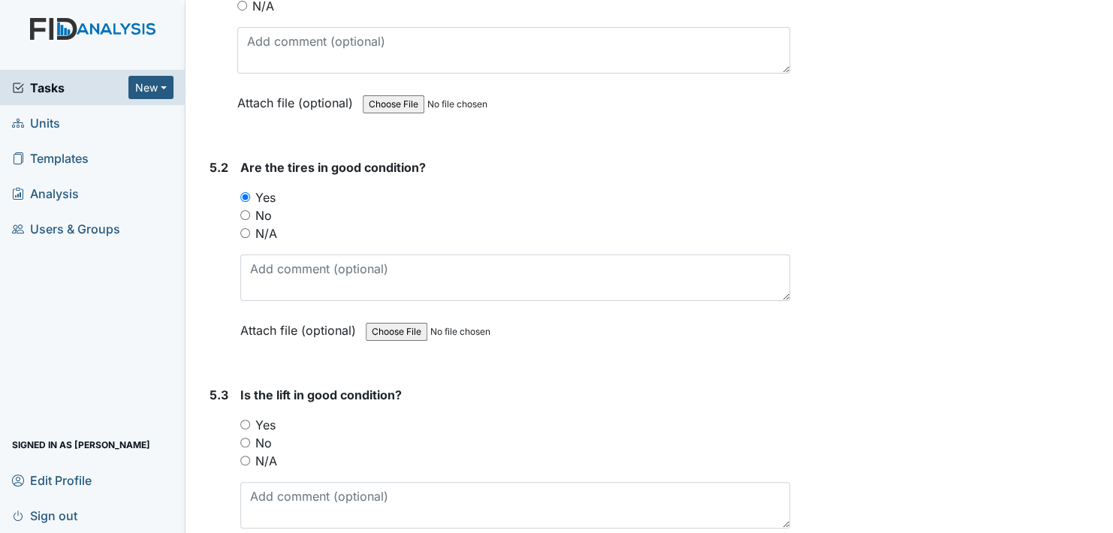
click at [247, 420] on input "Yes" at bounding box center [245, 425] width 10 height 10
radio input "true"
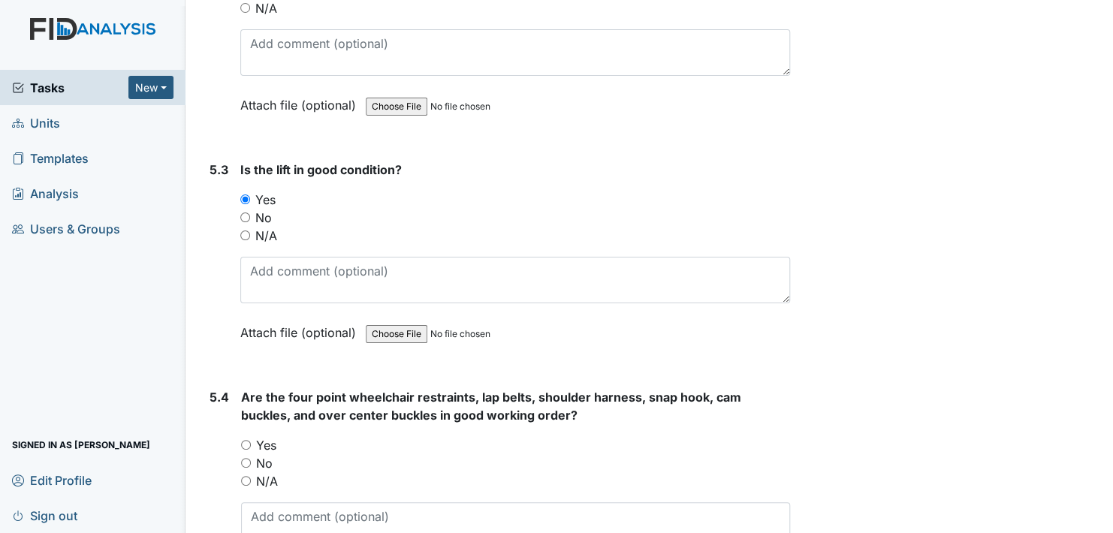
click at [247, 440] on input "Yes" at bounding box center [246, 445] width 10 height 10
radio input "true"
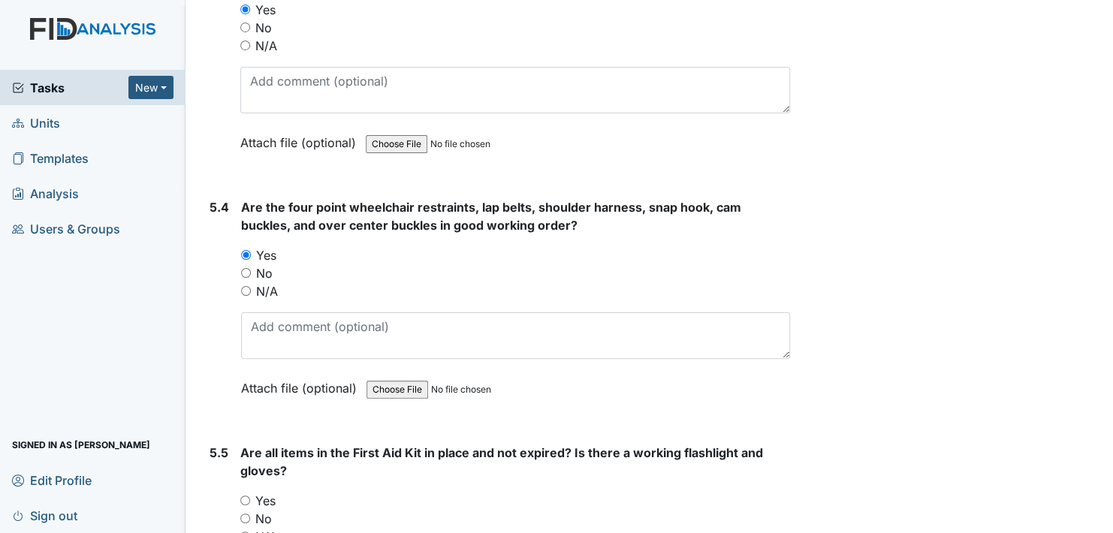
scroll to position [11189, 0]
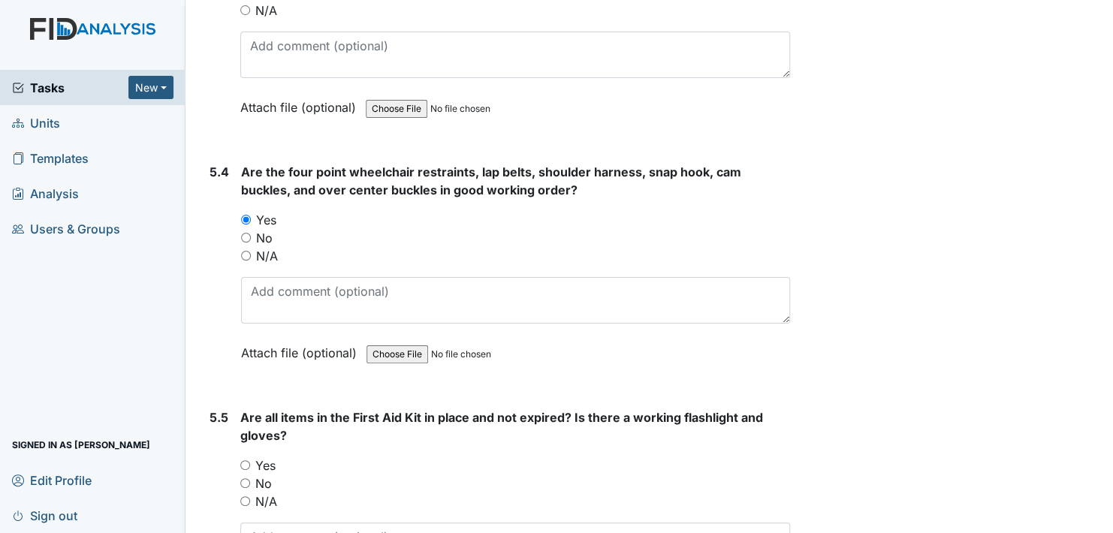
click at [243, 460] on input "Yes" at bounding box center [245, 465] width 10 height 10
radio input "true"
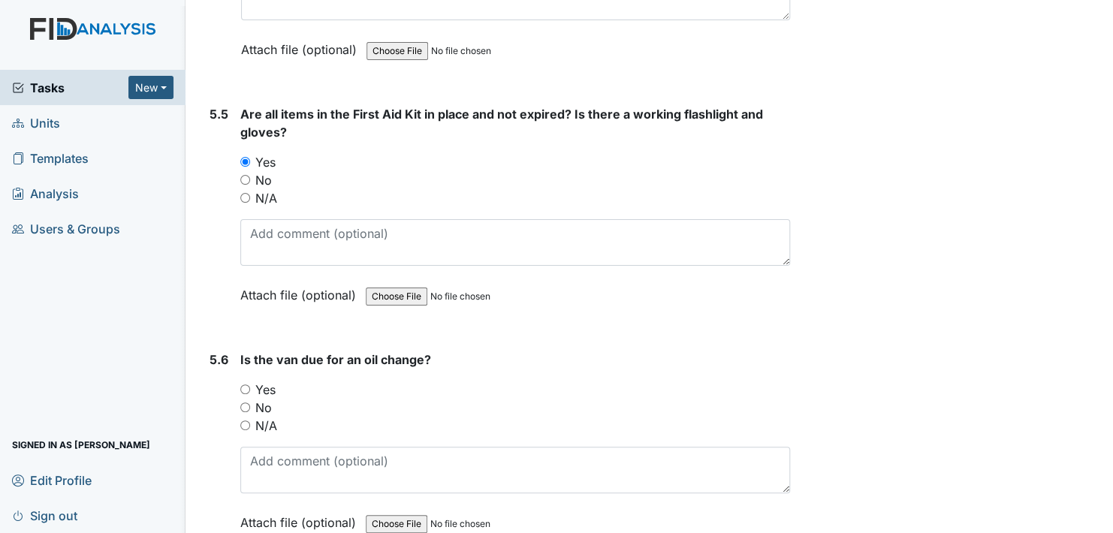
scroll to position [11539, 0]
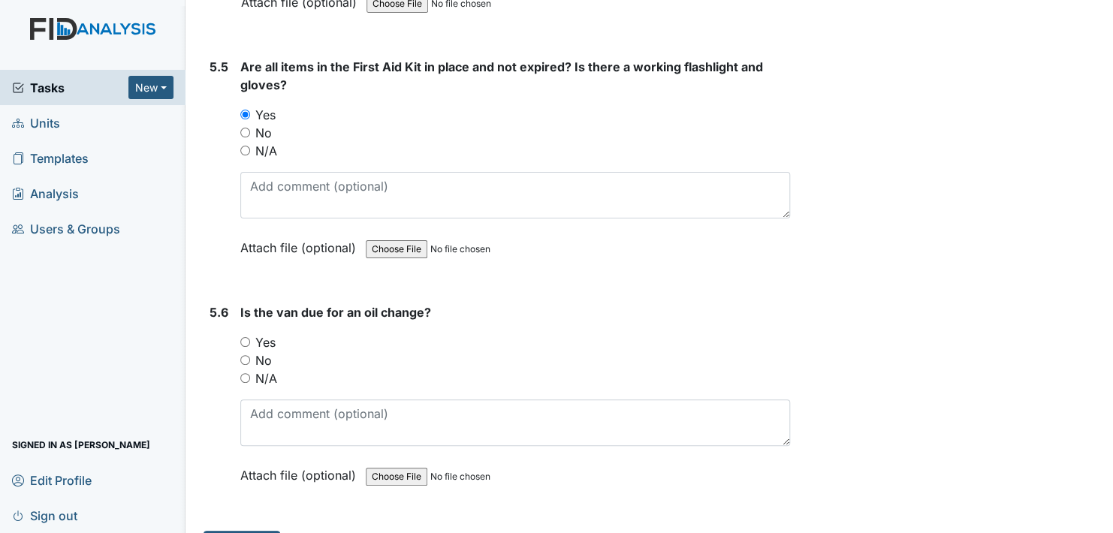
click at [244, 355] on input "No" at bounding box center [245, 360] width 10 height 10
radio input "true"
